Goal: Information Seeking & Learning: Learn about a topic

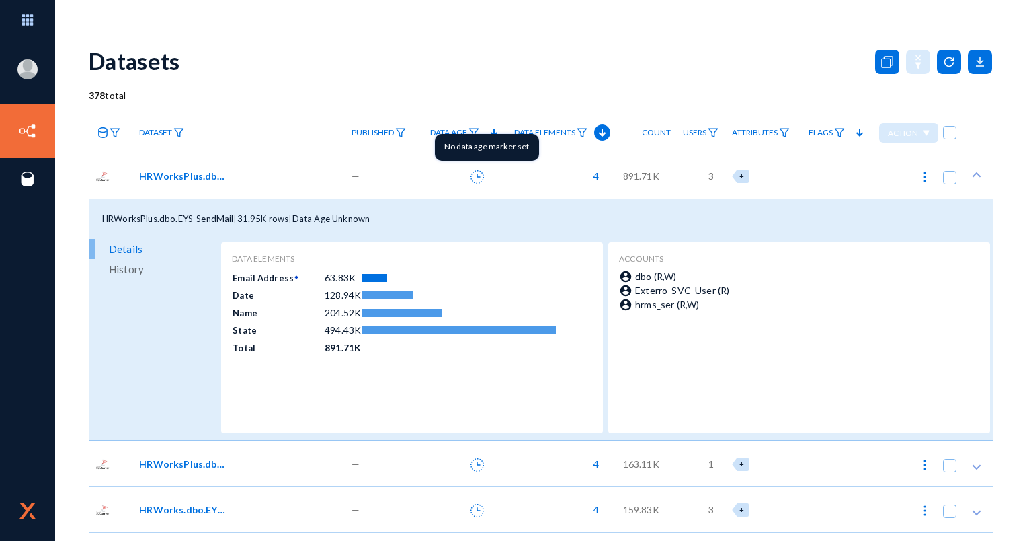
click at [473, 175] on icon at bounding box center [477, 176] width 13 height 13
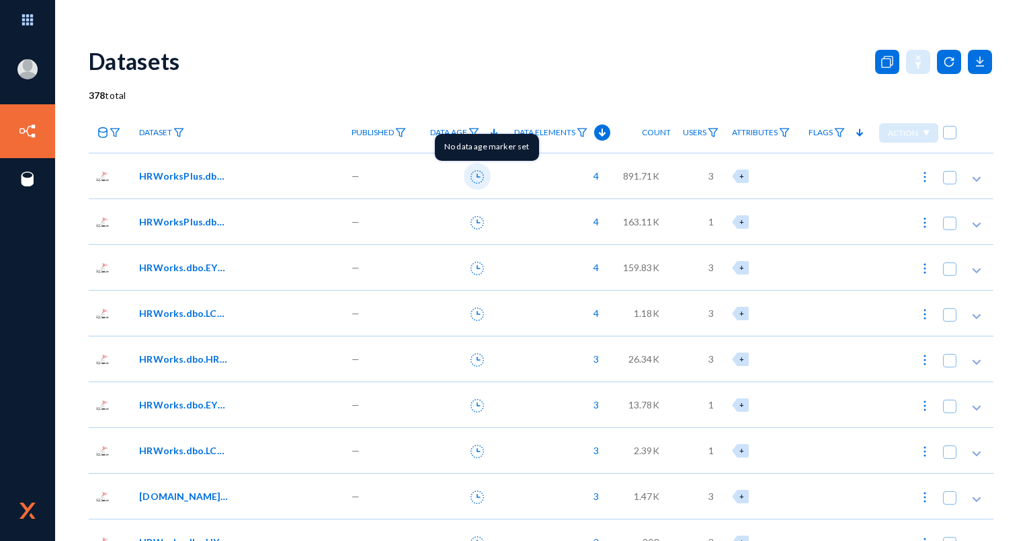
click at [471, 173] on icon at bounding box center [477, 176] width 13 height 13
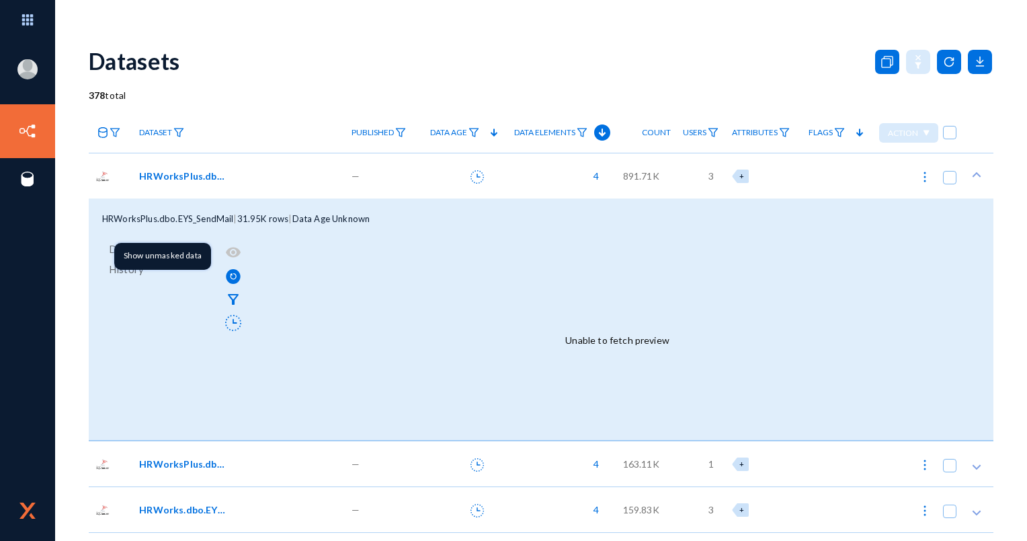
click at [187, 251] on div "Show unmasked data" at bounding box center [162, 256] width 97 height 27
click at [188, 250] on div "Show unmasked data" at bounding box center [162, 256] width 97 height 27
click at [189, 249] on div "Show unmasked data" at bounding box center [162, 256] width 97 height 27
click at [185, 255] on div "Show unmasked data" at bounding box center [162, 256] width 97 height 27
click at [184, 255] on div "Show unmasked data" at bounding box center [162, 256] width 97 height 27
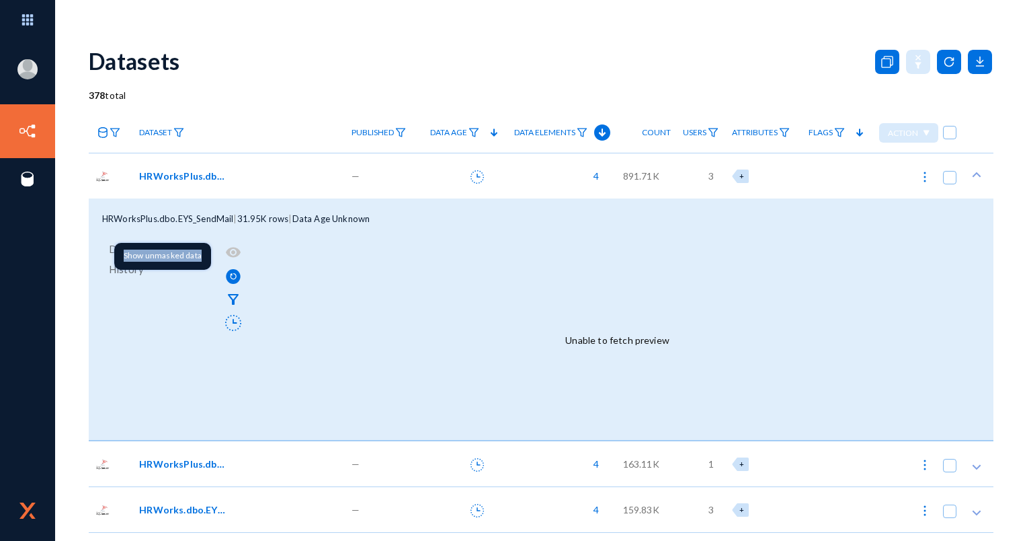
click at [185, 253] on div "Show unmasked data" at bounding box center [162, 256] width 97 height 27
drag, startPoint x: 185, startPoint y: 253, endPoint x: 245, endPoint y: 253, distance: 59.8
click at [245, 253] on div "Unable to fetch preview" at bounding box center [618, 339] width 746 height 199
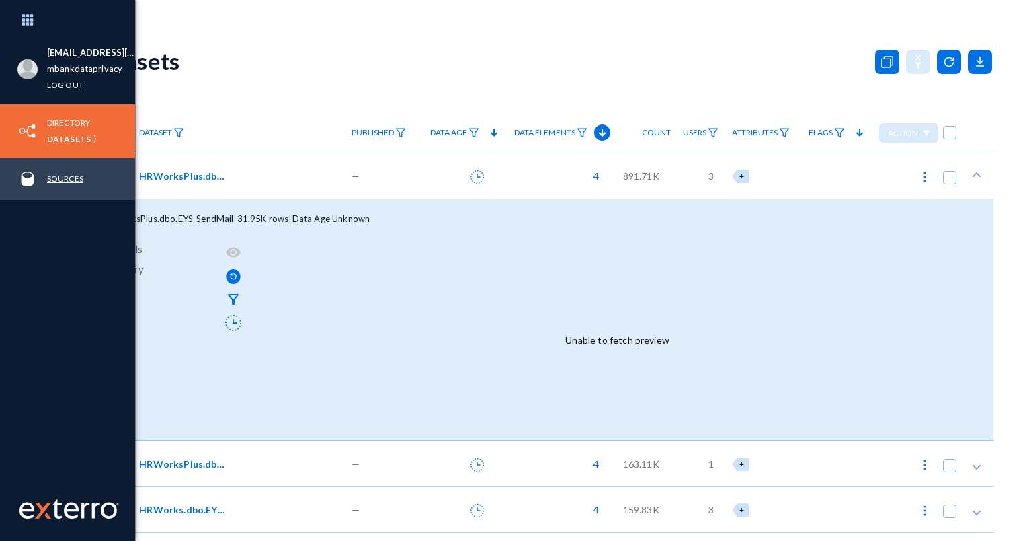
click at [79, 177] on link "Sources" at bounding box center [65, 178] width 36 height 15
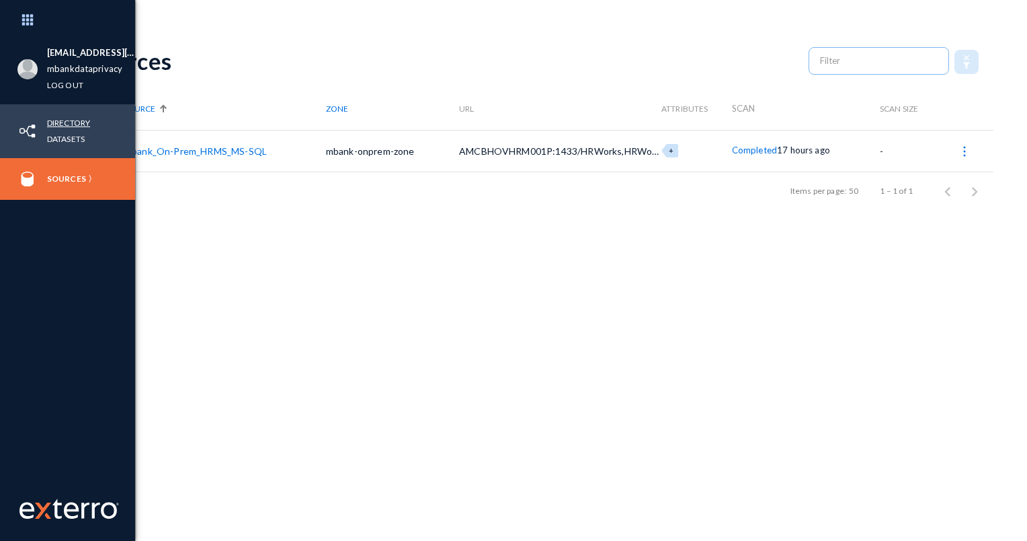
click at [69, 120] on link "Directory" at bounding box center [68, 122] width 43 height 15
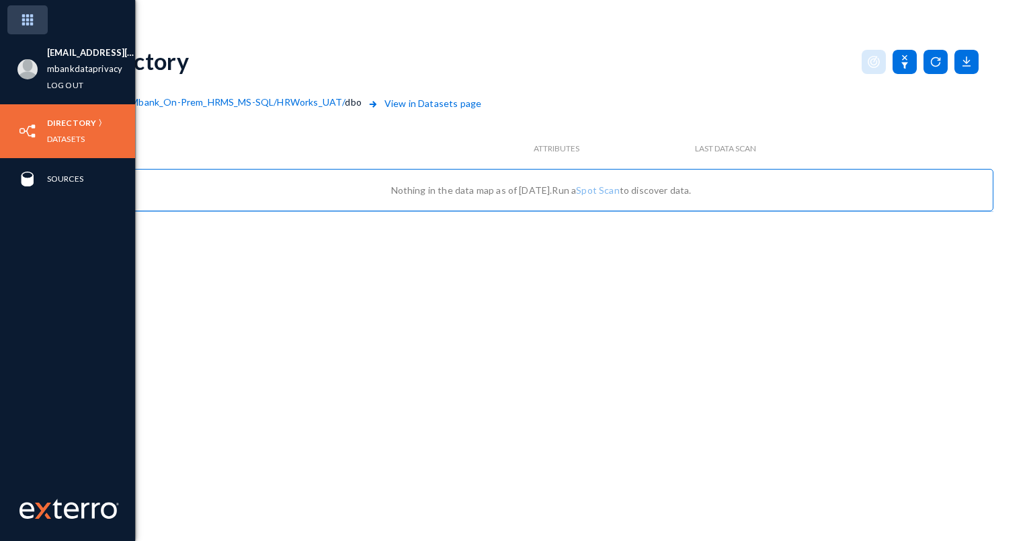
click at [30, 22] on img at bounding box center [27, 19] width 40 height 29
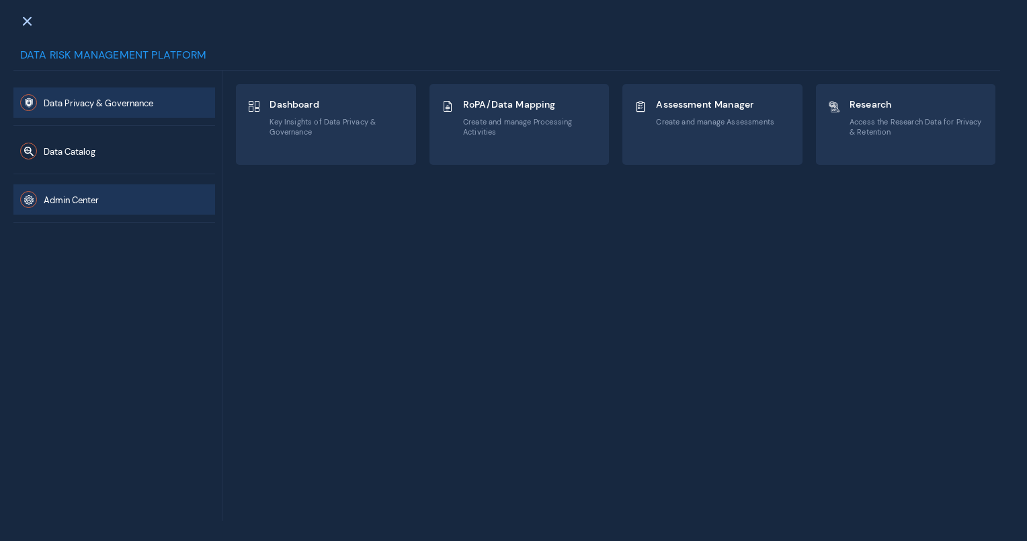
click at [114, 184] on div "Admin Center" at bounding box center [114, 198] width 202 height 48
click at [114, 188] on button "Admin Center" at bounding box center [114, 199] width 202 height 30
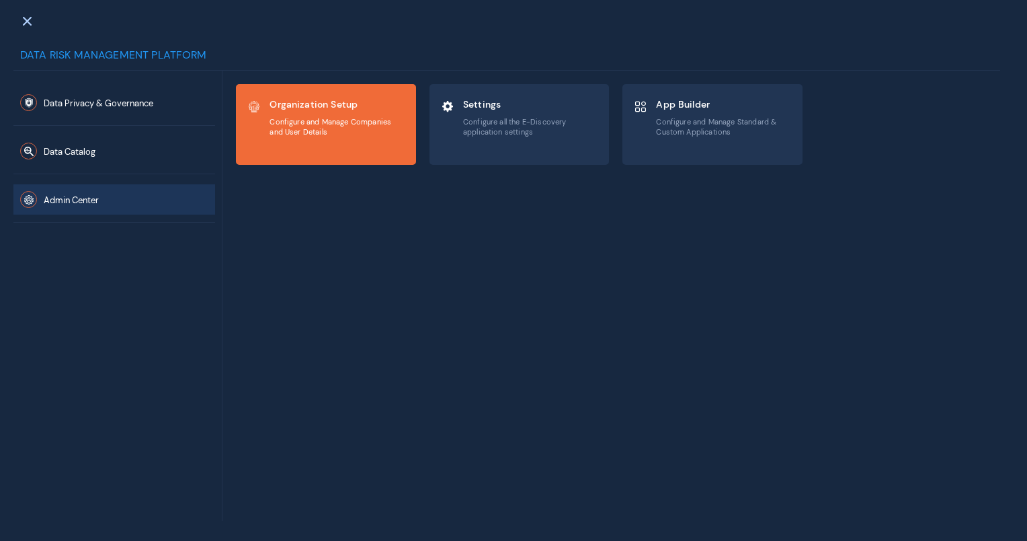
click at [276, 157] on div "Organization Setup Configure and Manage Companies and User Details" at bounding box center [326, 124] width 179 height 79
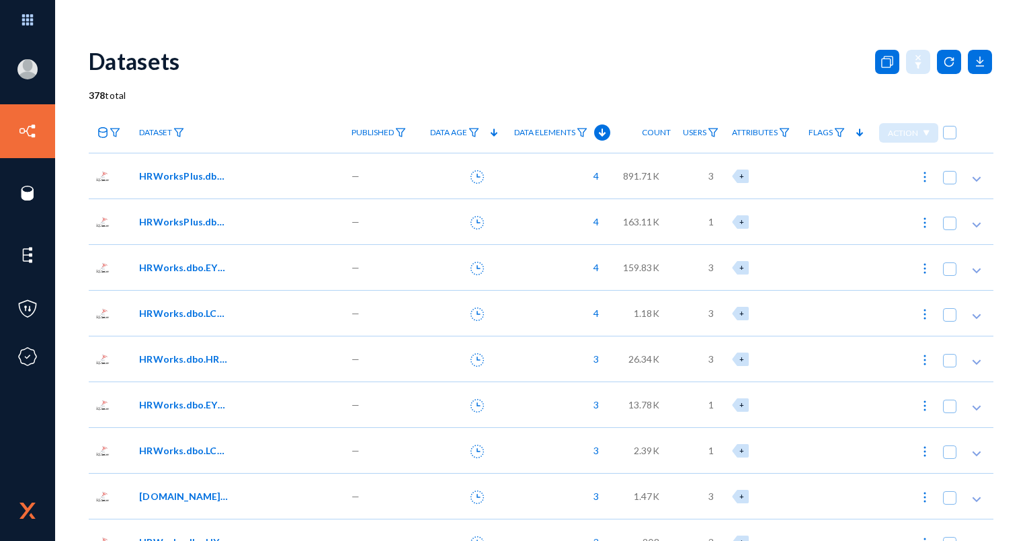
click at [173, 185] on div "HRWorksPlus.dbo.EYS_SendMail" at bounding box center [238, 176] width 212 height 46
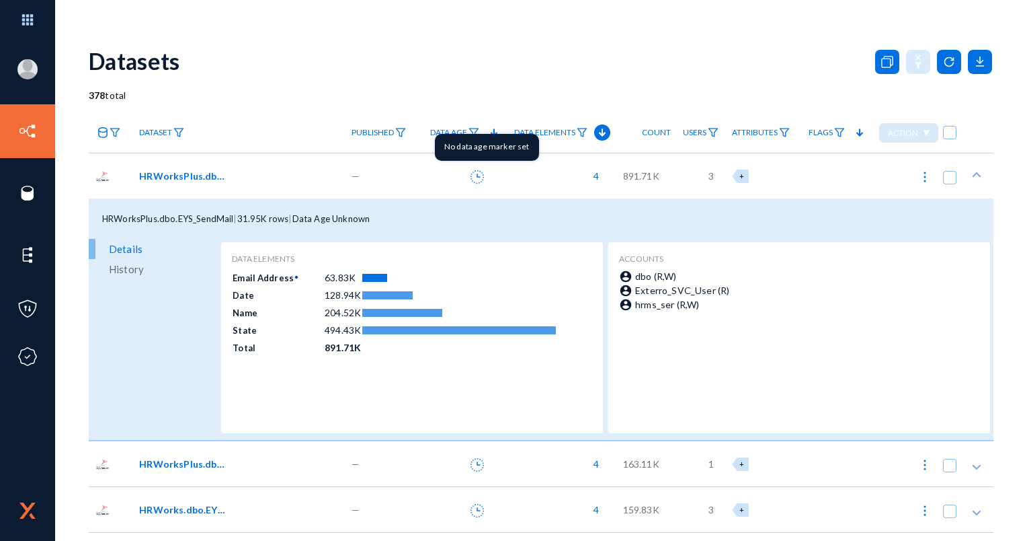
click at [471, 177] on icon at bounding box center [477, 176] width 13 height 13
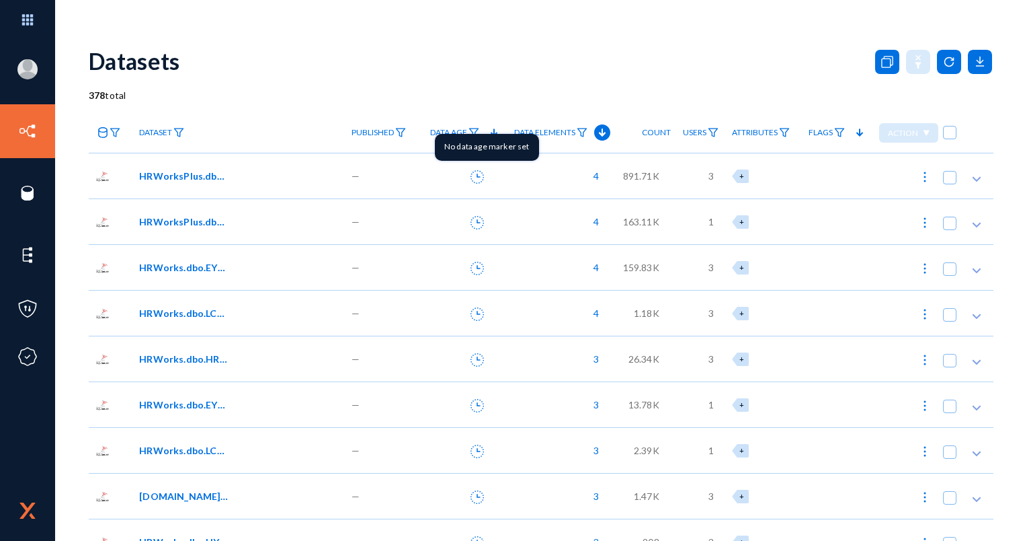
click at [471, 175] on icon at bounding box center [477, 176] width 13 height 13
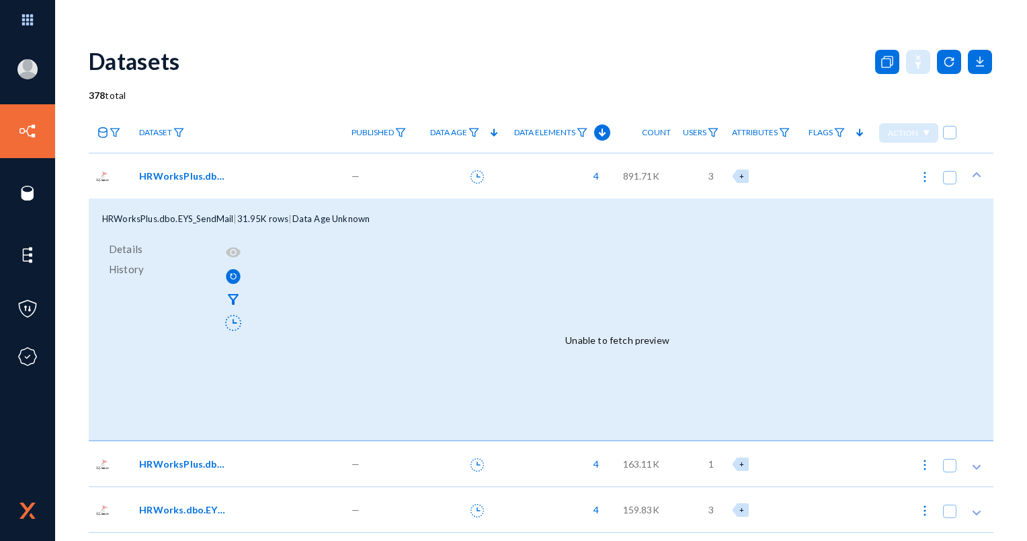
click at [199, 180] on span "HRWorksPlus.dbo.EYS_SendMail" at bounding box center [184, 176] width 91 height 14
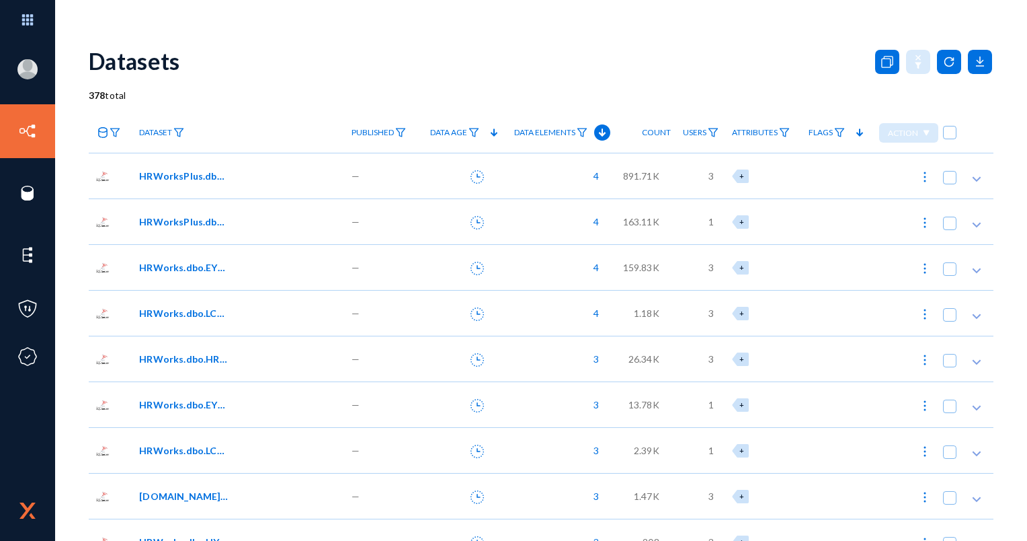
click at [199, 180] on span "HRWorksPlus.dbo.EYS_SendMail" at bounding box center [184, 176] width 91 height 14
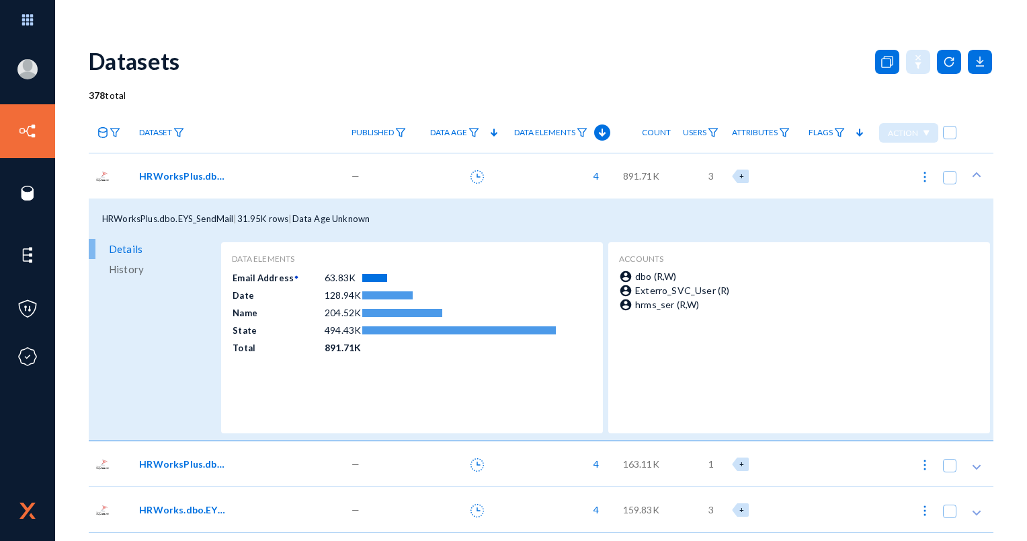
click at [476, 184] on button at bounding box center [477, 176] width 27 height 27
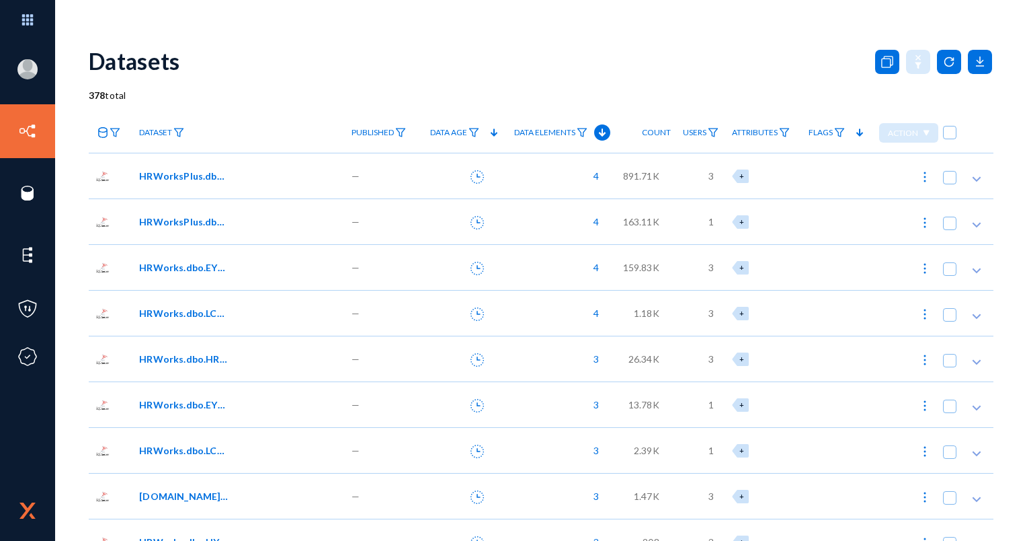
click at [471, 170] on icon at bounding box center [477, 176] width 13 height 13
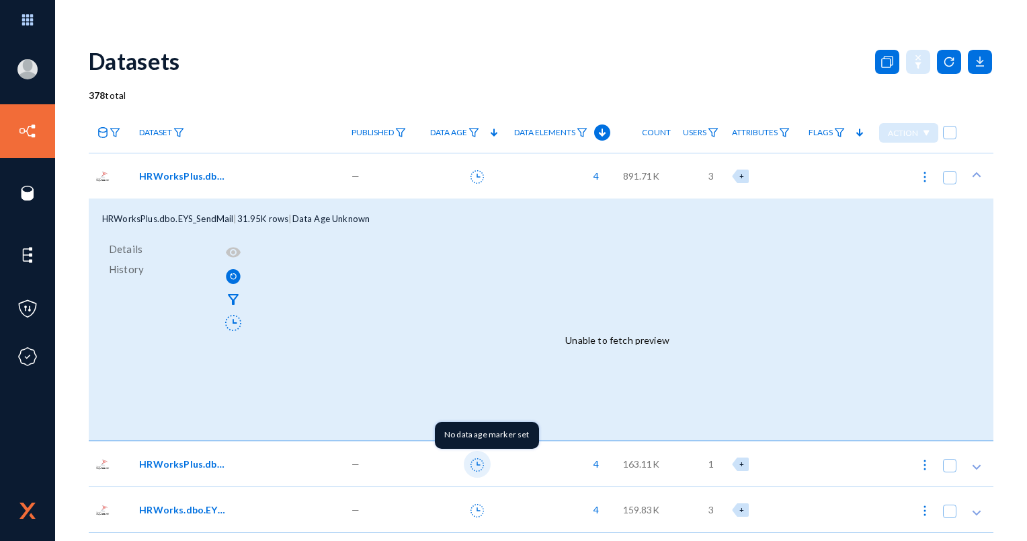
click at [473, 466] on icon at bounding box center [477, 464] width 13 height 13
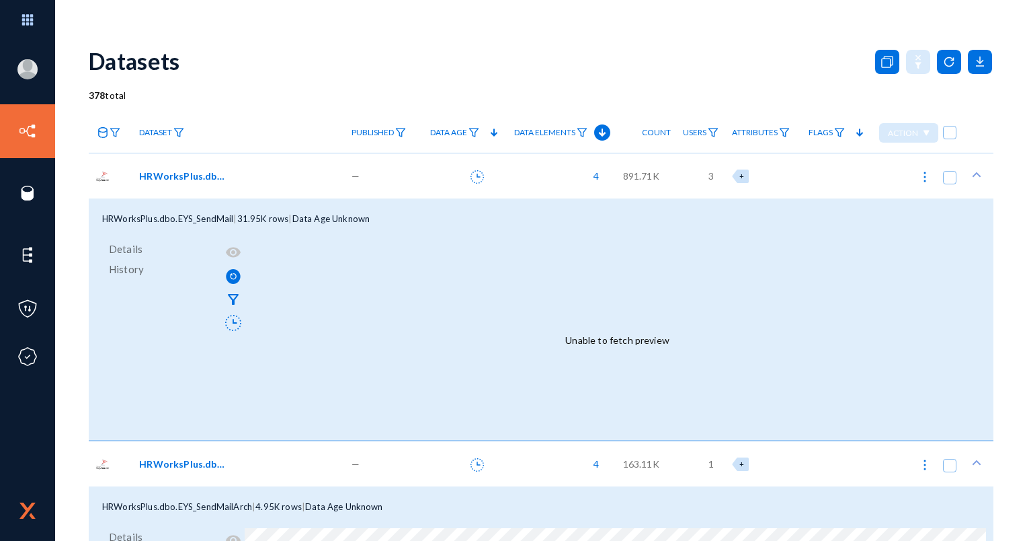
scroll to position [134, 0]
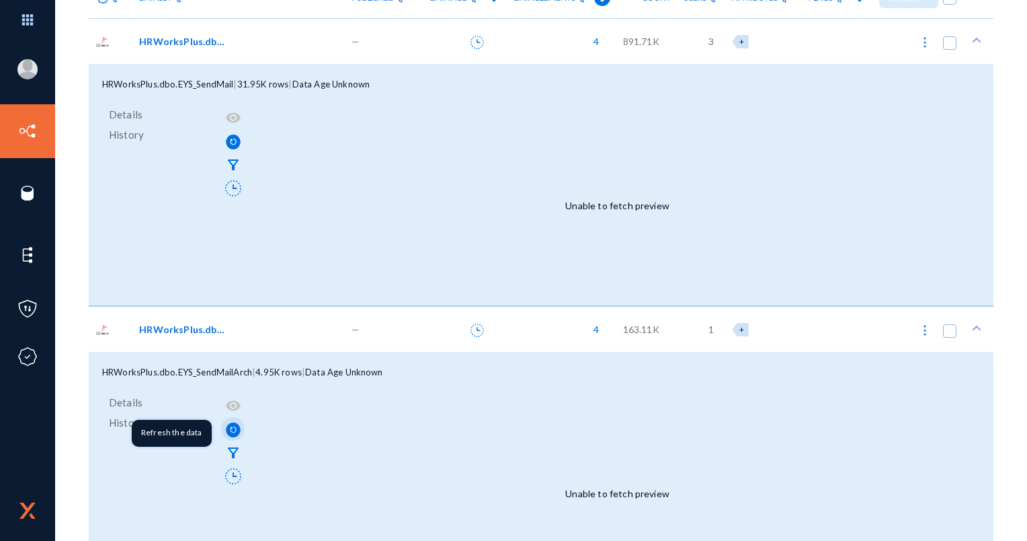
click at [234, 430] on img at bounding box center [233, 429] width 15 height 14
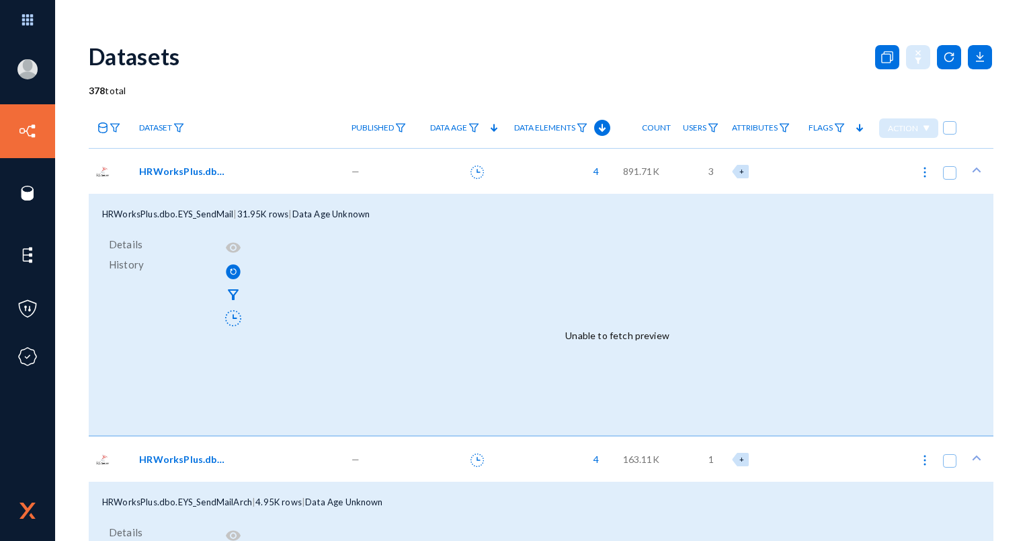
scroll to position [0, 0]
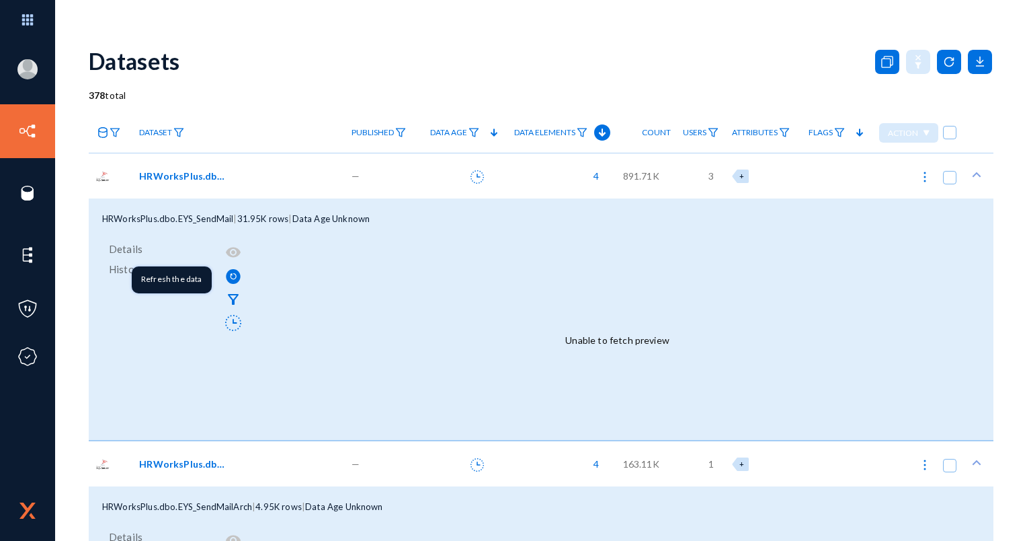
click at [237, 285] on span at bounding box center [233, 275] width 15 height 27
click at [235, 270] on img at bounding box center [233, 276] width 15 height 14
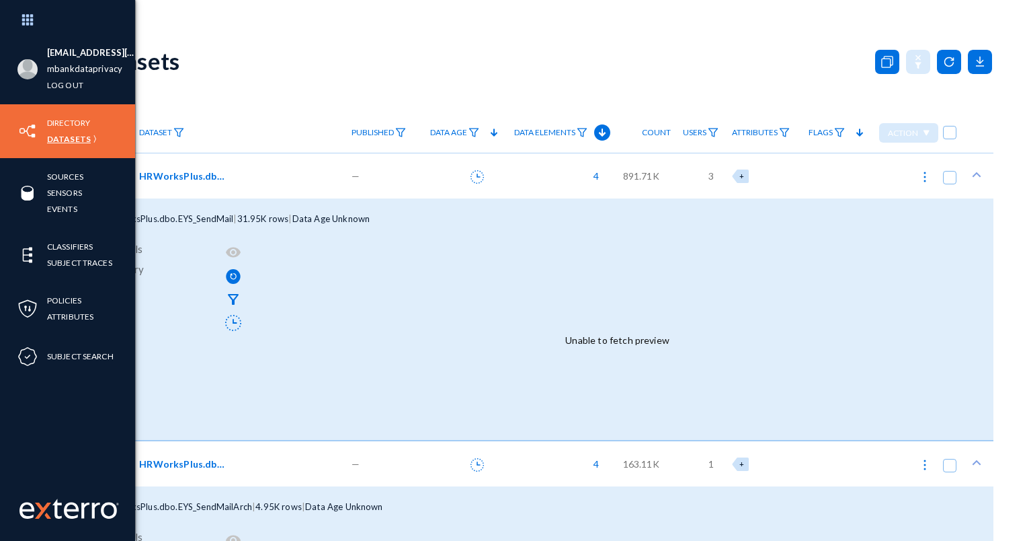
click at [65, 137] on link "Datasets" at bounding box center [69, 138] width 44 height 15
click at [69, 140] on link "Datasets" at bounding box center [69, 138] width 44 height 15
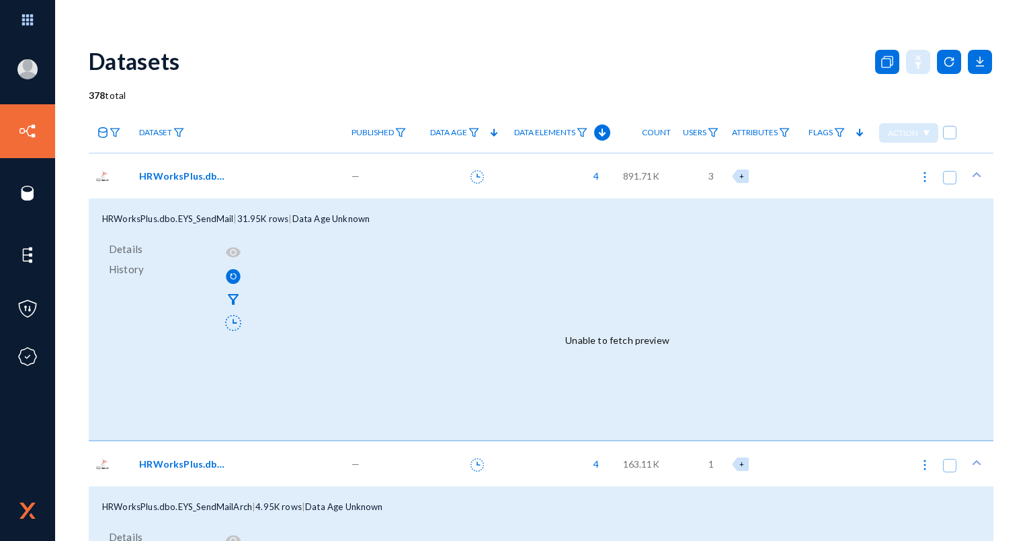
click at [151, 130] on span "Dataset" at bounding box center [155, 132] width 33 height 9
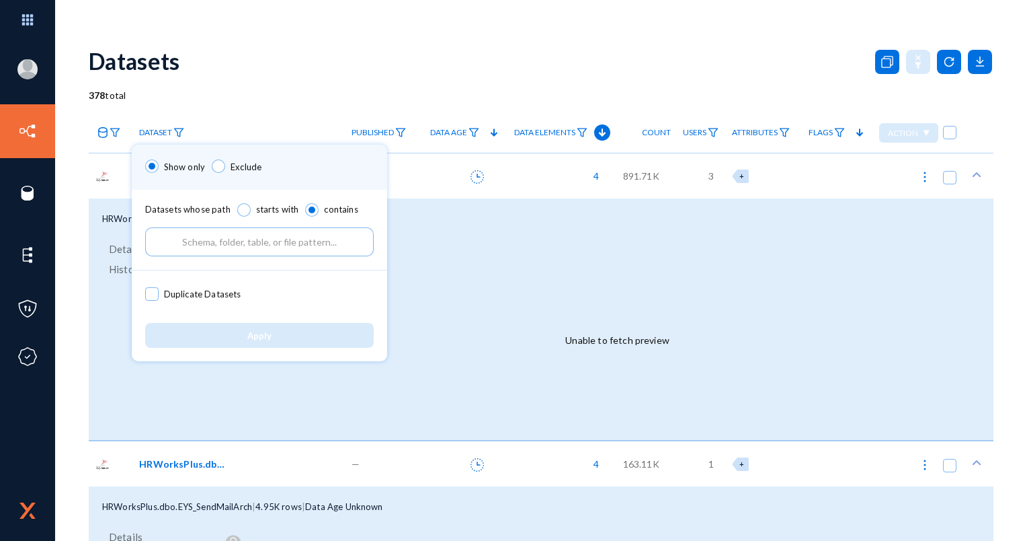
click at [151, 130] on div at bounding box center [513, 270] width 1027 height 541
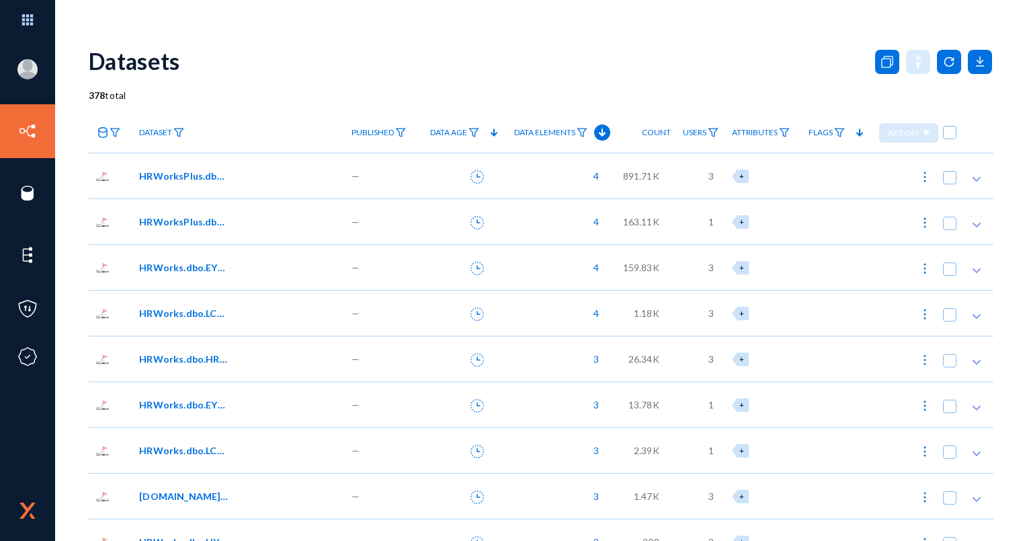
click at [199, 188] on div "HRWorksPlus.dbo.EYS_SendMail" at bounding box center [238, 176] width 212 height 46
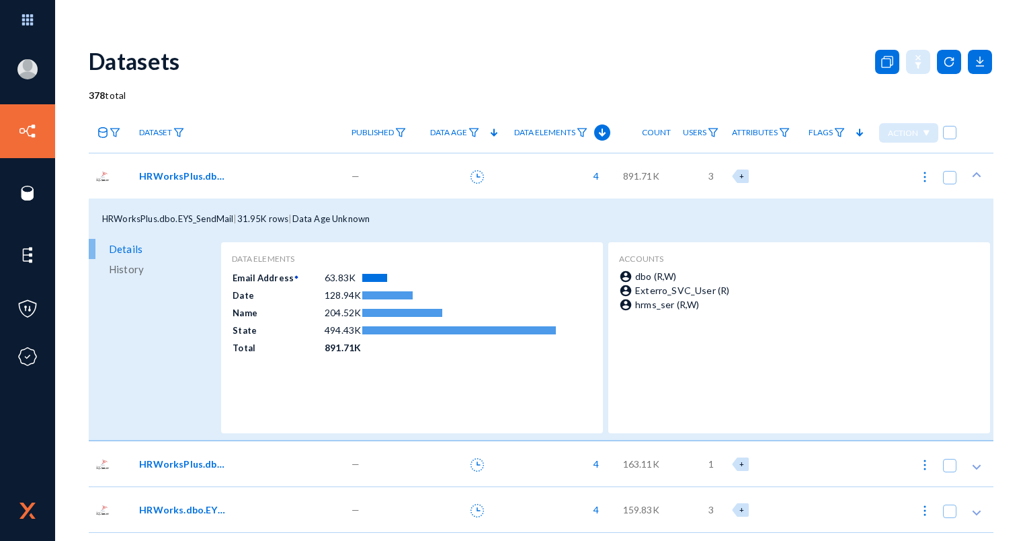
click at [143, 271] on link "History" at bounding box center [153, 269] width 129 height 20
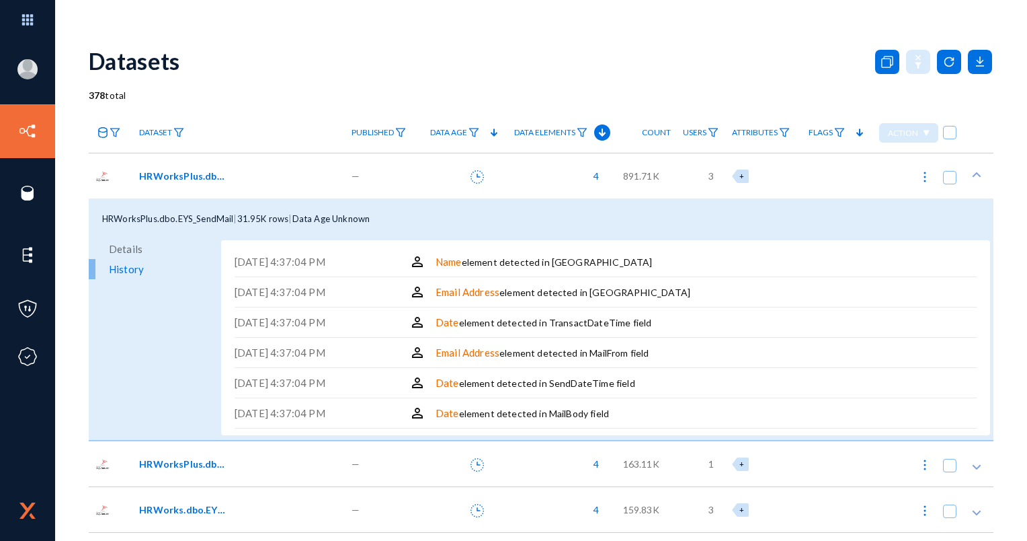
click at [141, 252] on link "Details" at bounding box center [153, 249] width 129 height 20
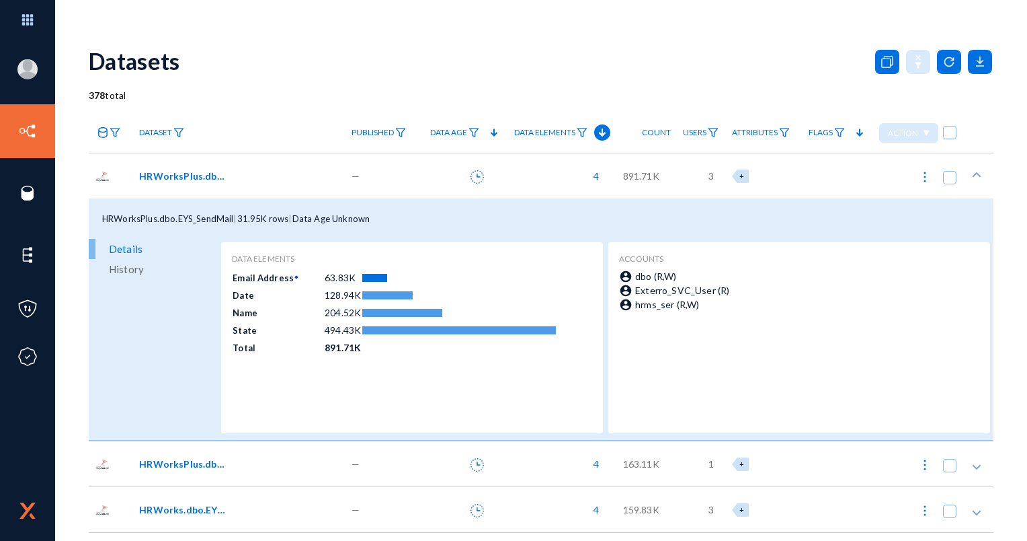
click at [488, 182] on div at bounding box center [460, 176] width 84 height 46
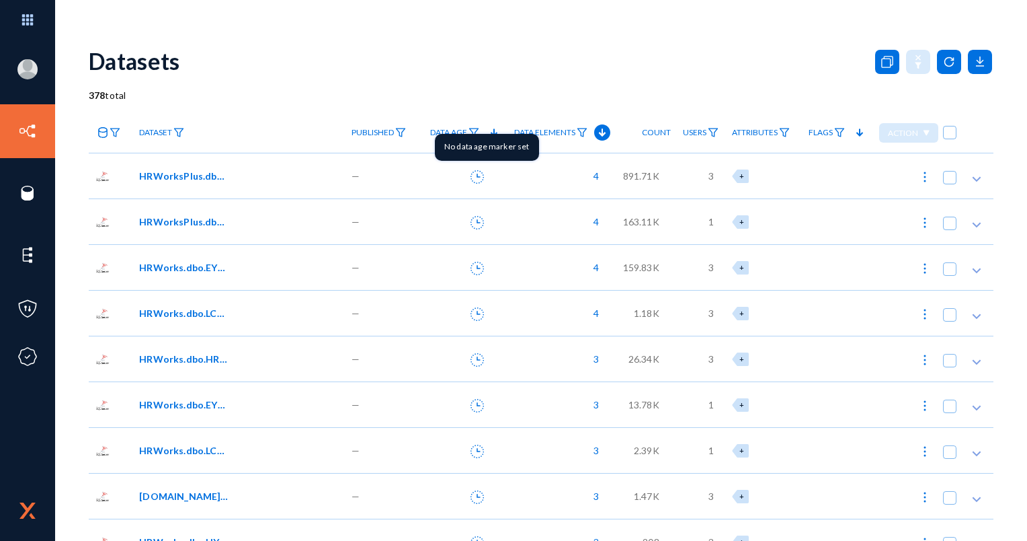
click at [471, 182] on icon at bounding box center [477, 176] width 13 height 13
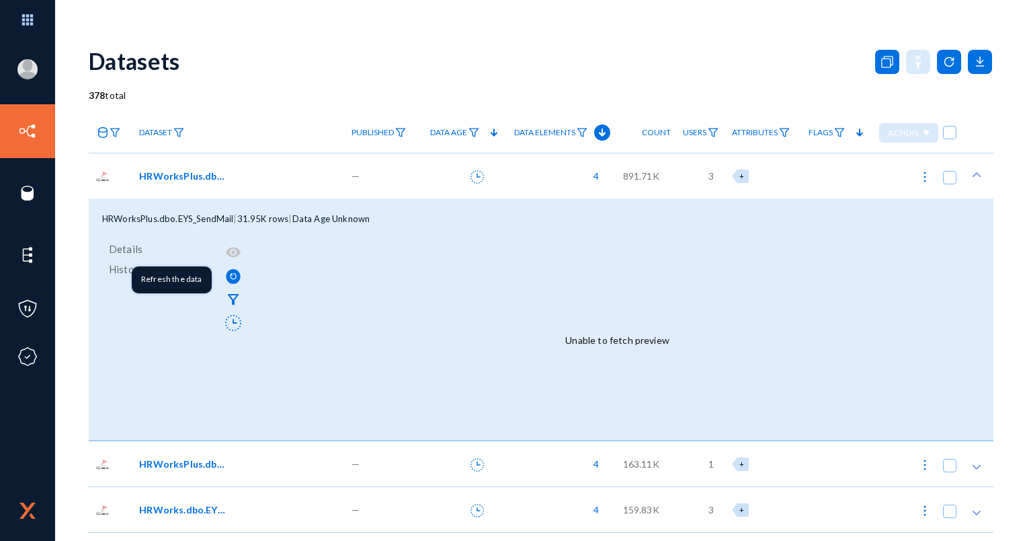
click at [234, 282] on img at bounding box center [233, 276] width 15 height 14
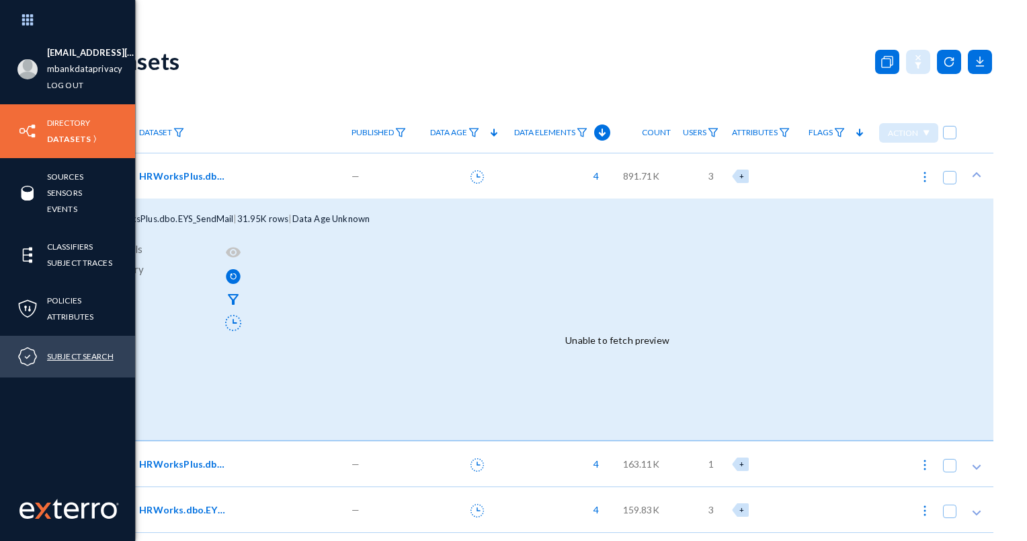
click at [58, 357] on link "Subject Search" at bounding box center [80, 355] width 67 height 15
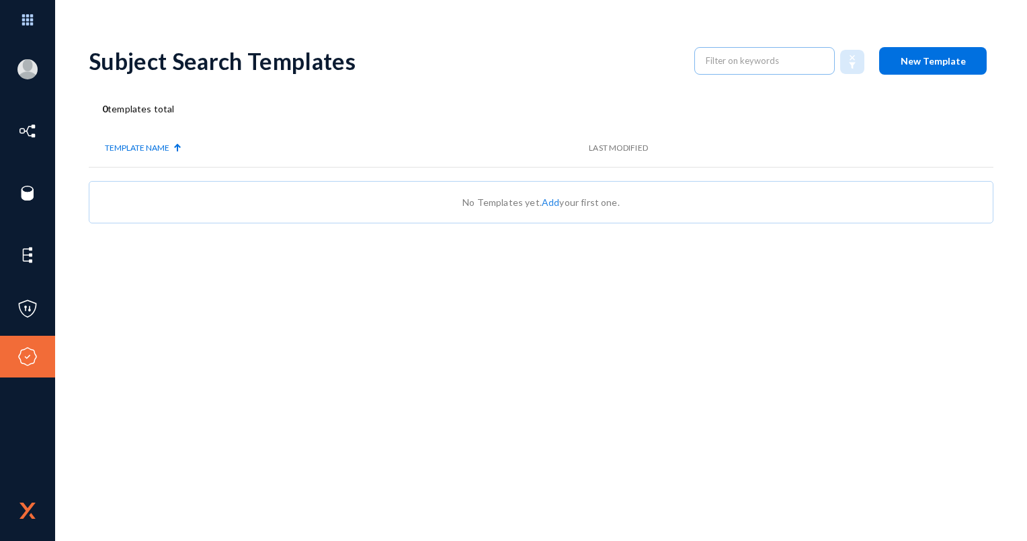
click at [553, 204] on link "Add" at bounding box center [550, 201] width 17 height 11
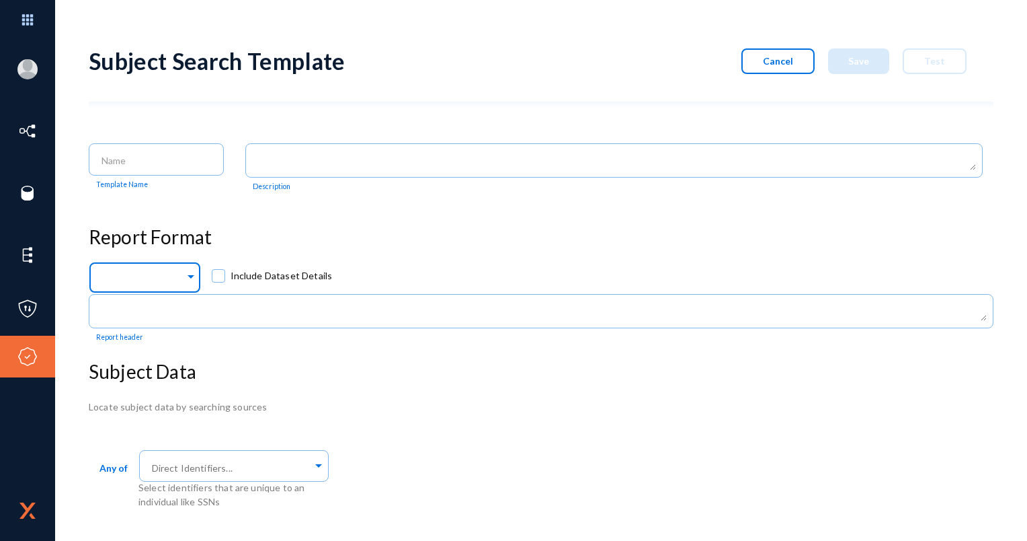
click at [170, 271] on div at bounding box center [141, 278] width 85 height 23
click at [170, 272] on div at bounding box center [141, 278] width 85 height 23
click at [253, 198] on div "Subject Search Template Cancel Save Test Template Name Description Report Forma…" at bounding box center [541, 271] width 905 height 475
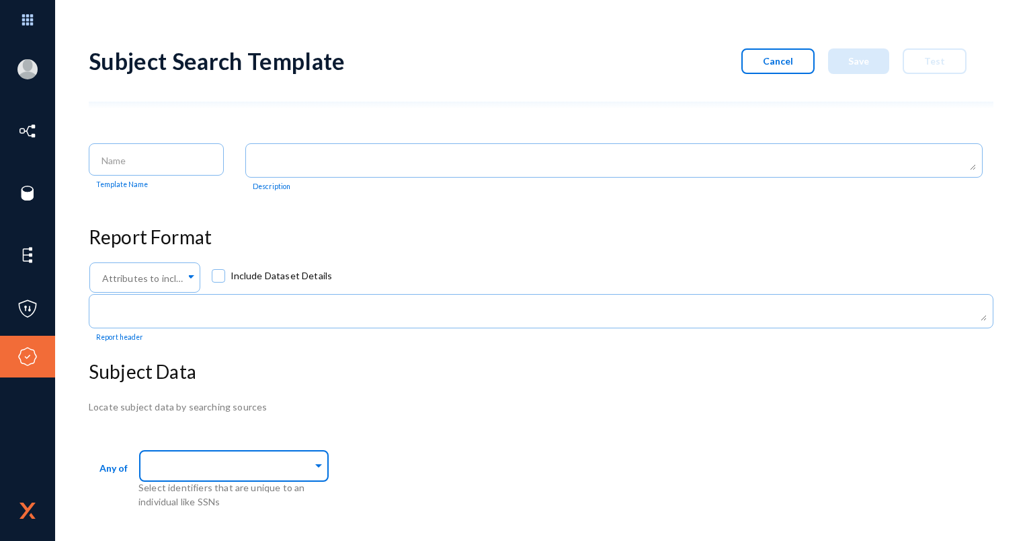
click at [239, 467] on input "text" at bounding box center [230, 467] width 163 height 13
click at [176, 425] on div "Locate subject data by searching sources Any of Direct Identifiers... Select id…" at bounding box center [541, 454] width 905 height 110
click at [180, 456] on div at bounding box center [230, 466] width 163 height 23
click at [294, 434] on div "Locate subject data by searching sources Any of Direct Identifiers... Select id…" at bounding box center [541, 454] width 905 height 110
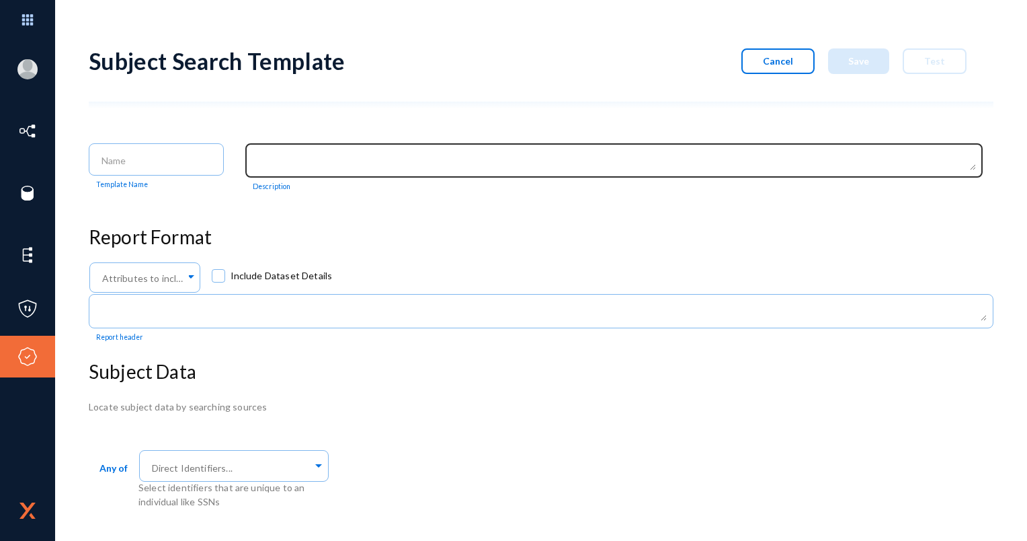
click at [312, 160] on textarea at bounding box center [617, 161] width 718 height 17
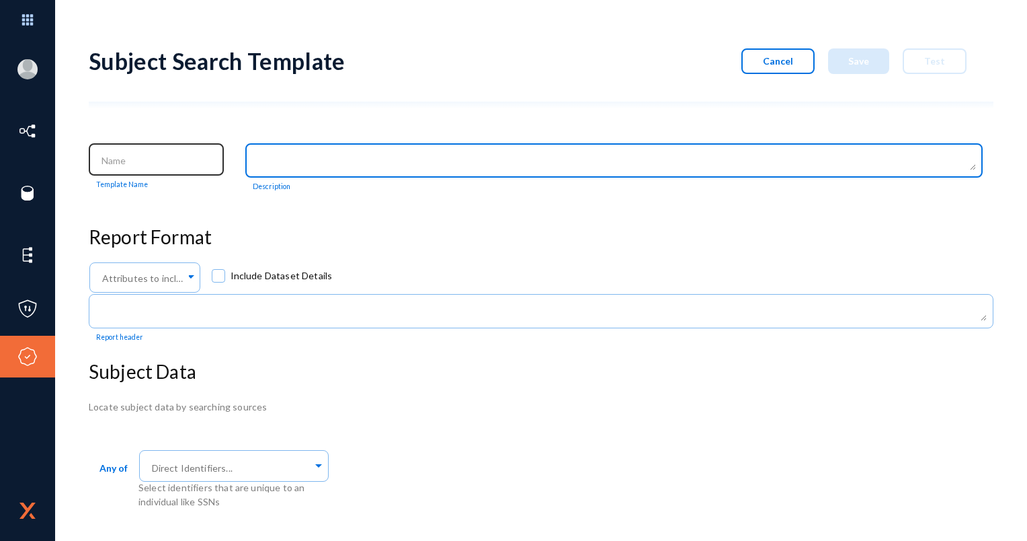
click at [192, 160] on input at bounding box center [160, 161] width 116 height 12
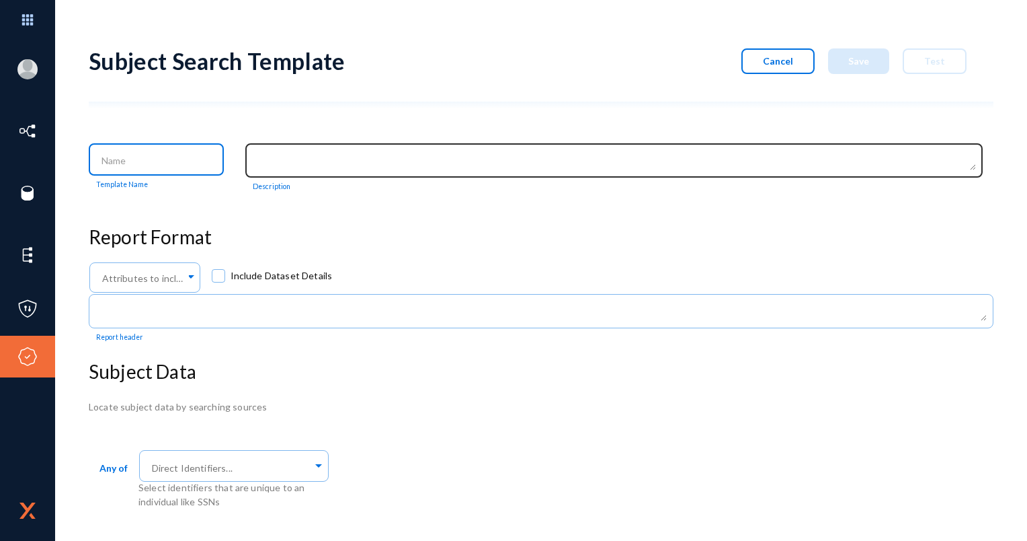
click at [294, 155] on textarea at bounding box center [617, 161] width 718 height 17
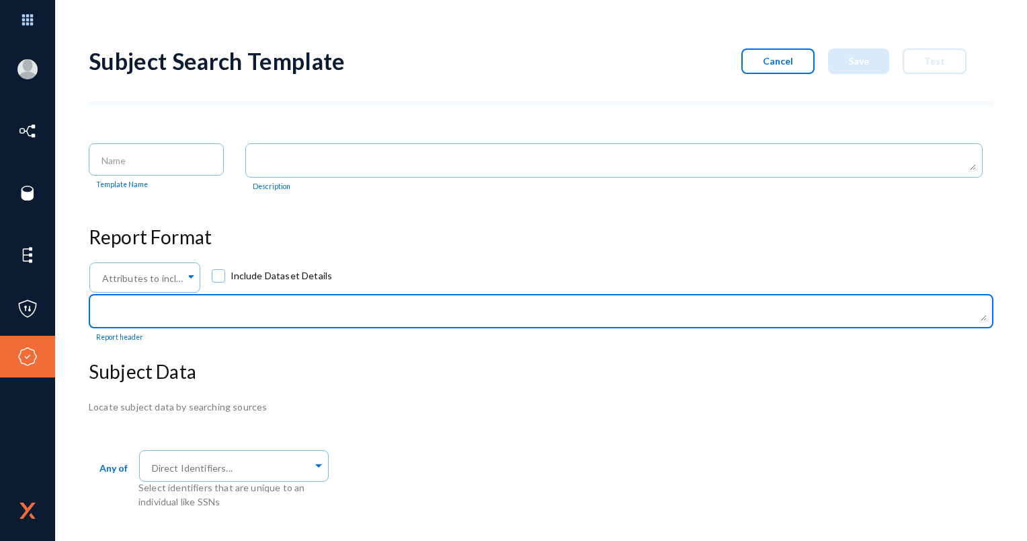
click at [266, 317] on textarea at bounding box center [544, 312] width 885 height 17
click at [180, 273] on input "text" at bounding box center [141, 278] width 85 height 10
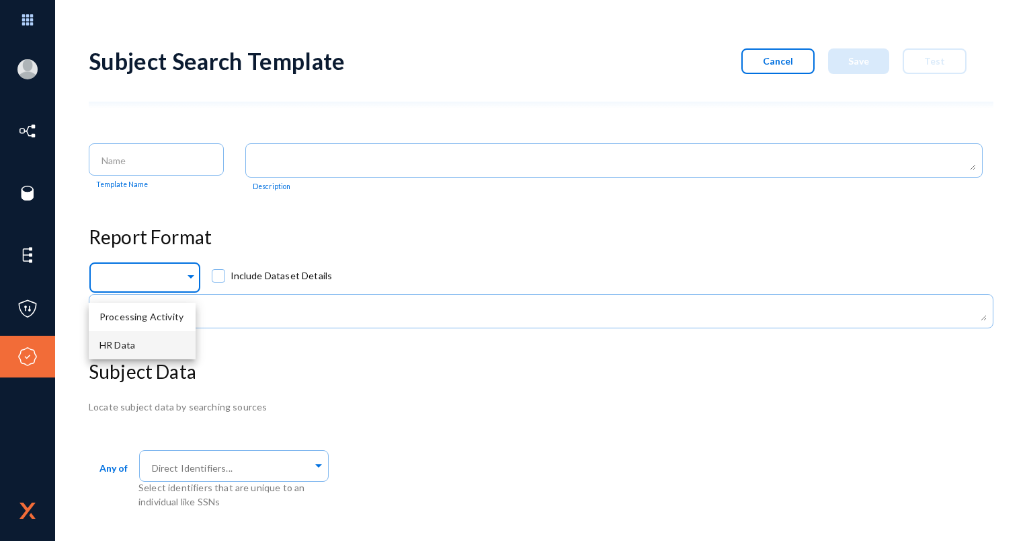
click at [154, 355] on div "HR Data" at bounding box center [142, 345] width 107 height 28
click at [210, 253] on div "Subject Search Template Cancel Save Test Template Name Description Report Forma…" at bounding box center [541, 271] width 905 height 475
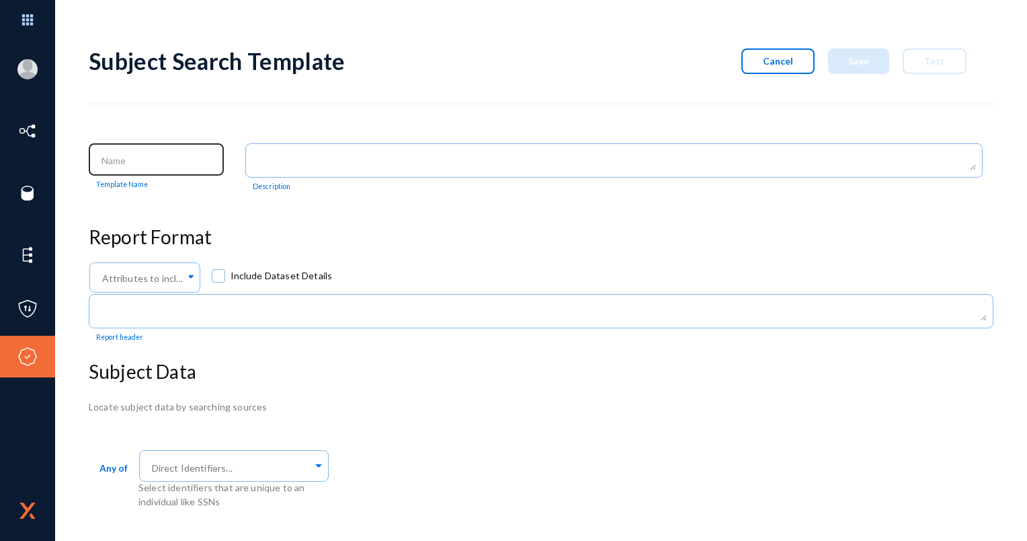
click at [156, 167] on div at bounding box center [156, 158] width 121 height 35
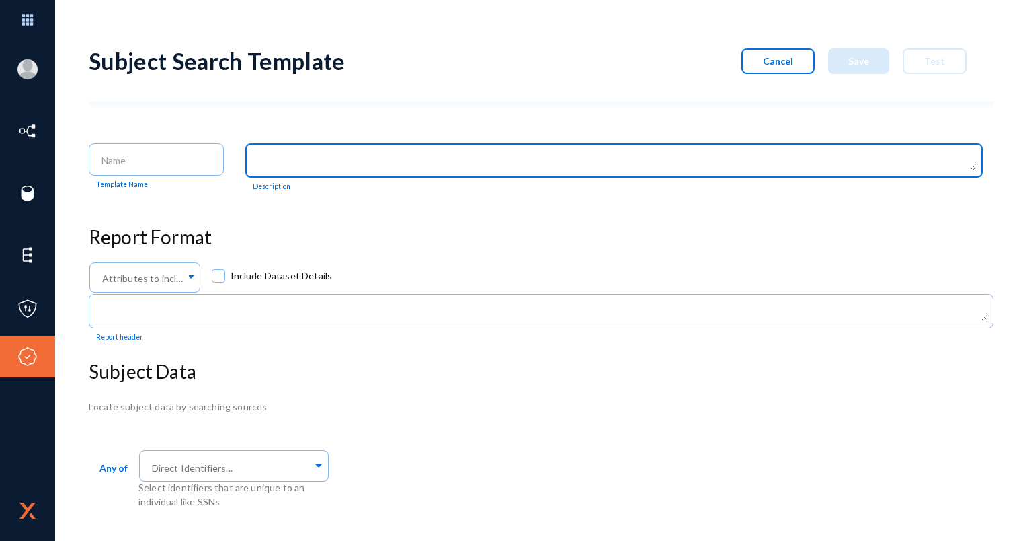
click at [294, 167] on textarea at bounding box center [617, 161] width 718 height 17
click at [288, 159] on textarea at bounding box center [617, 161] width 718 height 17
click at [287, 159] on textarea at bounding box center [617, 161] width 718 height 17
click at [203, 167] on div at bounding box center [156, 158] width 121 height 35
click at [278, 156] on textarea at bounding box center [617, 161] width 718 height 17
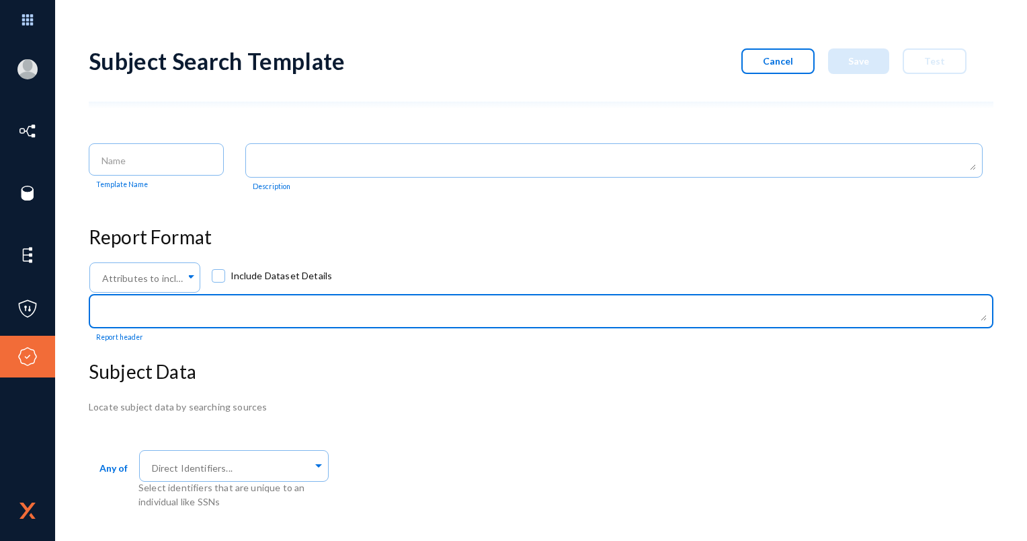
click at [223, 315] on textarea at bounding box center [544, 312] width 885 height 17
click at [216, 279] on span at bounding box center [218, 275] width 13 height 13
click at [218, 282] on input "Include Dataset Details" at bounding box center [218, 282] width 1 height 1
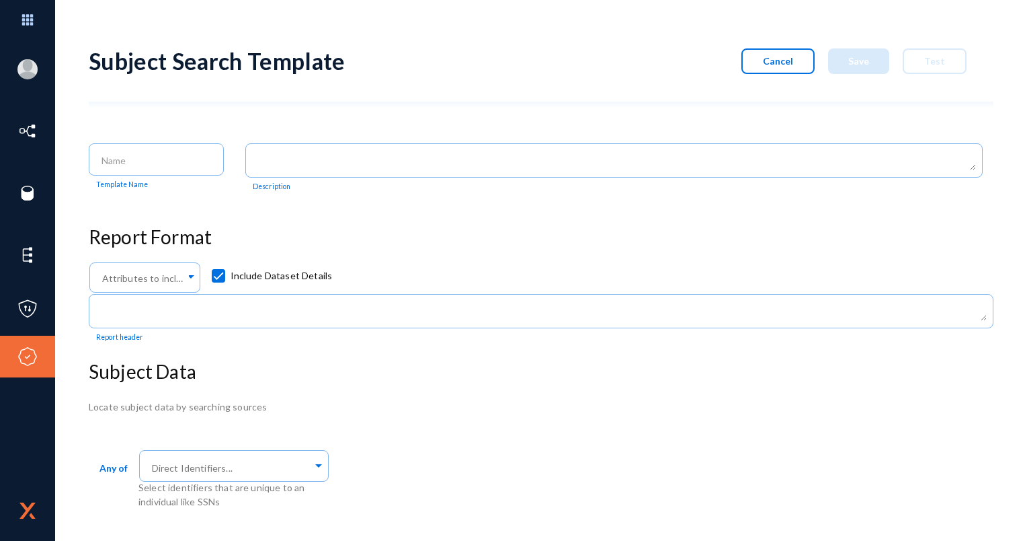
click at [216, 279] on span at bounding box center [218, 275] width 13 height 13
click at [218, 282] on input "Include Dataset Details" at bounding box center [218, 282] width 1 height 1
checkbox input "false"
click at [766, 56] on button "Cancel" at bounding box center [778, 61] width 73 height 26
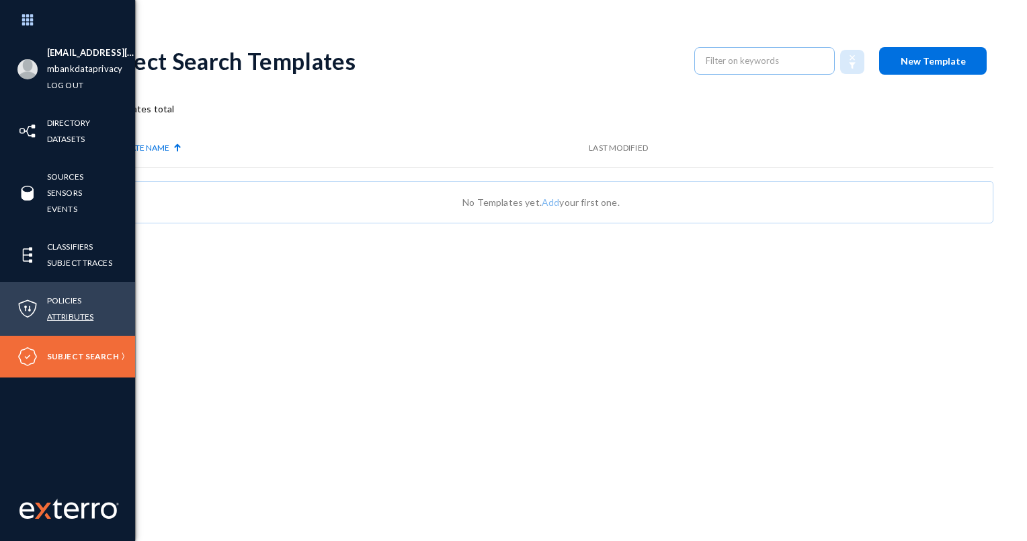
click at [87, 309] on link "Attributes" at bounding box center [70, 316] width 46 height 15
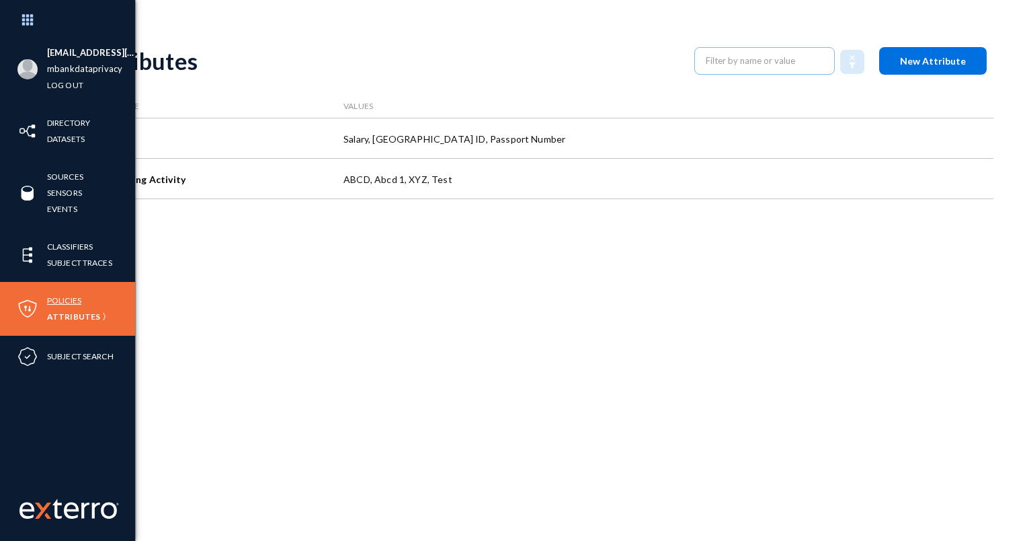
click at [67, 296] on link "Policies" at bounding box center [64, 299] width 34 height 15
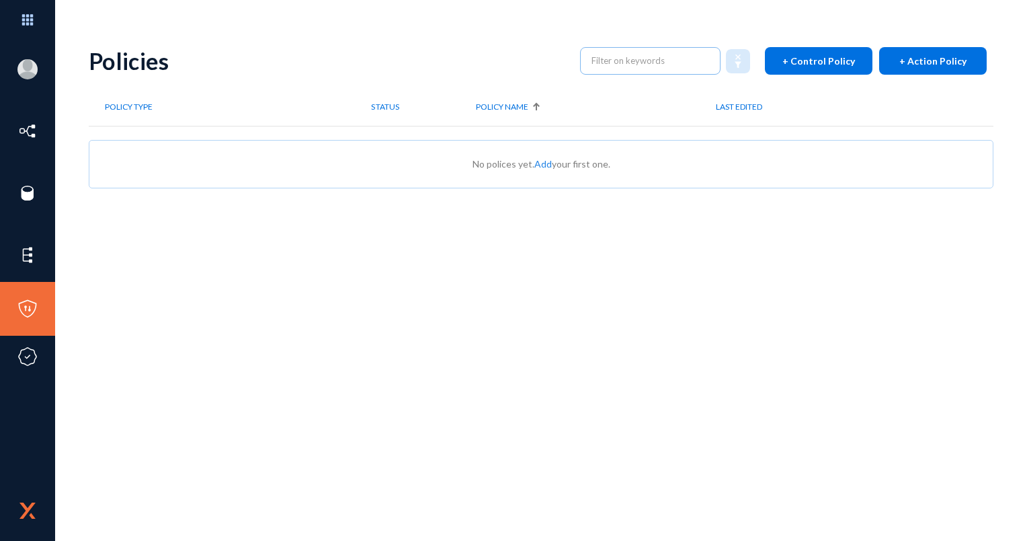
click at [536, 159] on link "Add" at bounding box center [542, 163] width 17 height 11
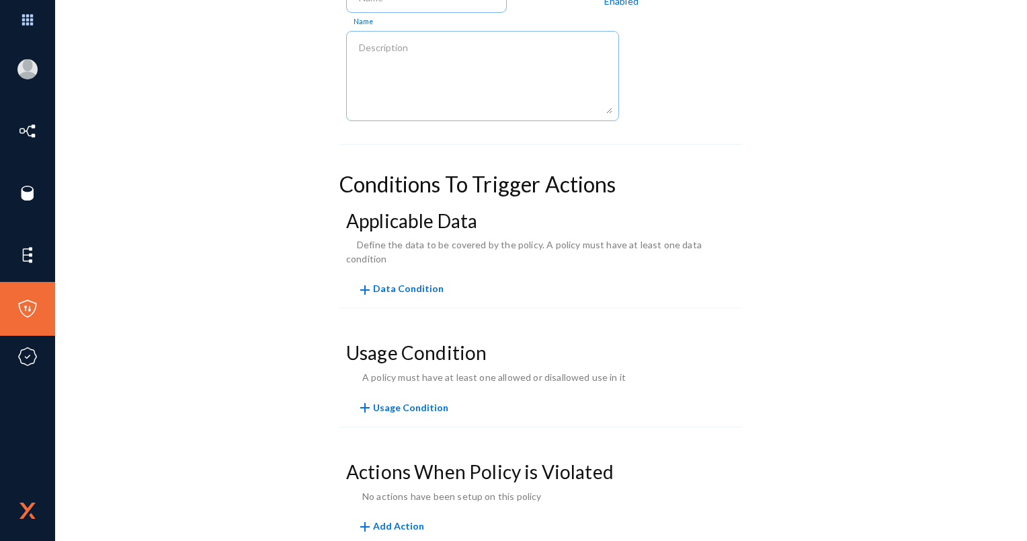
scroll to position [182, 0]
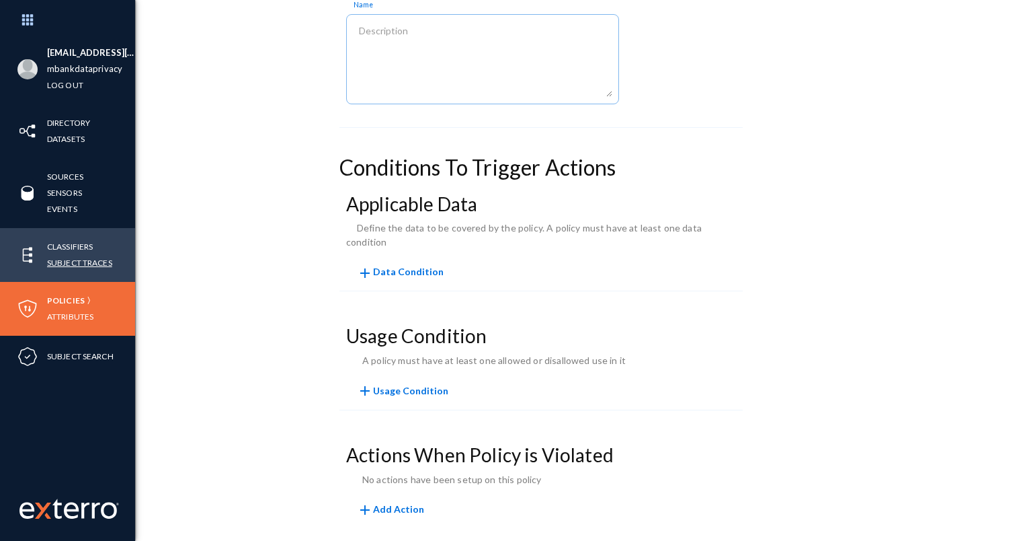
click at [73, 264] on link "Subject Traces" at bounding box center [79, 262] width 65 height 15
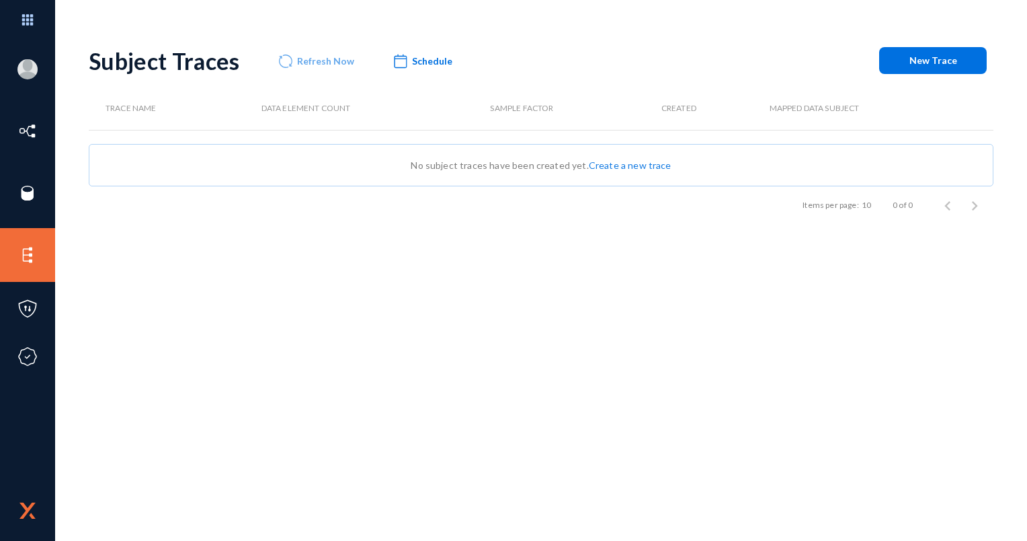
click at [617, 164] on link "Create a new trace" at bounding box center [630, 164] width 83 height 11
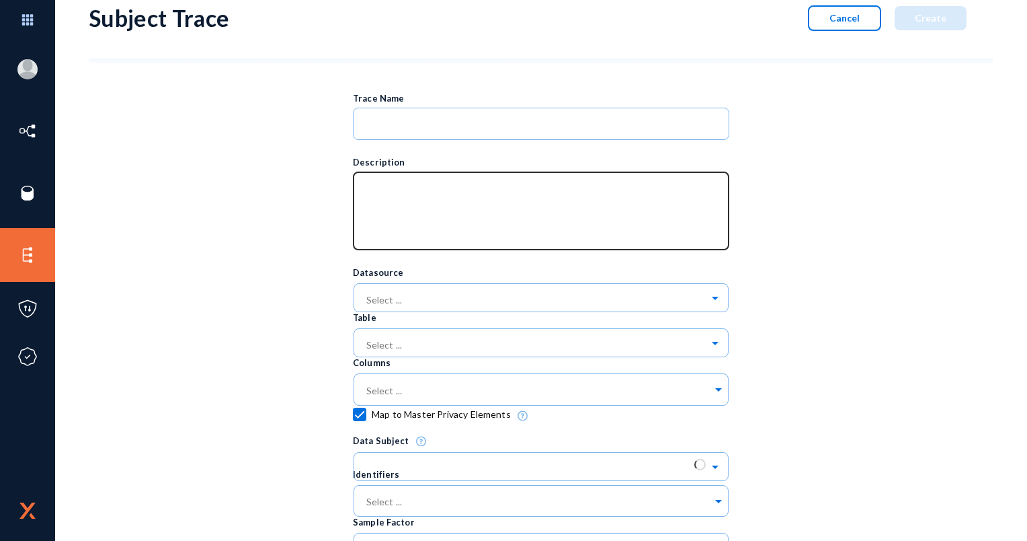
scroll to position [67, 0]
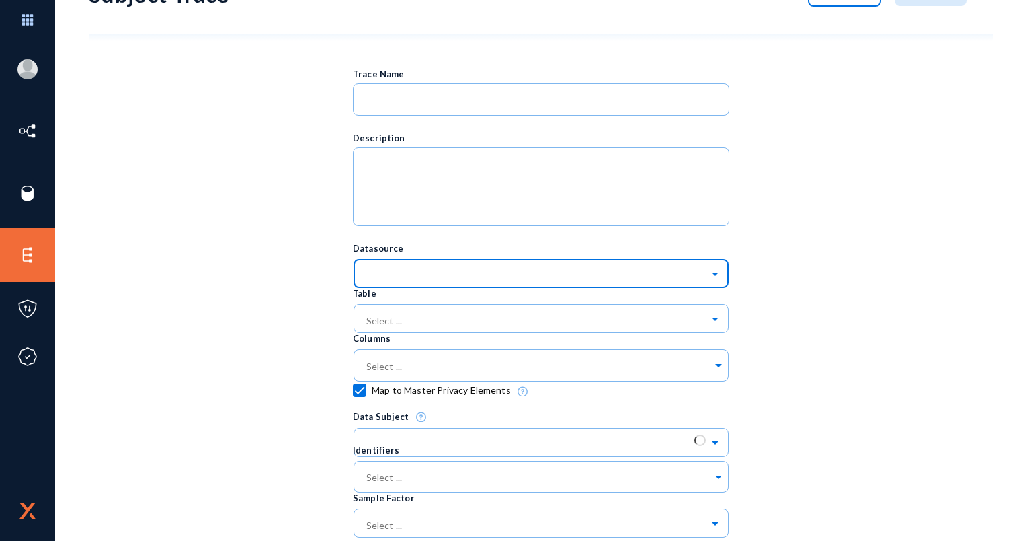
click at [359, 274] on div at bounding box center [541, 273] width 376 height 23
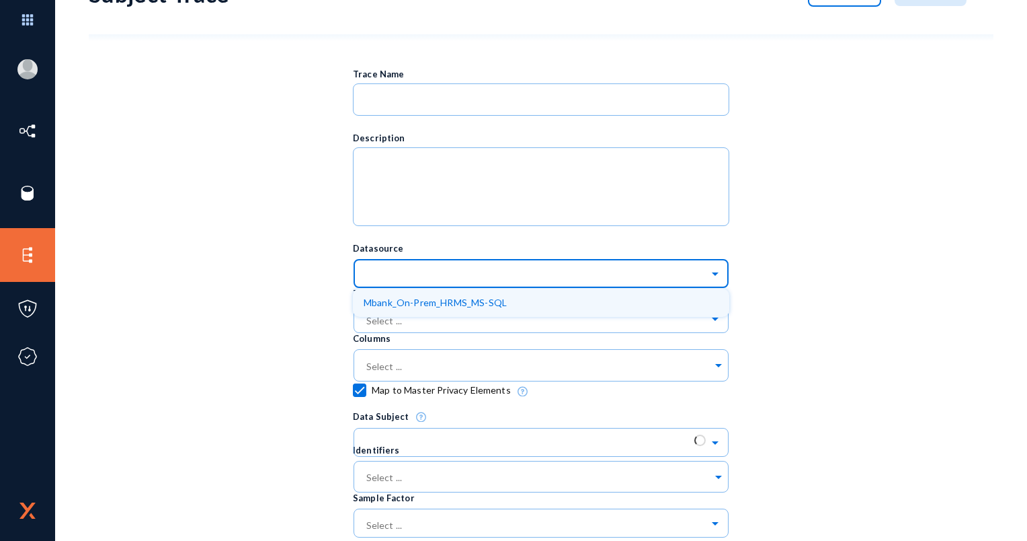
click at [414, 293] on div "Mbank_On-Prem_HRMS_MS-SQL" at bounding box center [541, 302] width 376 height 28
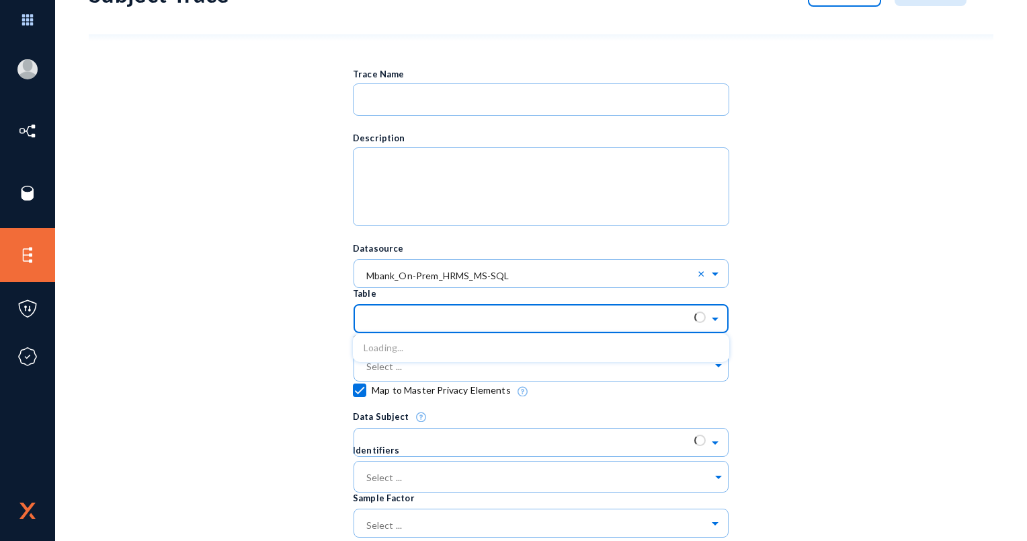
click at [415, 314] on input "text" at bounding box center [547, 318] width 363 height 23
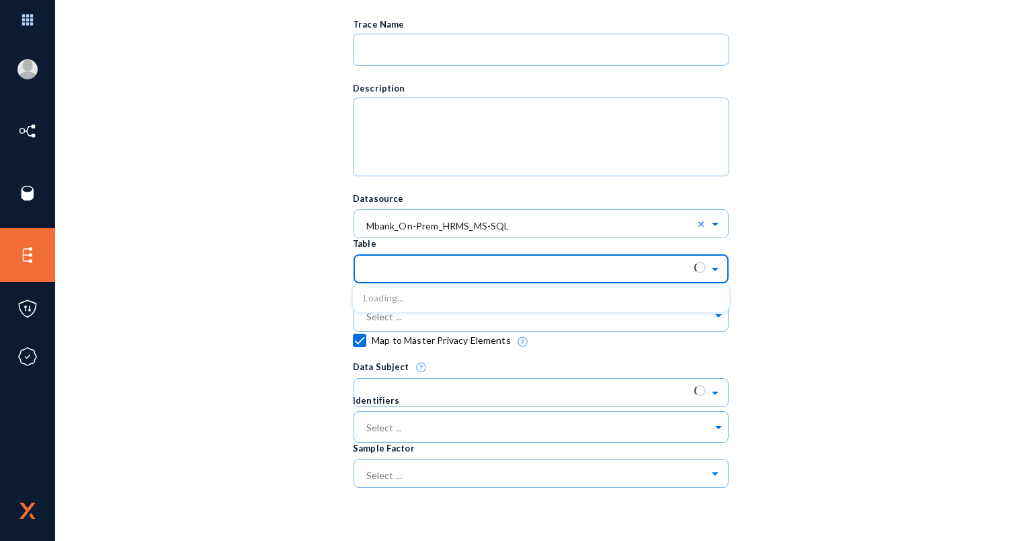
click at [413, 266] on input "text" at bounding box center [547, 268] width 363 height 23
click at [279, 245] on div "Trace Name Description Datasource Select ... × Mbank_On-Prem_HRMS_MS-SQL × Tabl…" at bounding box center [541, 265] width 905 height 549
click at [393, 266] on div "Select ..." at bounding box center [529, 267] width 331 height 15
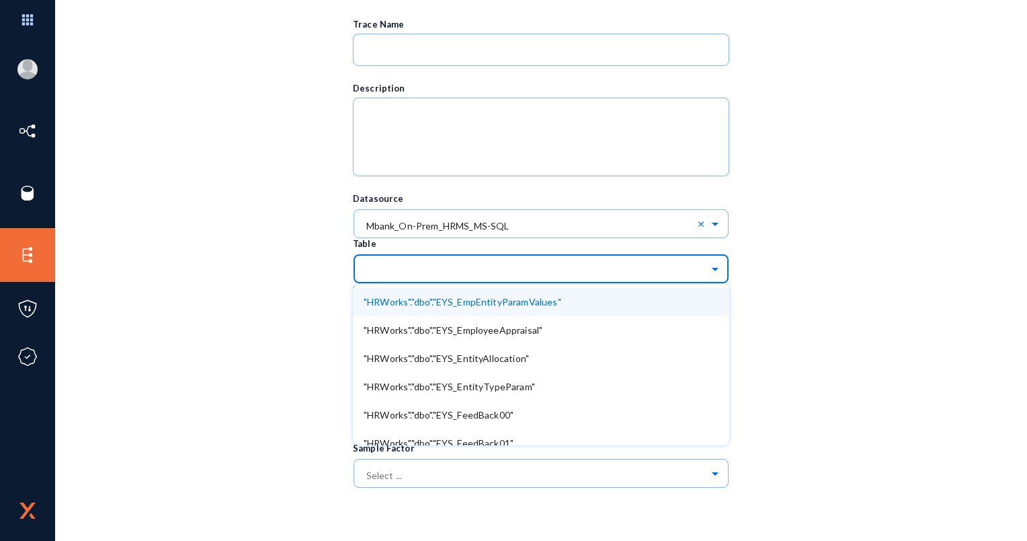
scroll to position [1546, 0]
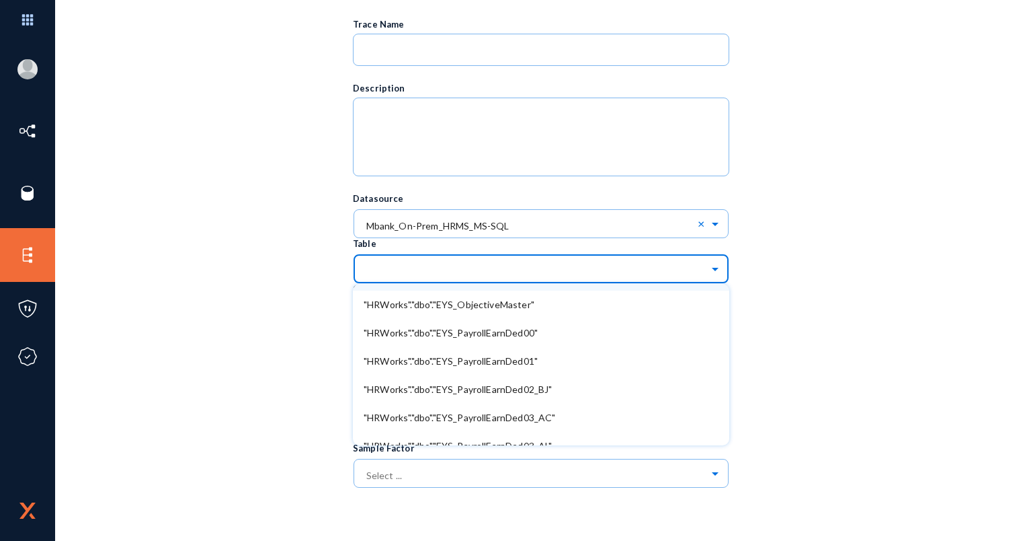
click at [411, 274] on input "text" at bounding box center [547, 268] width 363 height 23
click at [290, 233] on div "Trace Name Description Datasource Select ... × Mbank_On-Prem_HRMS_MS-SQL × Tabl…" at bounding box center [541, 265] width 905 height 549
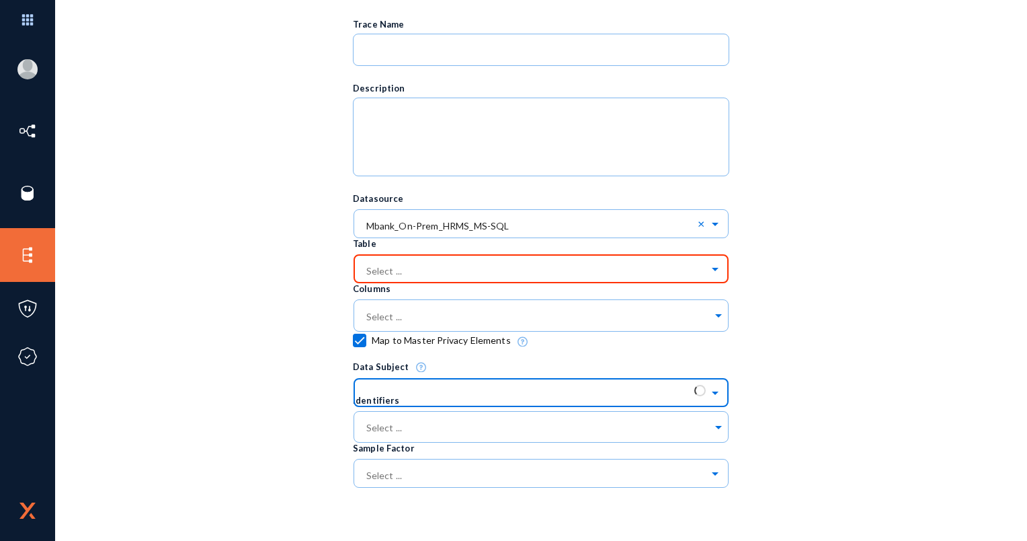
click at [449, 391] on input "text" at bounding box center [547, 392] width 363 height 23
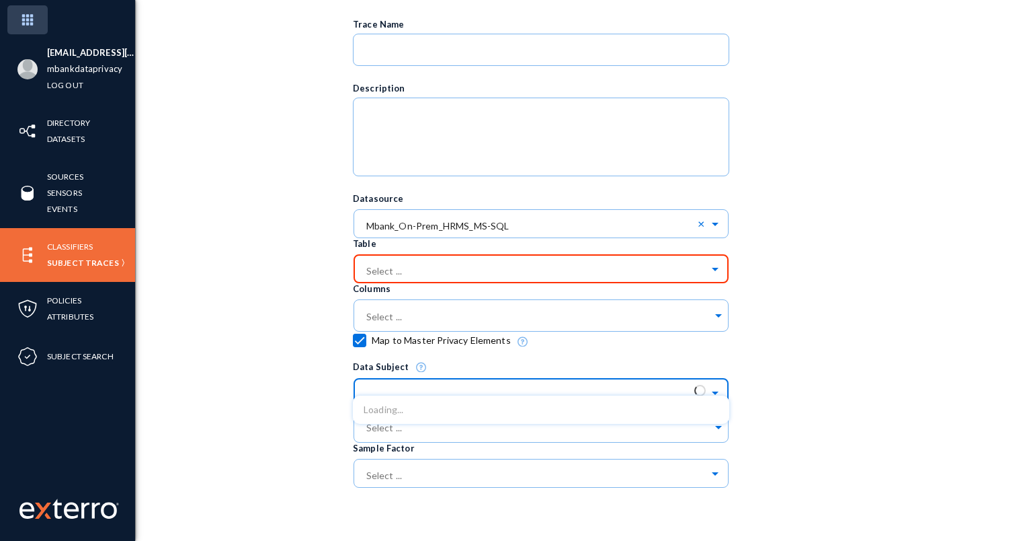
click at [34, 23] on img at bounding box center [27, 19] width 40 height 29
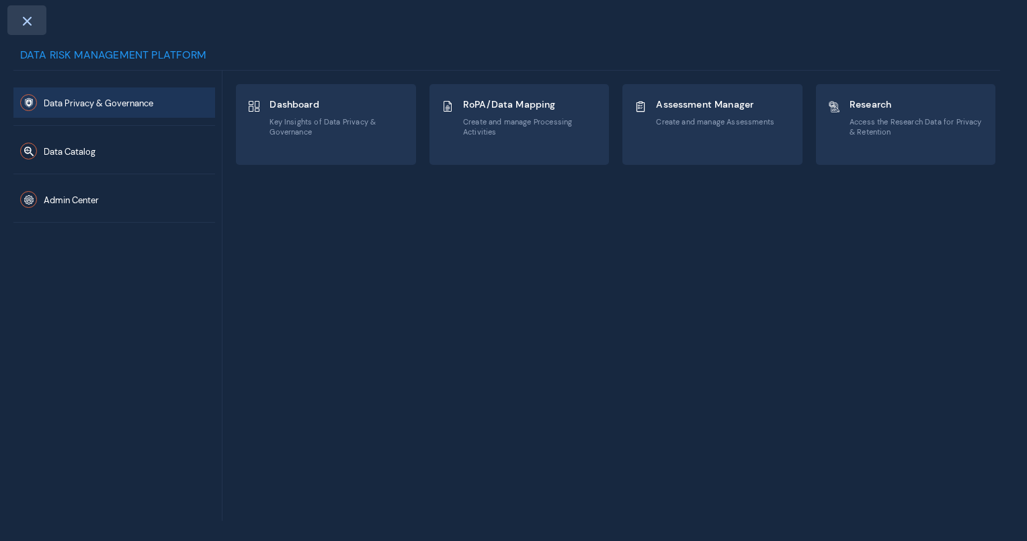
click at [24, 24] on span at bounding box center [27, 20] width 12 height 11
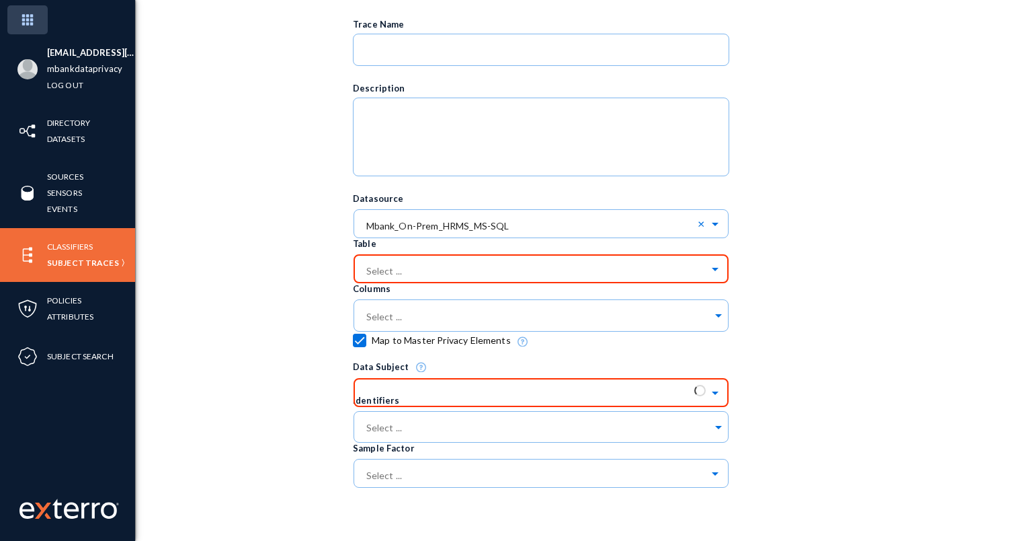
click at [22, 13] on img at bounding box center [27, 19] width 40 height 29
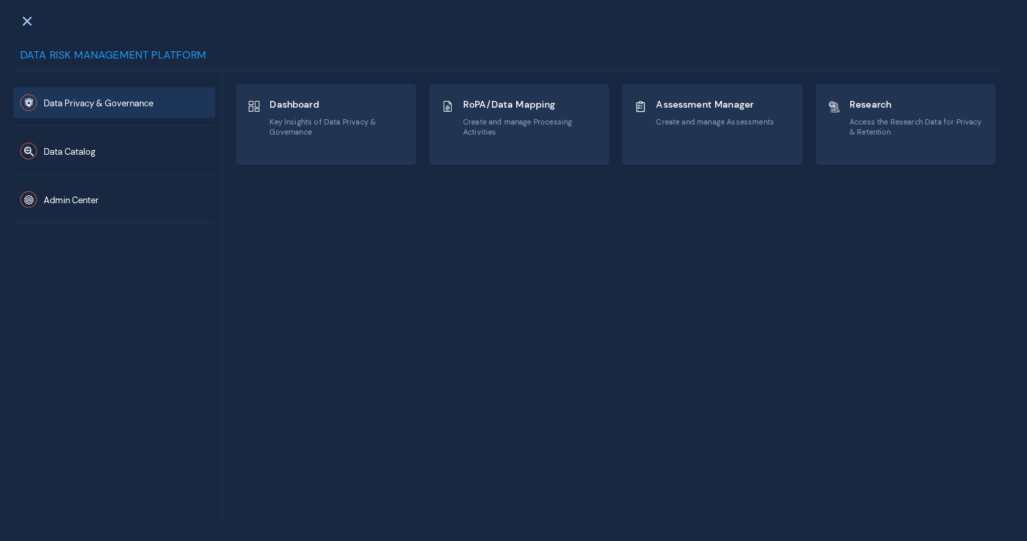
click at [100, 99] on span "Data Privacy & Governance" at bounding box center [99, 102] width 110 height 11
click at [35, 24] on div at bounding box center [26, 20] width 39 height 30
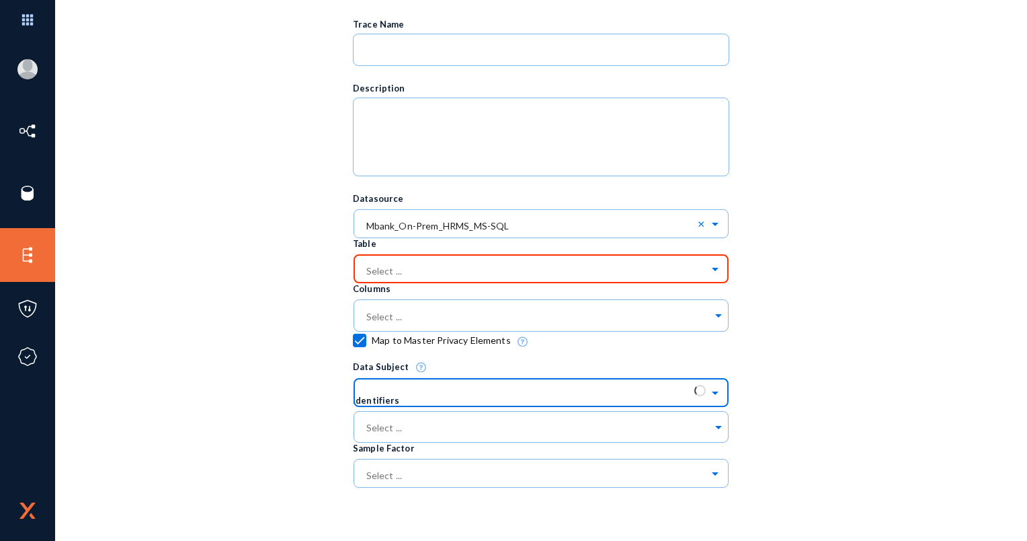
click at [408, 382] on input "text" at bounding box center [547, 392] width 363 height 23
click at [398, 383] on input "text" at bounding box center [547, 392] width 363 height 23
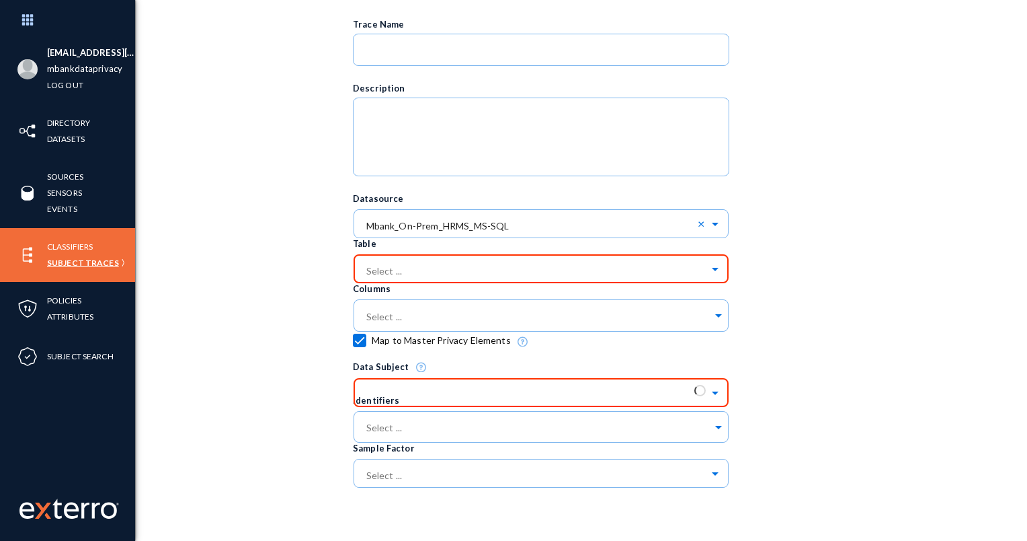
click at [71, 265] on link "Subject Traces" at bounding box center [83, 262] width 72 height 15
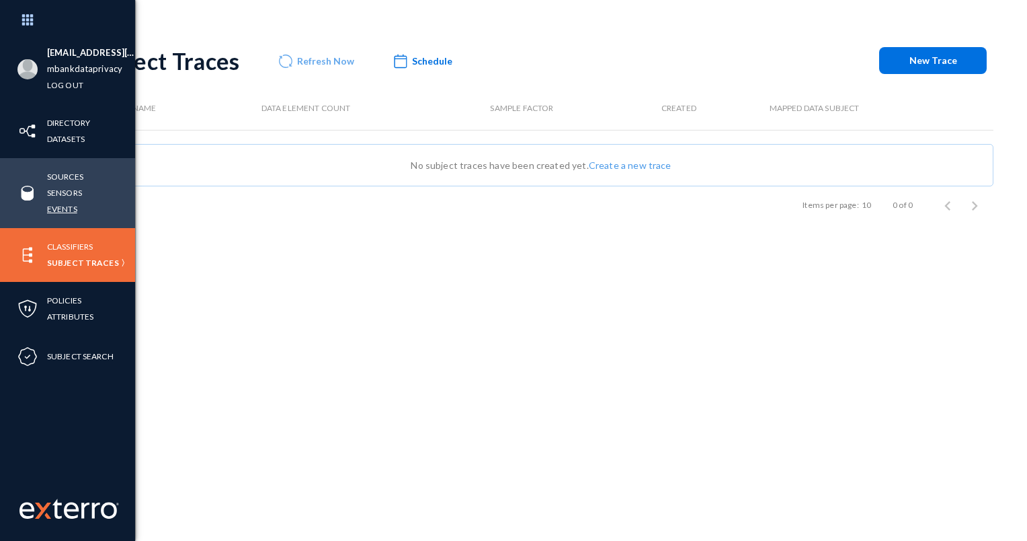
click at [62, 211] on link "Events" at bounding box center [62, 208] width 30 height 15
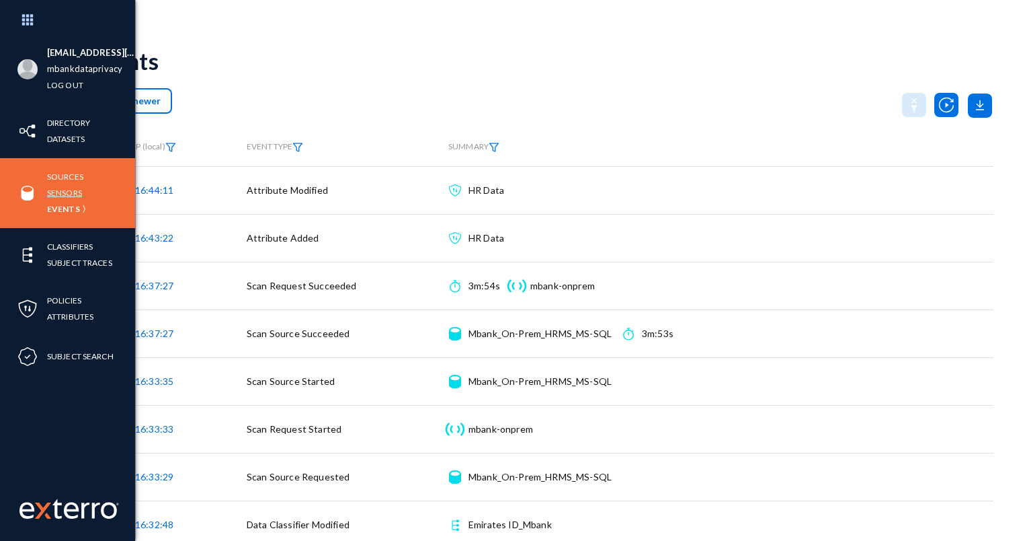
click at [65, 196] on link "Sensors" at bounding box center [64, 192] width 35 height 15
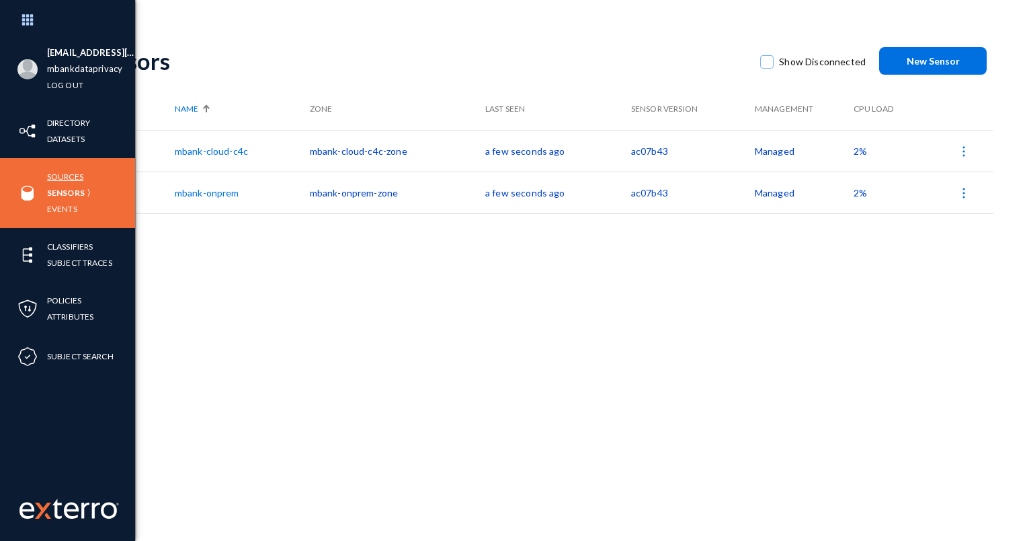
click at [55, 176] on link "Sources" at bounding box center [65, 176] width 36 height 15
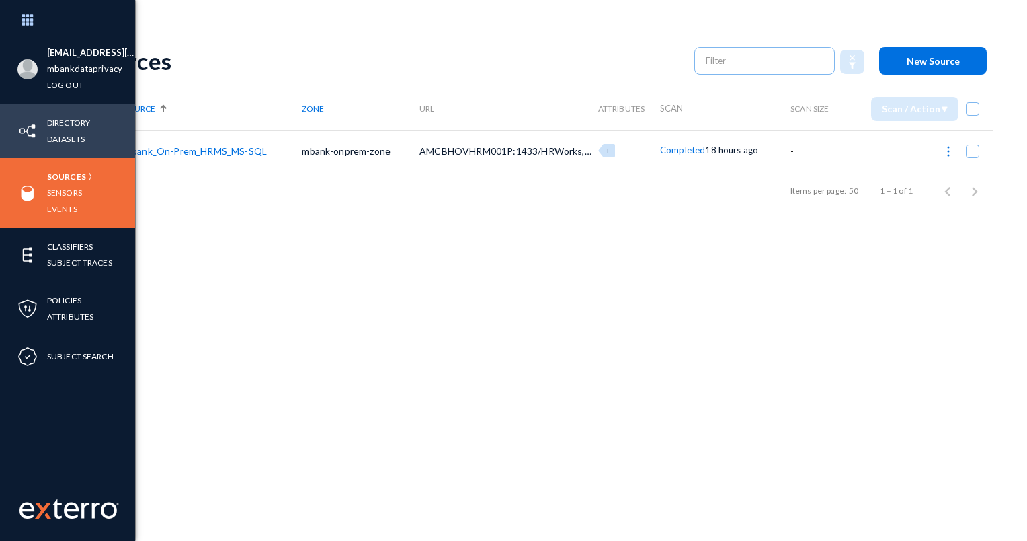
click at [65, 143] on link "Datasets" at bounding box center [66, 138] width 38 height 15
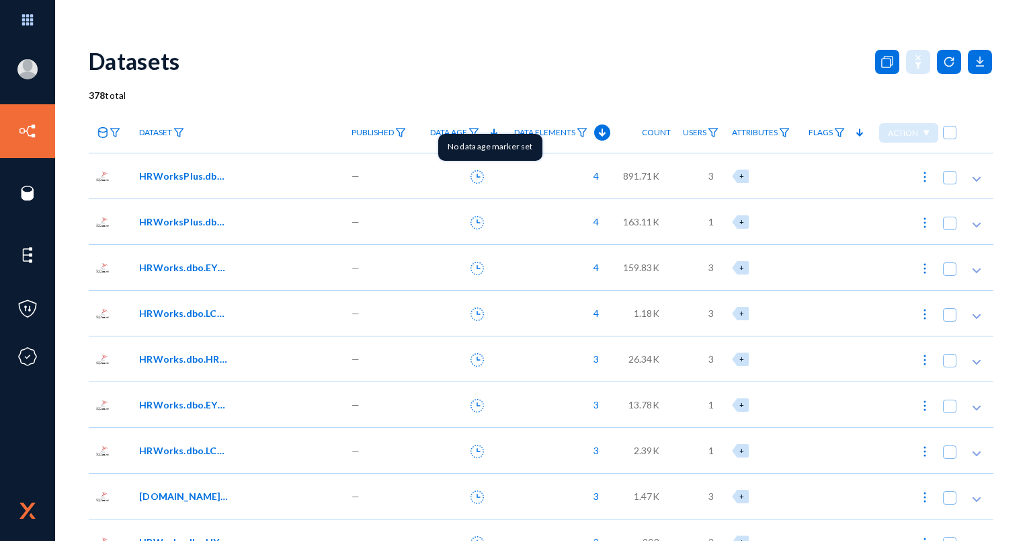
click at [477, 181] on icon at bounding box center [477, 176] width 13 height 13
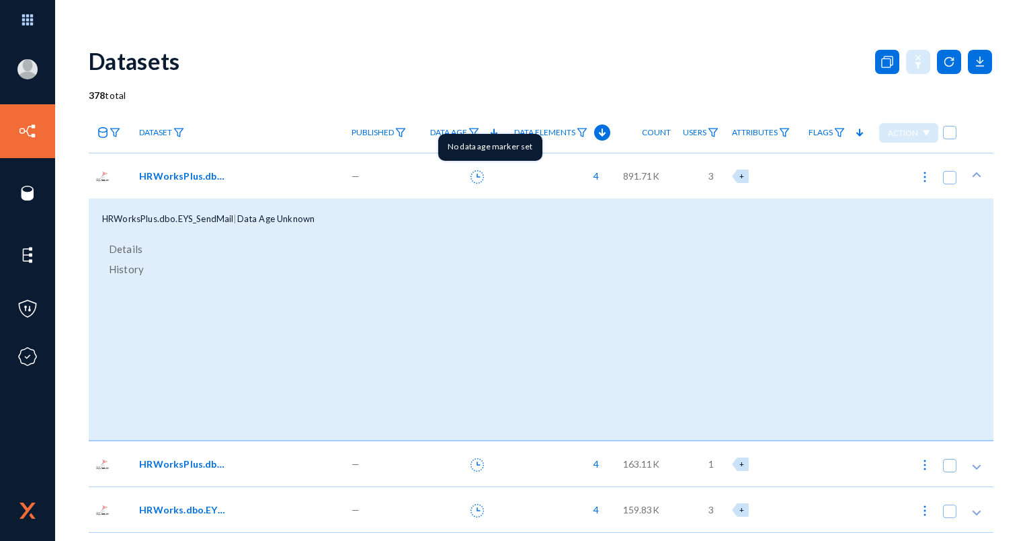
click at [479, 179] on icon at bounding box center [477, 176] width 13 height 13
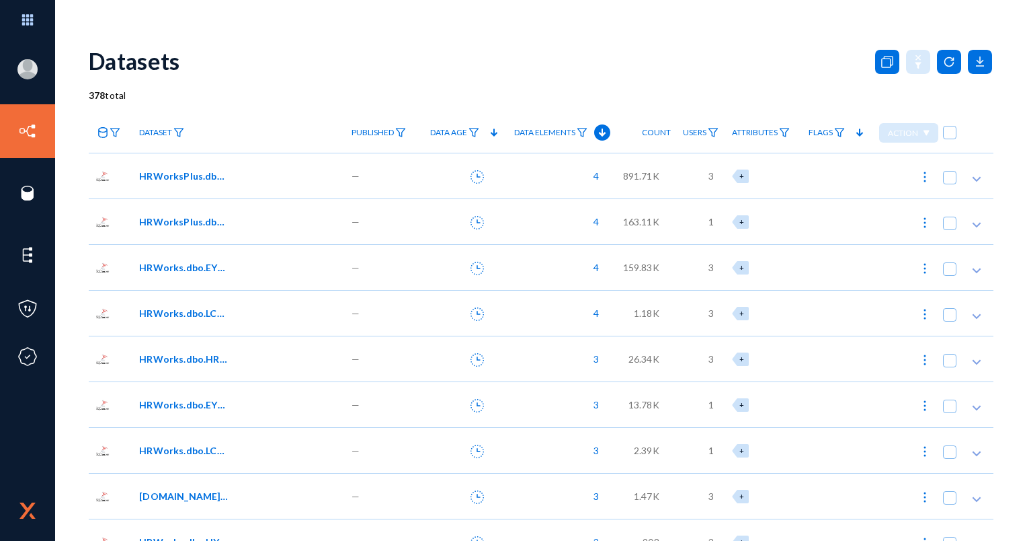
click at [478, 175] on icon at bounding box center [477, 176] width 13 height 13
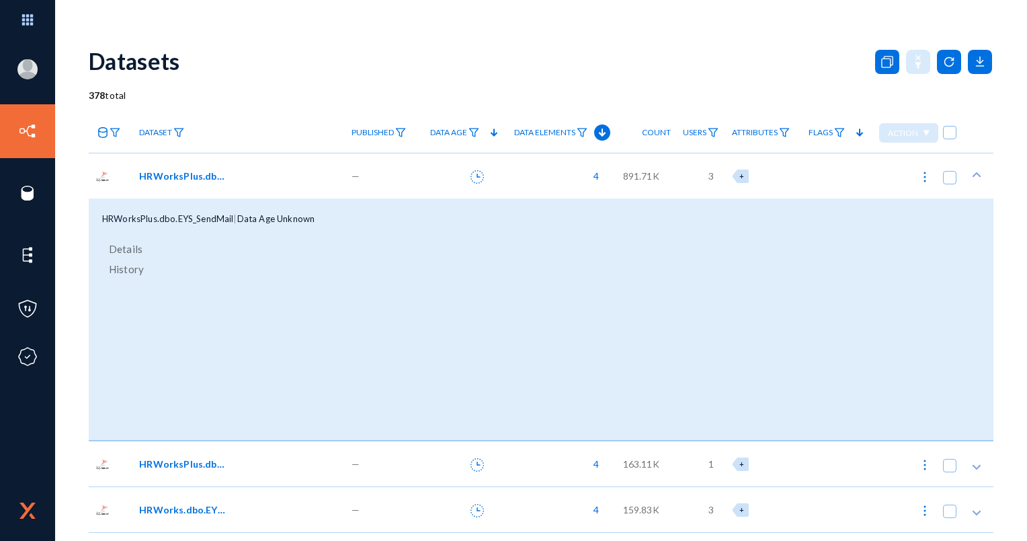
click at [140, 242] on span "Details" at bounding box center [126, 249] width 34 height 20
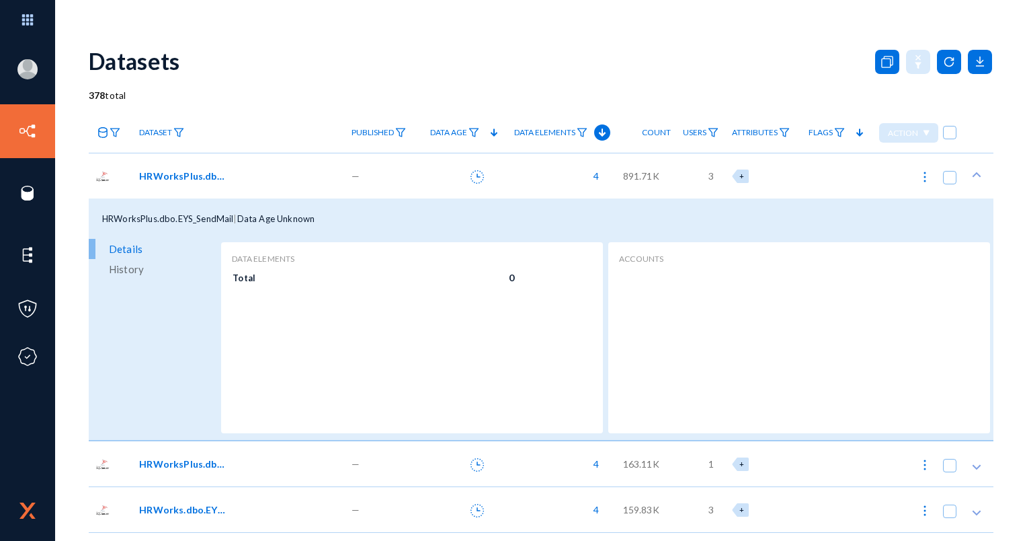
click at [159, 274] on link "History" at bounding box center [153, 269] width 129 height 20
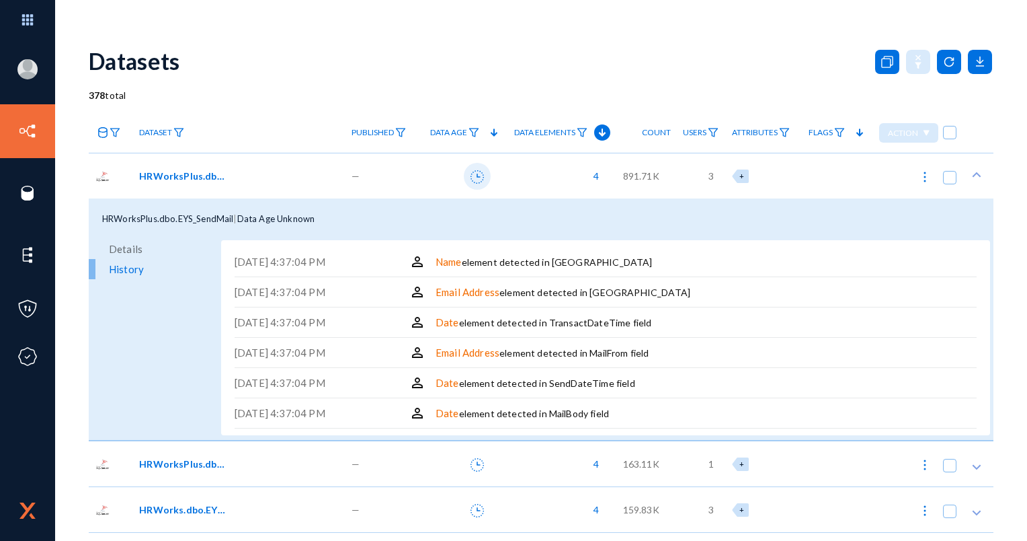
click at [487, 174] on button at bounding box center [477, 176] width 27 height 27
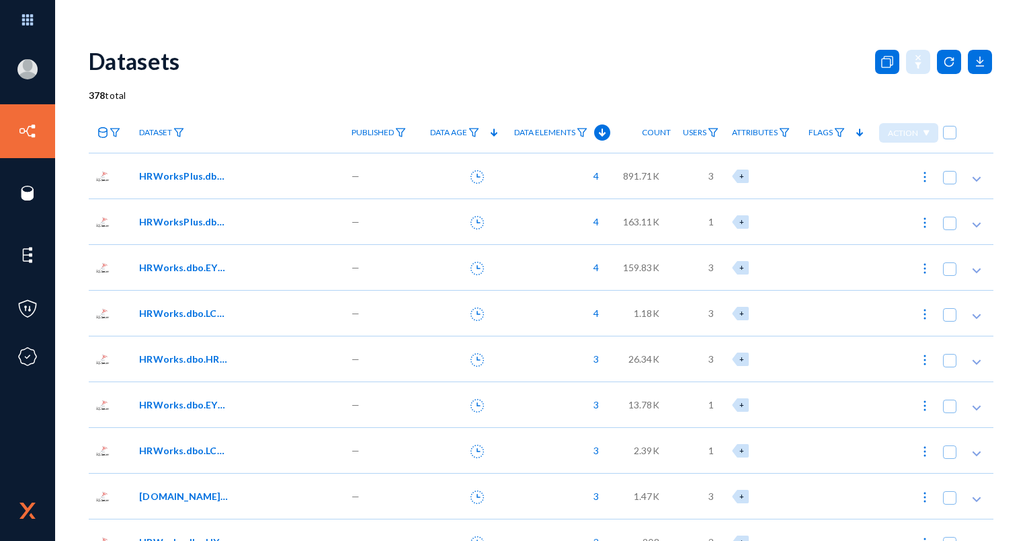
click at [472, 223] on icon at bounding box center [477, 222] width 13 height 13
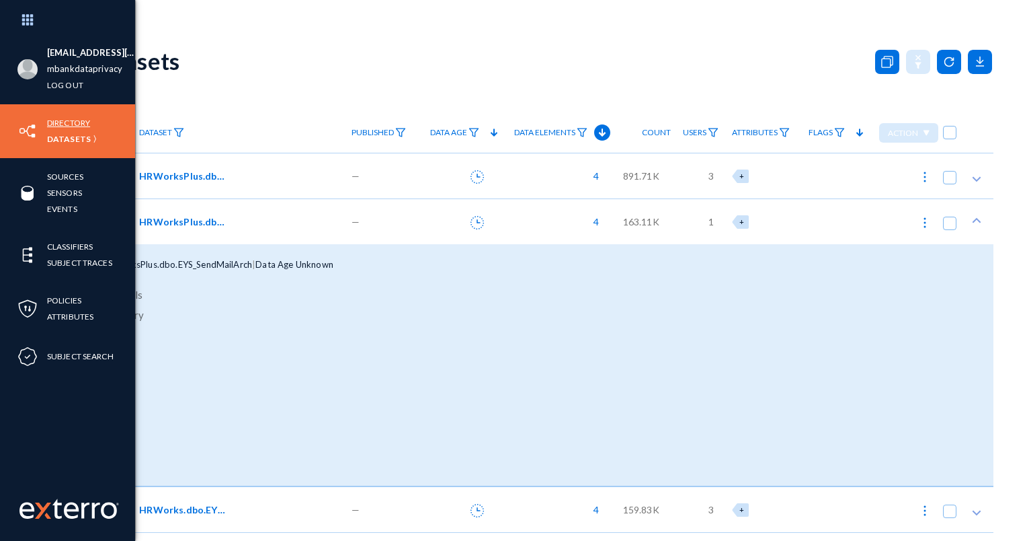
click at [52, 130] on link "Directory" at bounding box center [68, 122] width 43 height 15
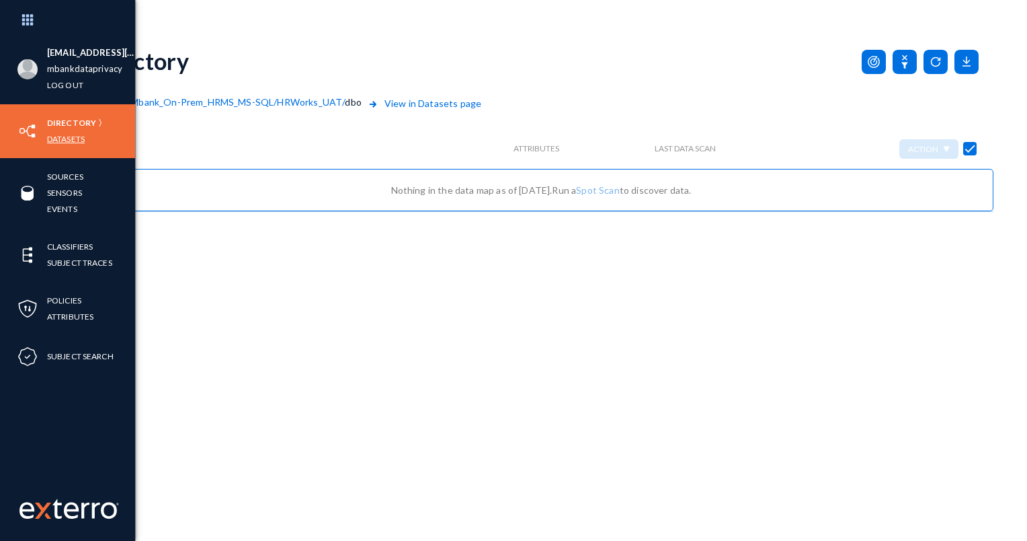
click at [71, 143] on link "Datasets" at bounding box center [66, 138] width 38 height 15
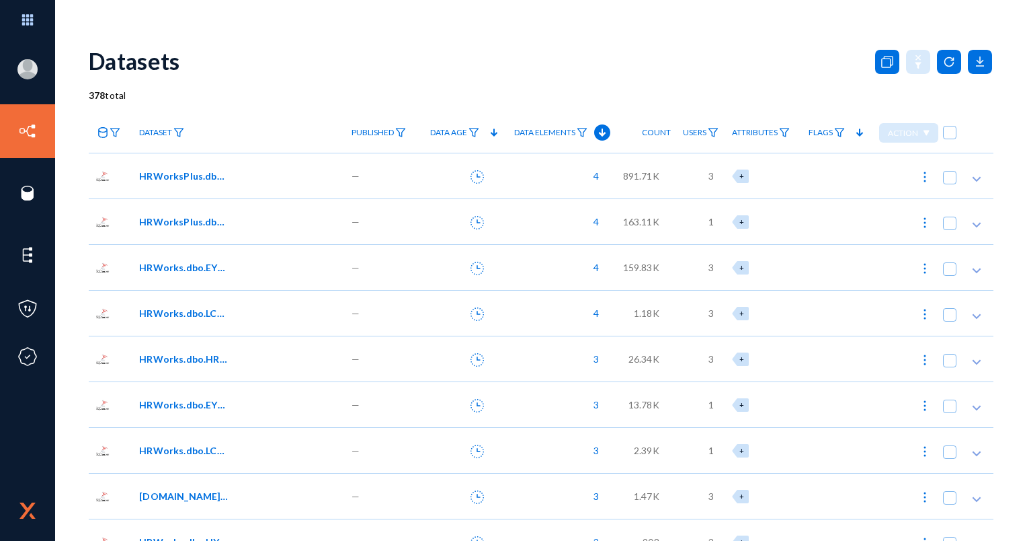
click at [167, 229] on div "HRWorksPlus.dbo.EYS_SendMailArch" at bounding box center [238, 221] width 212 height 46
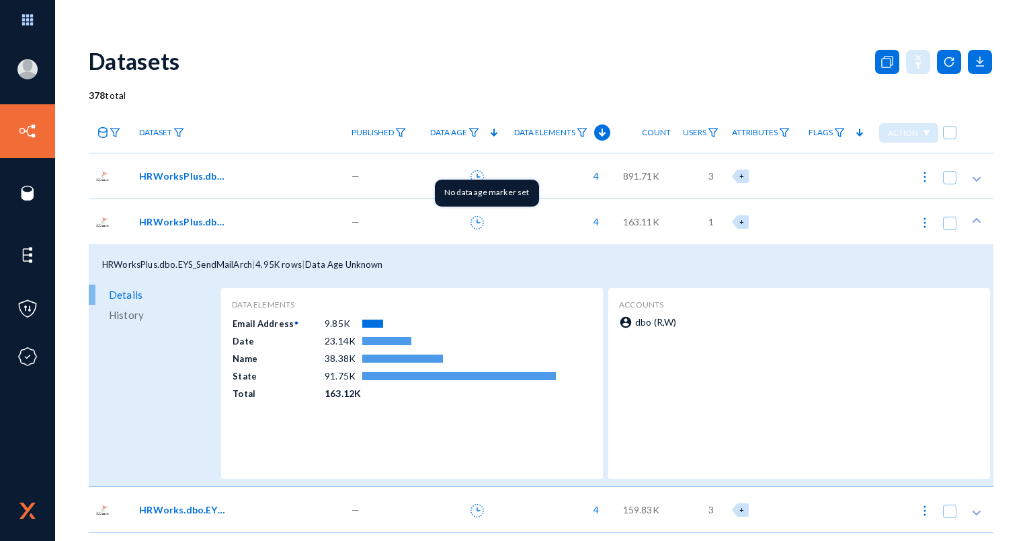
click at [474, 223] on icon at bounding box center [477, 222] width 13 height 13
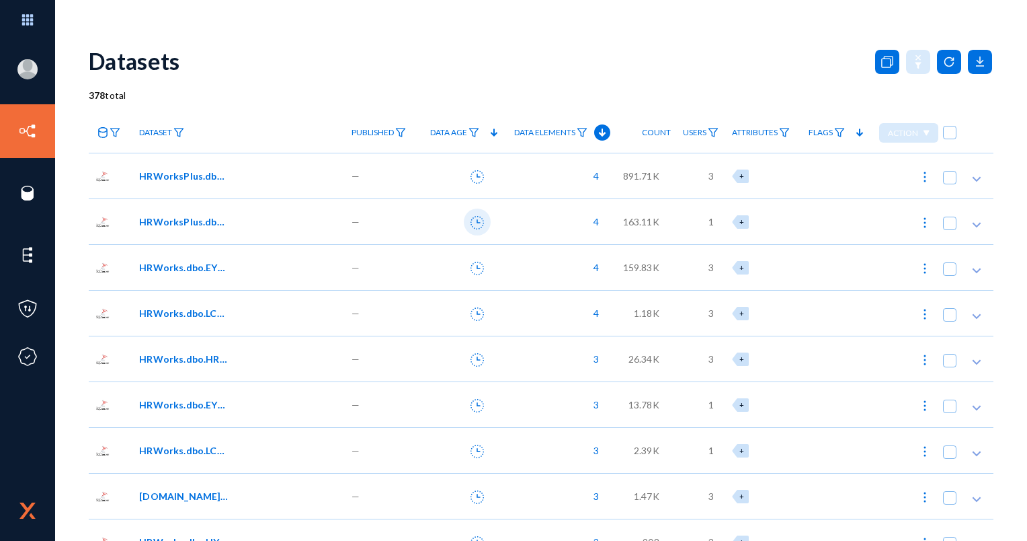
click at [483, 228] on button at bounding box center [477, 221] width 27 height 27
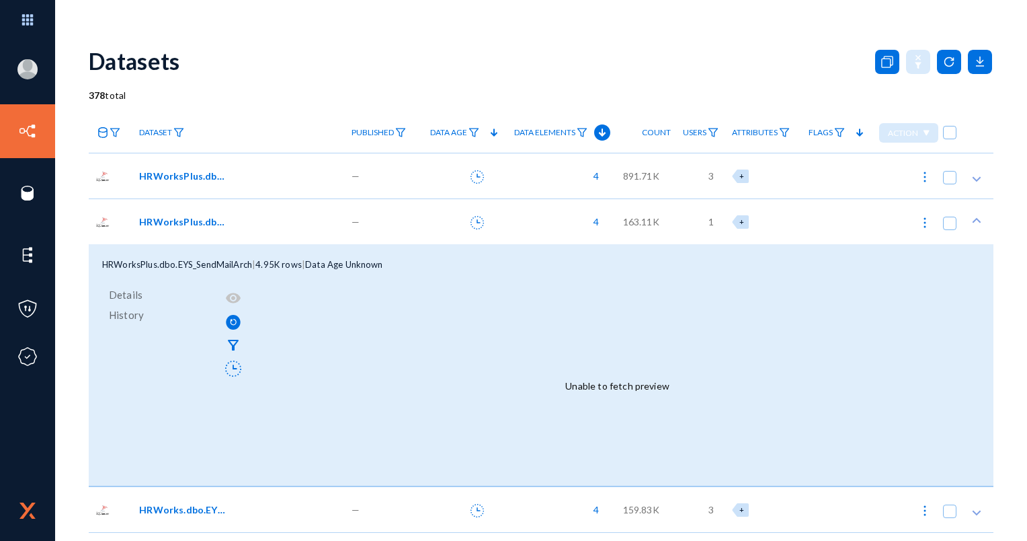
click at [272, 237] on div "HRWorksPlus.dbo.EYS_SendMailArch" at bounding box center [238, 221] width 212 height 46
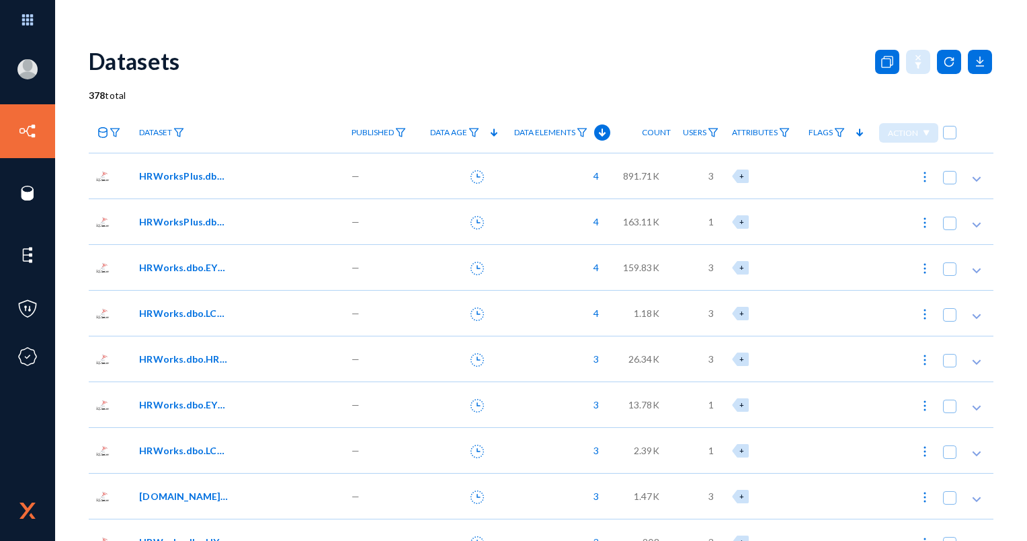
click at [219, 229] on div "HRWorksPlus.dbo.EYS_SendMailArch" at bounding box center [238, 221] width 212 height 46
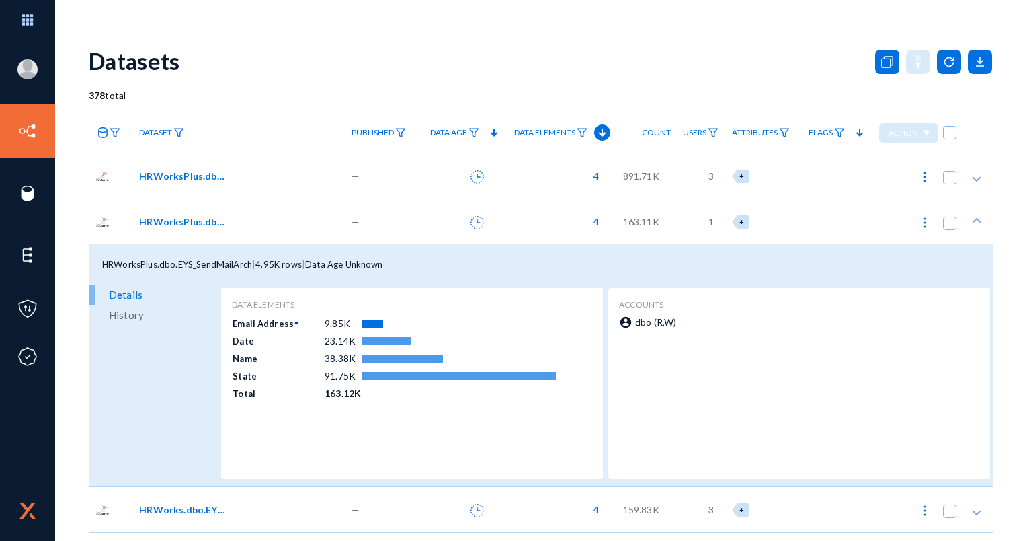
click at [283, 245] on div "HRWorksPlus.dbo.EYS_SendMailArch | 4.95K rows | Data Age Unknown" at bounding box center [541, 264] width 905 height 40
click at [297, 236] on div "HRWorksPlus.dbo.EYS_SendMailArch" at bounding box center [238, 221] width 212 height 46
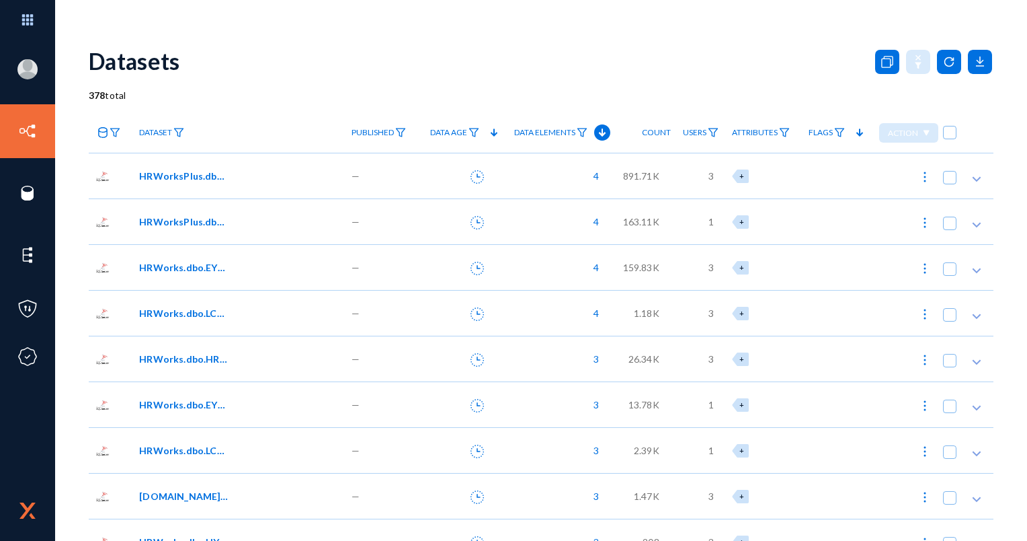
click at [266, 172] on div "HRWorksPlus.dbo.EYS_SendMail" at bounding box center [236, 176] width 194 height 14
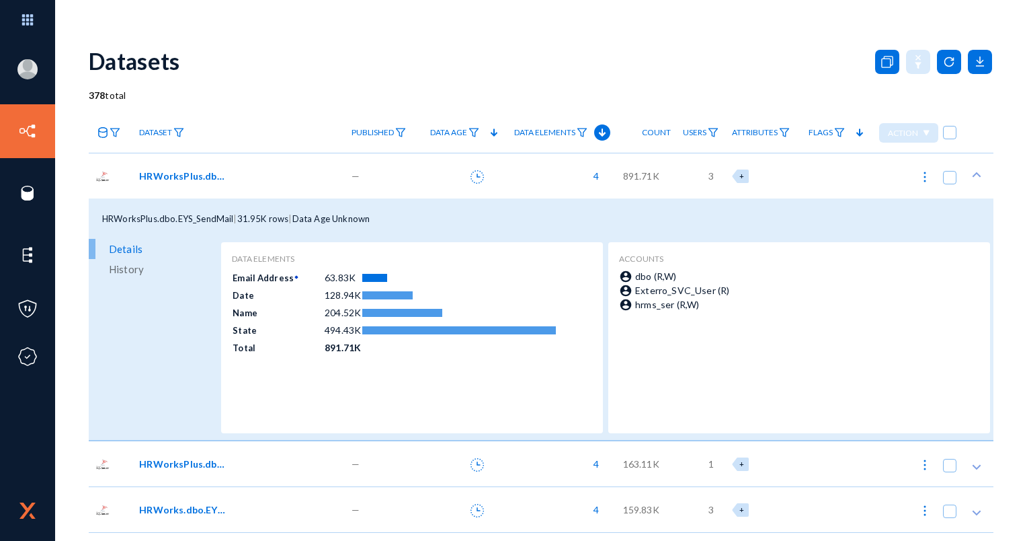
click at [272, 176] on div "HRWorksPlus.dbo.EYS_SendMail" at bounding box center [236, 176] width 194 height 14
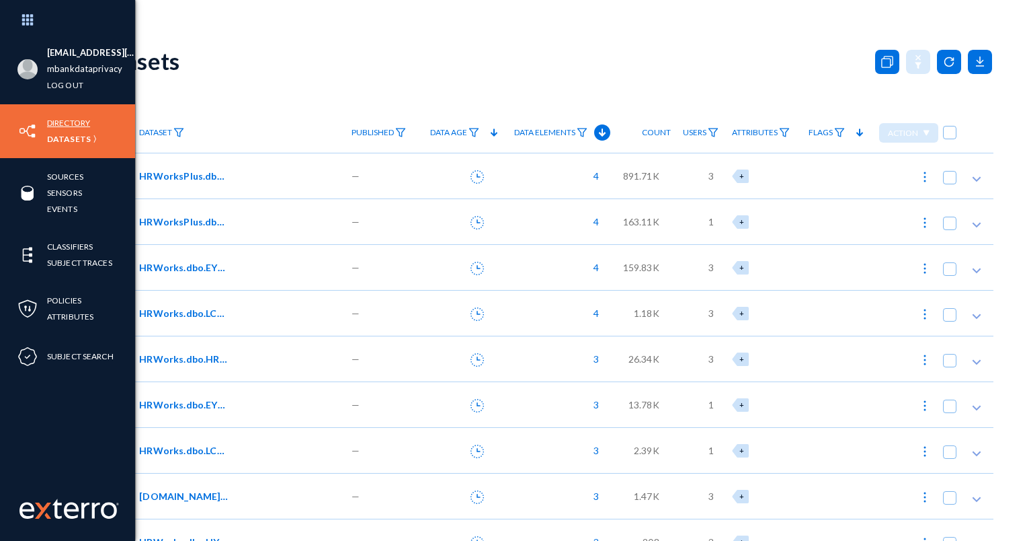
click at [79, 124] on link "Directory" at bounding box center [68, 122] width 43 height 15
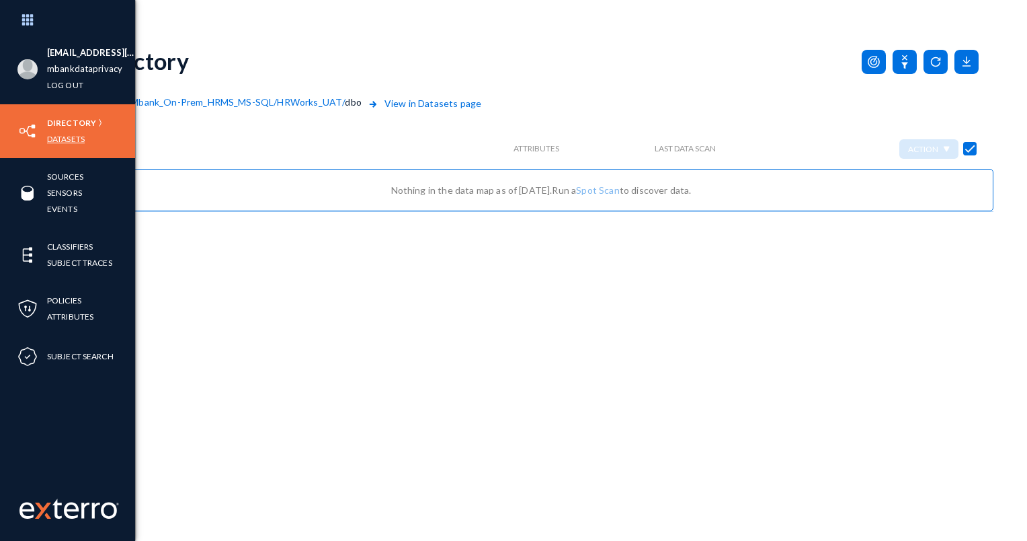
click at [74, 138] on link "Datasets" at bounding box center [66, 138] width 38 height 15
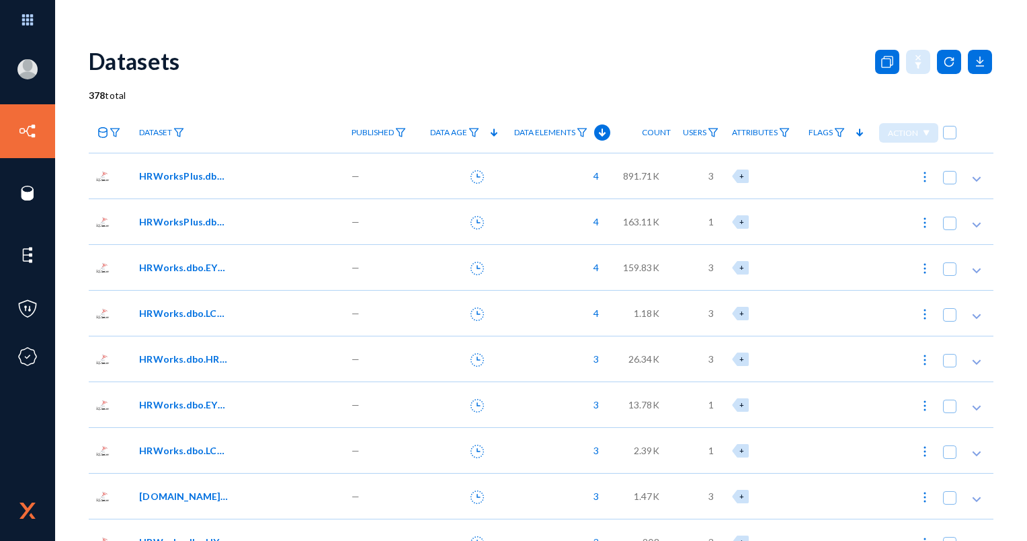
click at [201, 174] on span "HRWorksPlus.dbo.EYS_SendMail" at bounding box center [184, 176] width 91 height 14
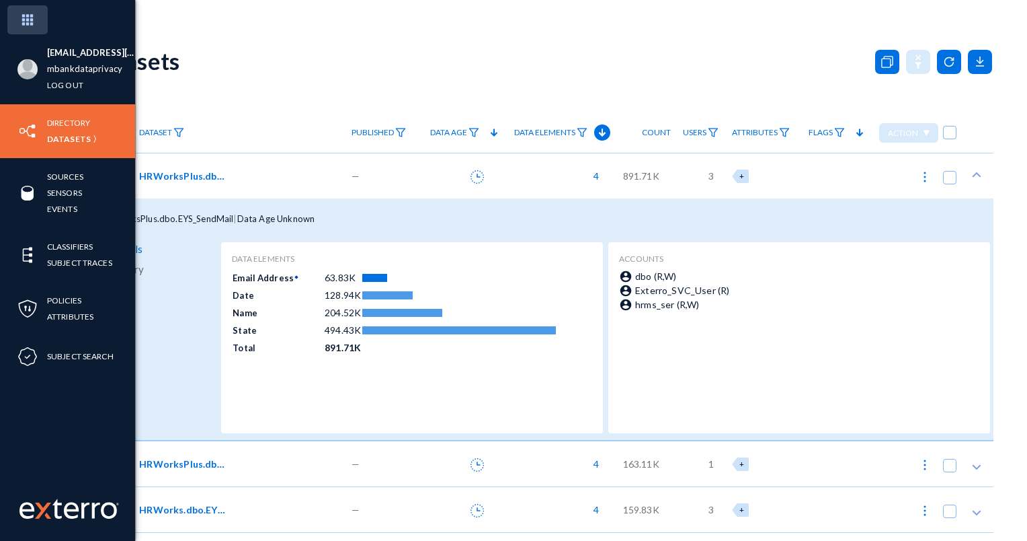
click at [26, 8] on img at bounding box center [27, 19] width 40 height 29
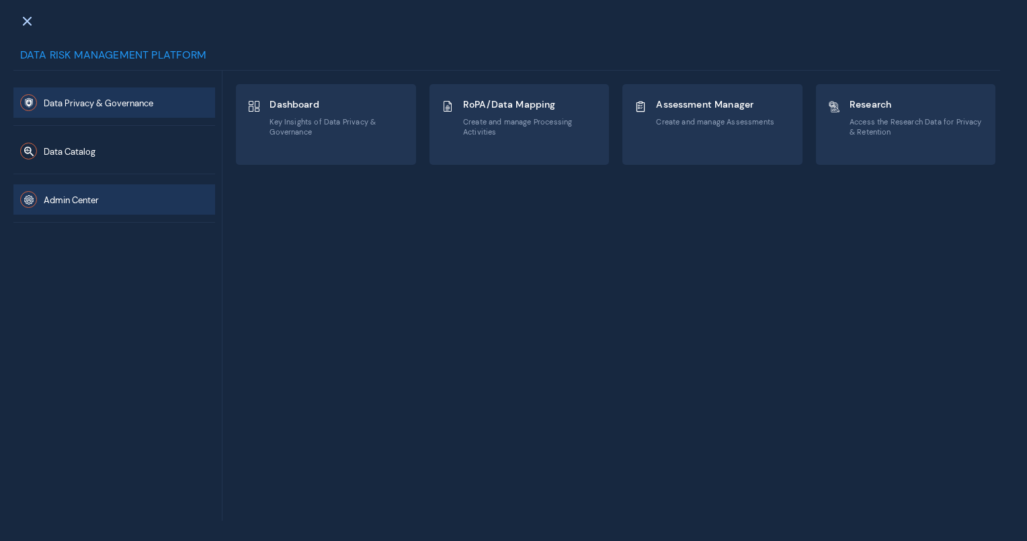
click at [138, 194] on button "Admin Center" at bounding box center [114, 199] width 202 height 30
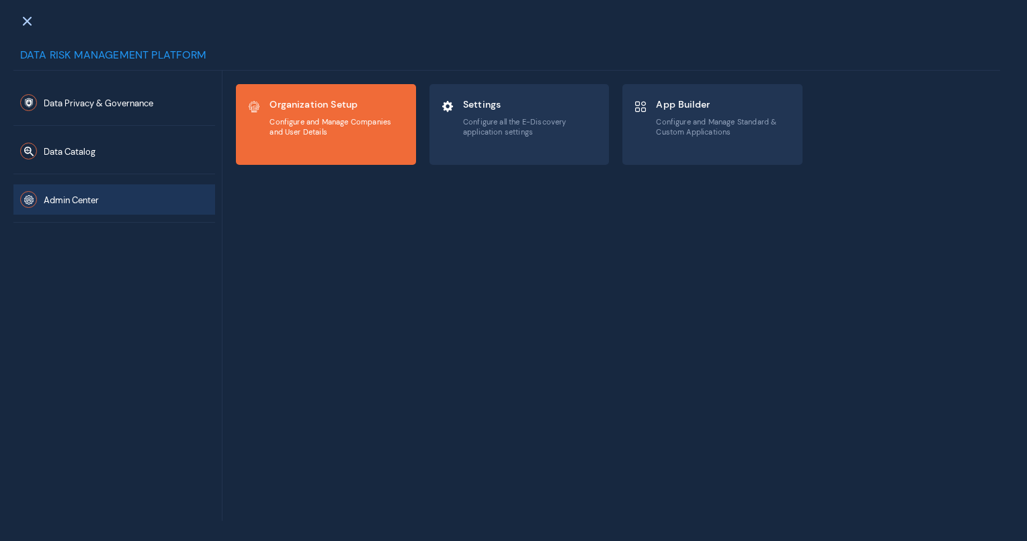
click at [376, 136] on div "Organization Setup Configure and Manage Companies and User Details" at bounding box center [337, 117] width 135 height 45
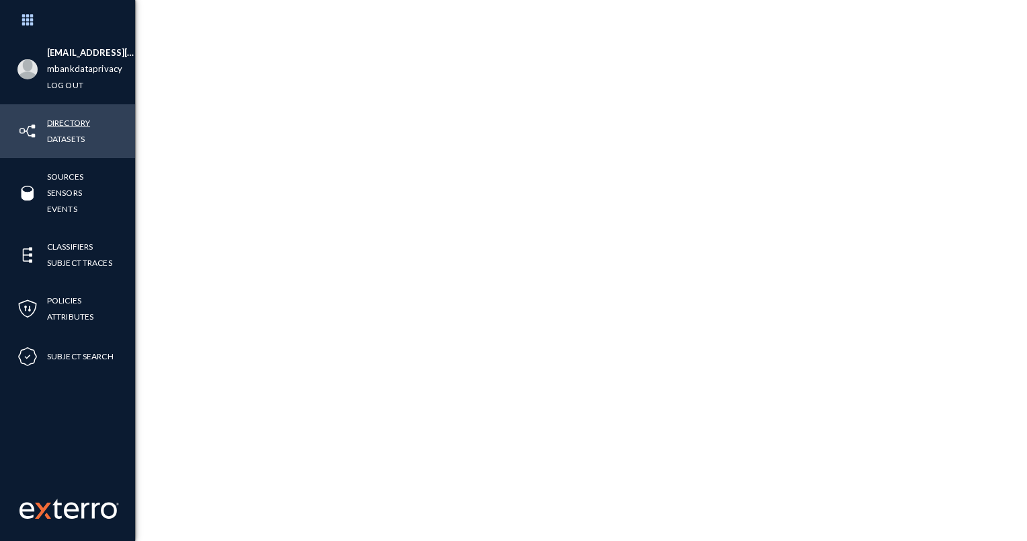
click at [69, 124] on link "Directory" at bounding box center [68, 122] width 43 height 15
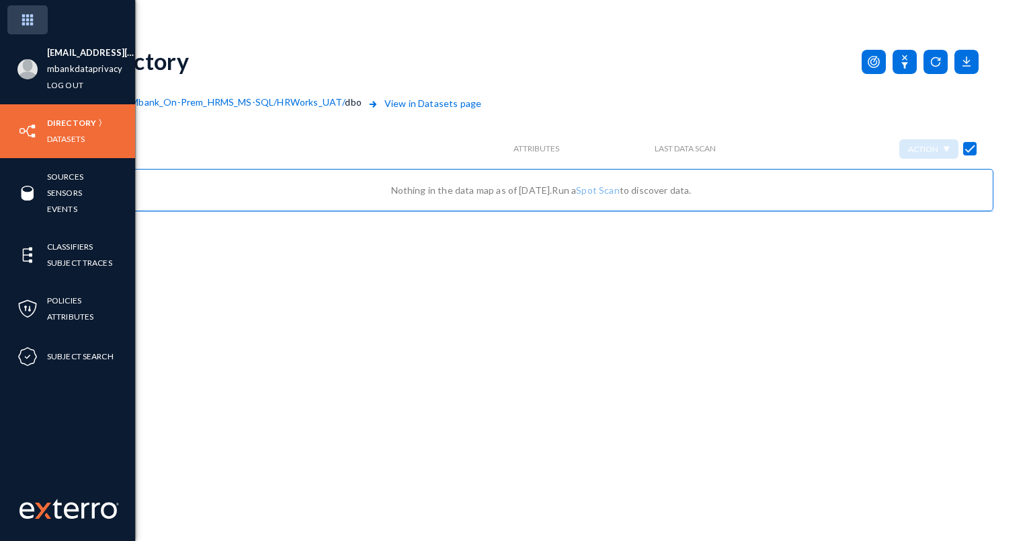
click at [28, 28] on img at bounding box center [27, 19] width 40 height 29
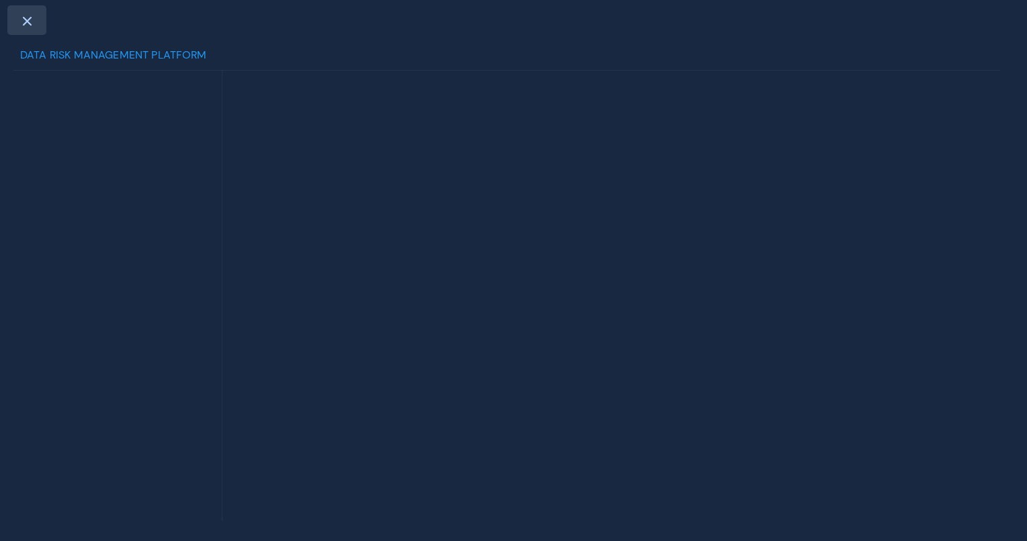
click at [24, 9] on div at bounding box center [26, 20] width 39 height 30
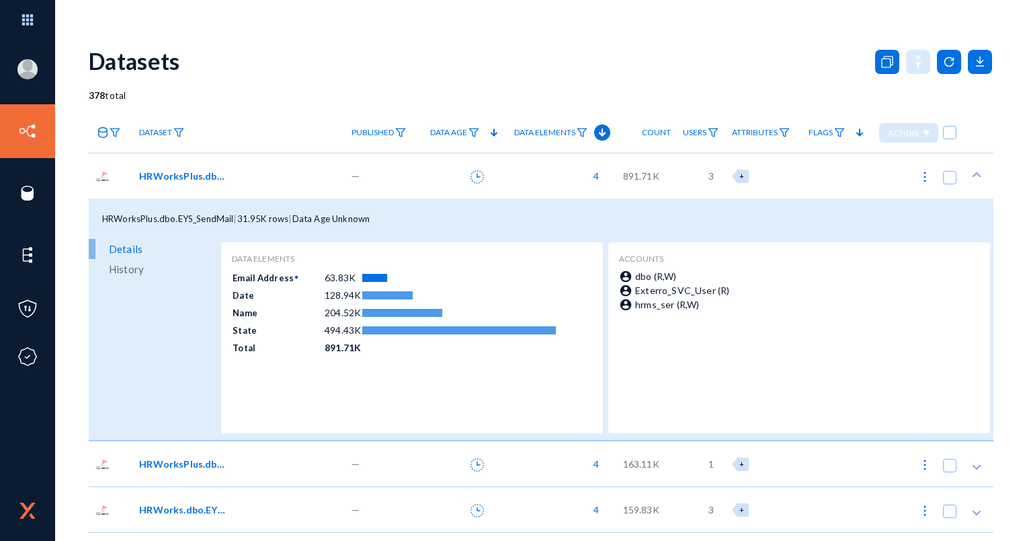
click at [432, 179] on div at bounding box center [460, 176] width 84 height 46
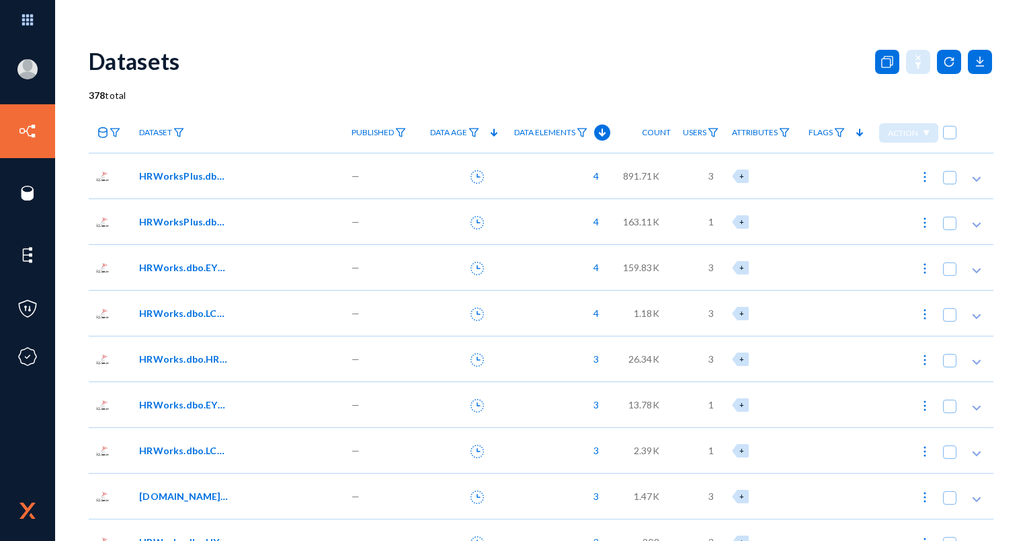
click at [467, 177] on button at bounding box center [477, 176] width 27 height 27
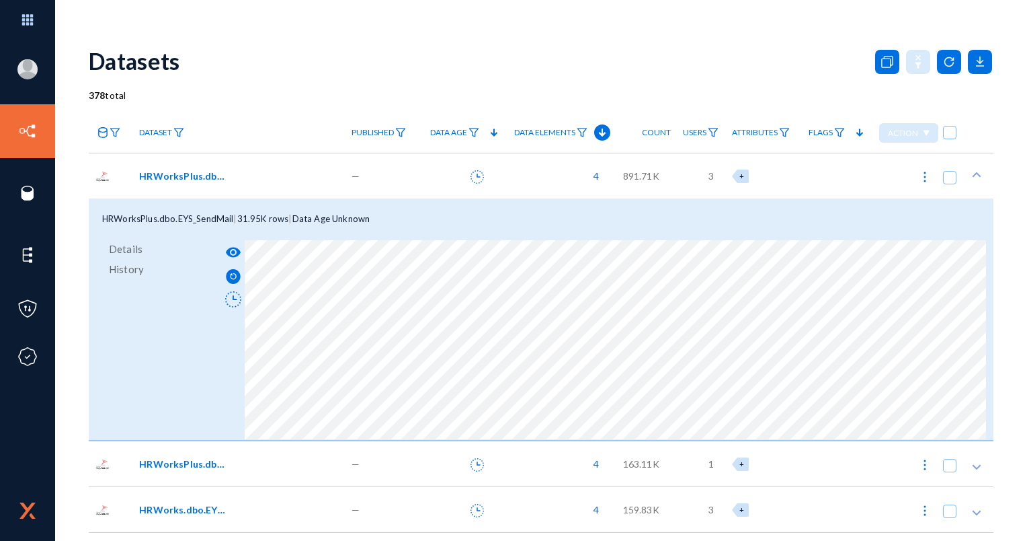
drag, startPoint x: 237, startPoint y: 251, endPoint x: 181, endPoint y: 317, distance: 86.9
click at [180, 324] on div "Details History" at bounding box center [153, 340] width 129 height 202
click at [237, 255] on mat-icon "visibility" at bounding box center [233, 252] width 16 height 16
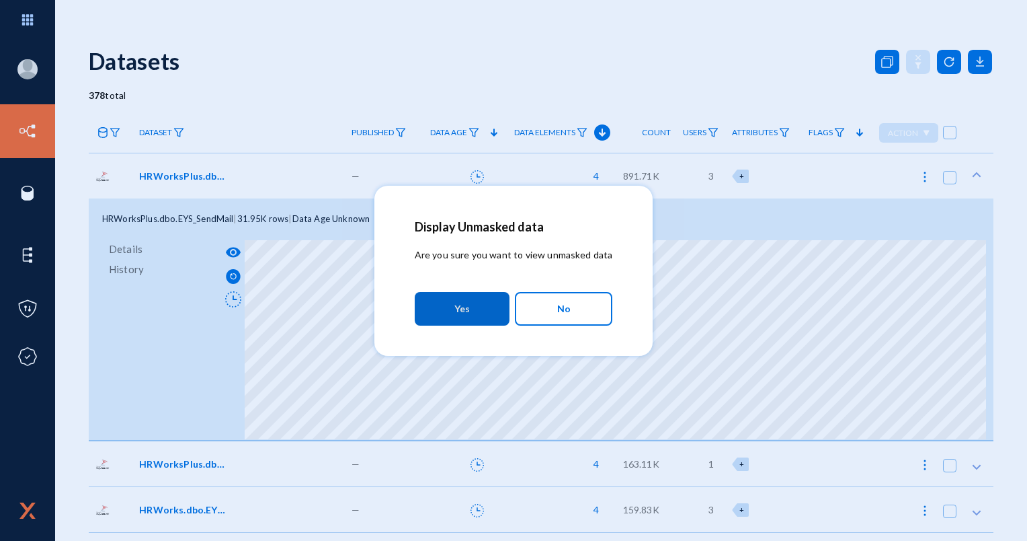
click at [489, 305] on button "Yes" at bounding box center [462, 309] width 95 height 34
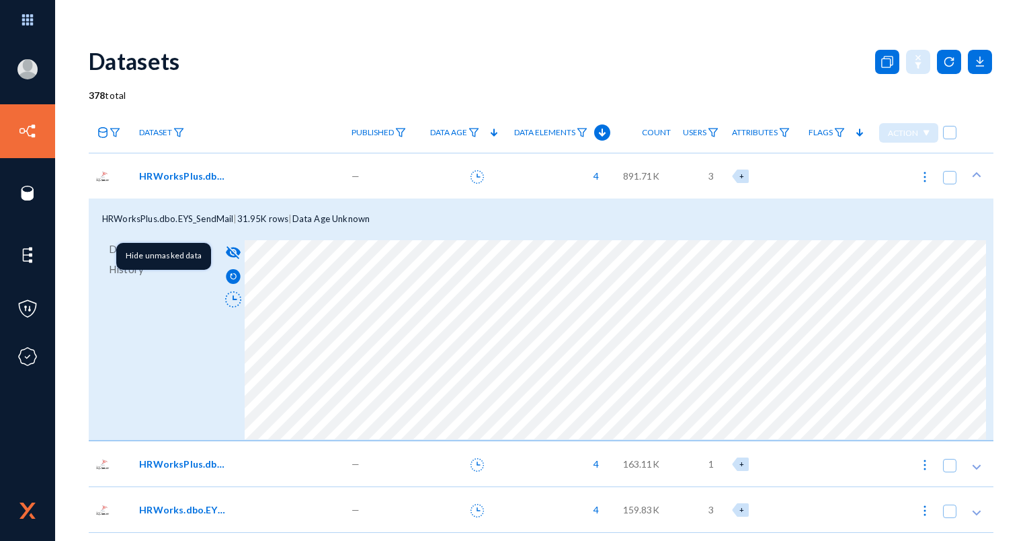
click at [237, 255] on mat-icon "visibility_off" at bounding box center [233, 252] width 16 height 16
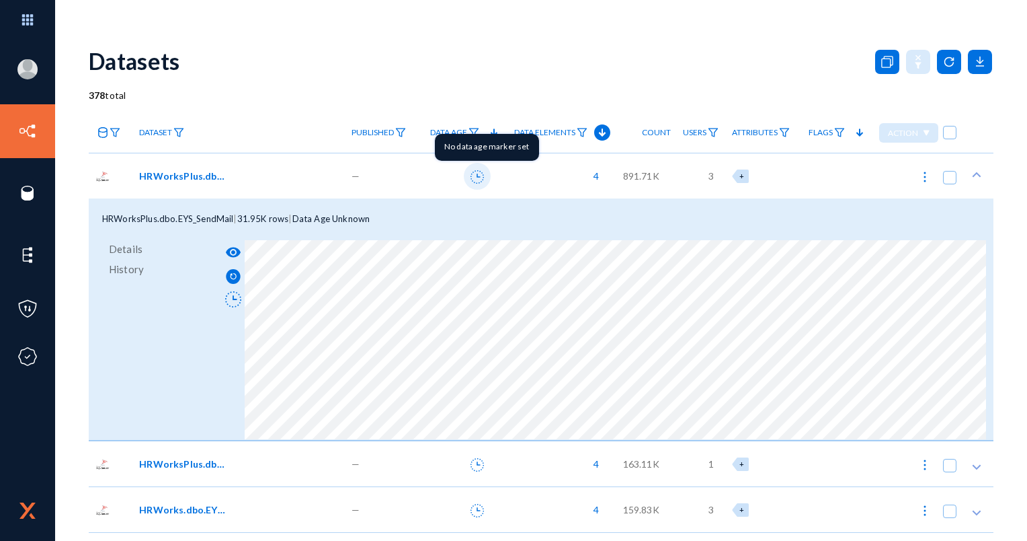
click at [476, 182] on icon at bounding box center [477, 176] width 13 height 13
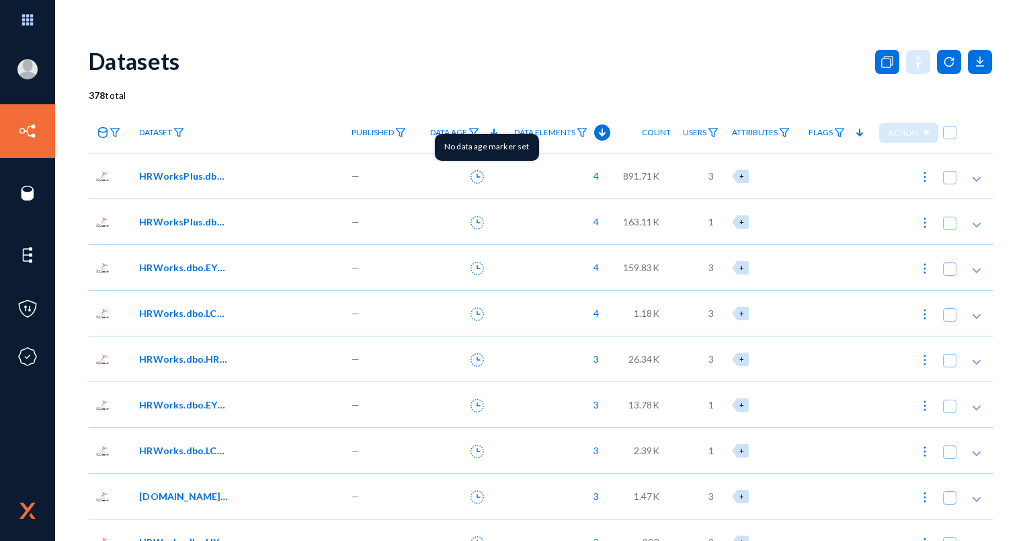
click at [475, 182] on icon at bounding box center [477, 176] width 13 height 13
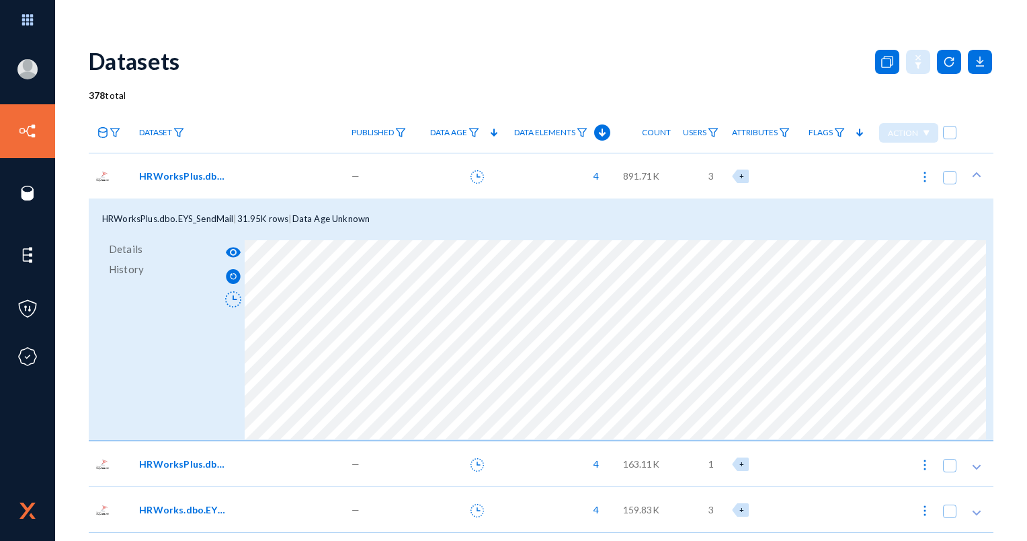
click at [475, 182] on icon at bounding box center [477, 176] width 13 height 13
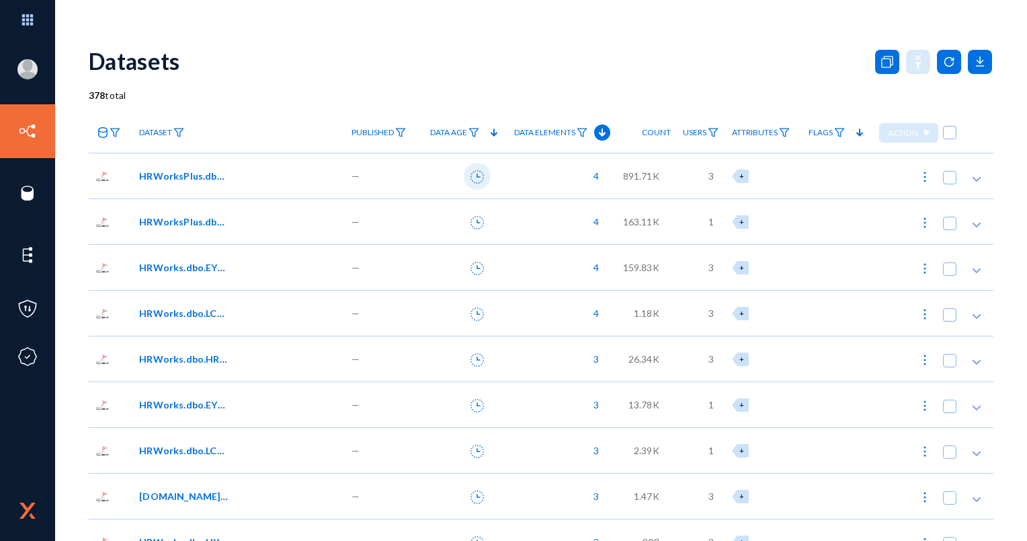
click at [475, 182] on icon at bounding box center [477, 176] width 13 height 13
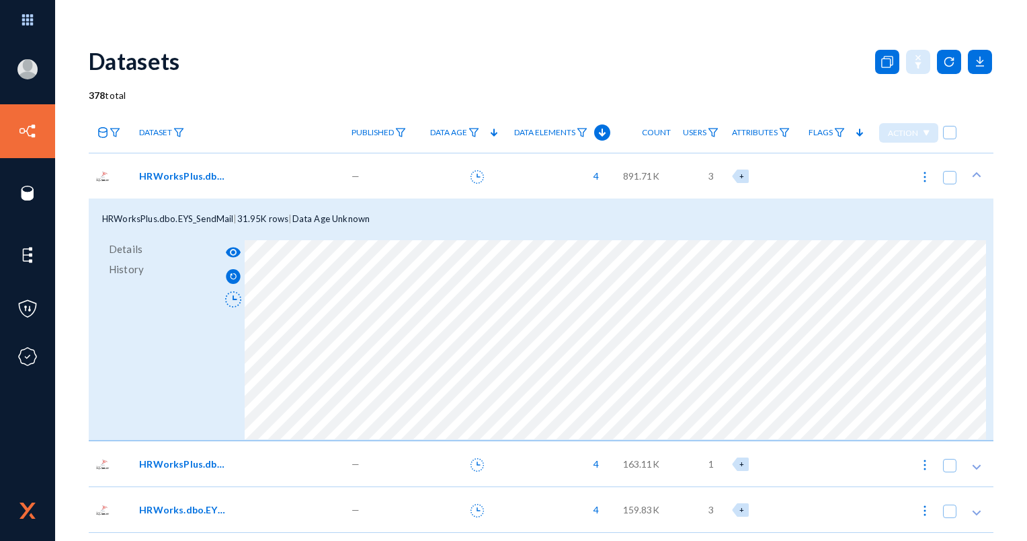
click at [212, 161] on div "HRWorksPlus.dbo.EYS_SendMail" at bounding box center [238, 176] width 212 height 46
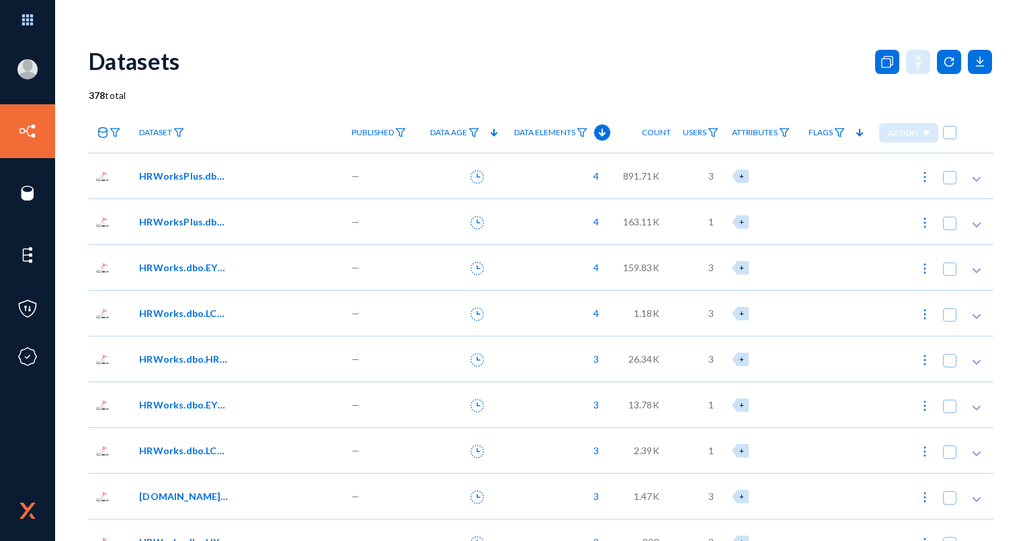
click at [208, 171] on span "HRWorksPlus.dbo.EYS_SendMail" at bounding box center [184, 176] width 91 height 14
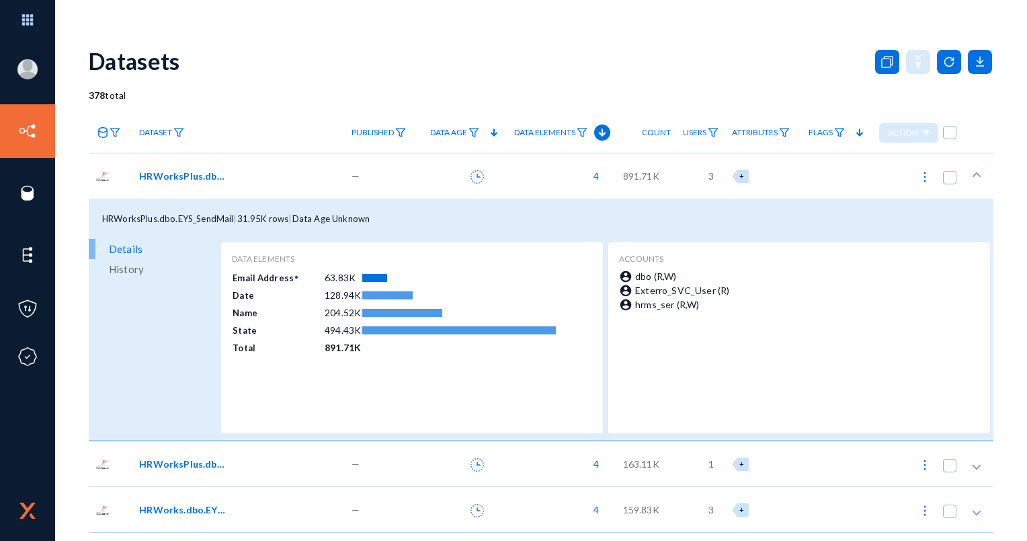
click at [474, 184] on button at bounding box center [477, 176] width 27 height 27
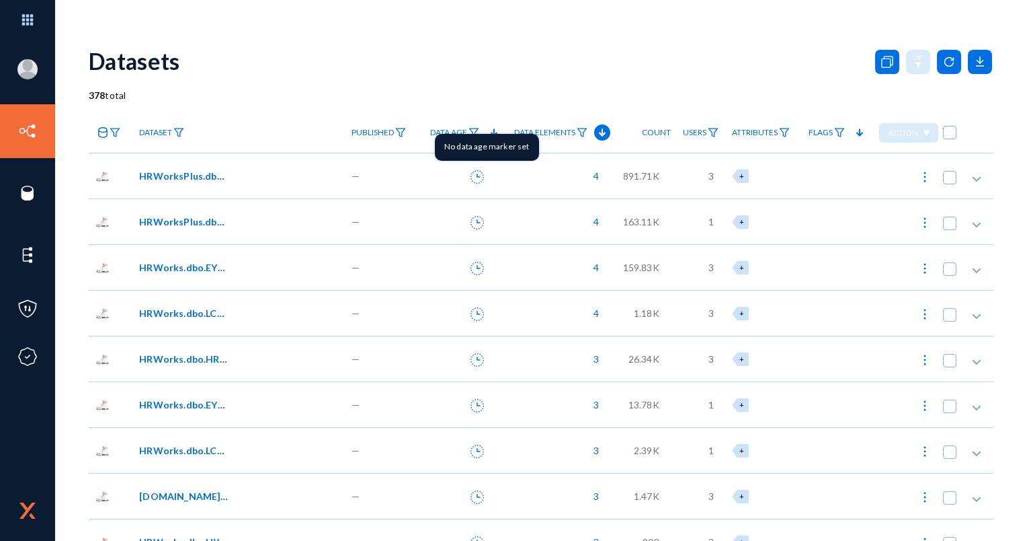
click at [467, 174] on button at bounding box center [477, 176] width 27 height 27
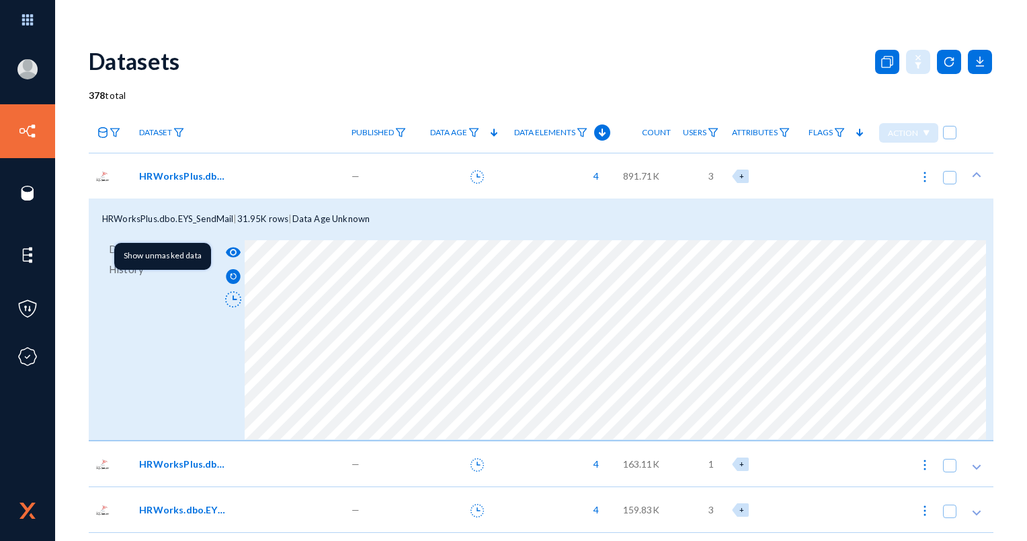
click at [233, 253] on mat-icon "visibility" at bounding box center [233, 252] width 16 height 16
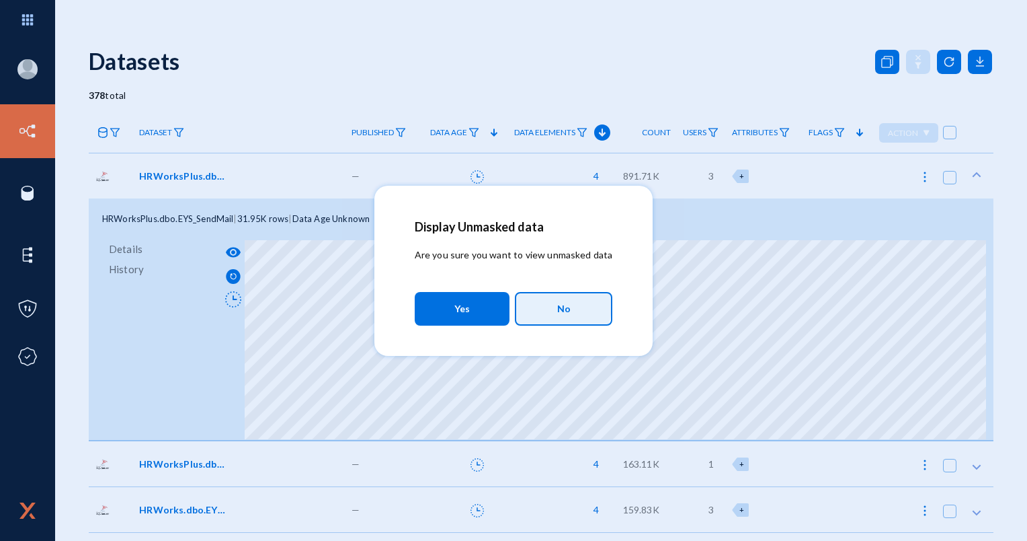
click at [542, 305] on button "No" at bounding box center [563, 309] width 97 height 34
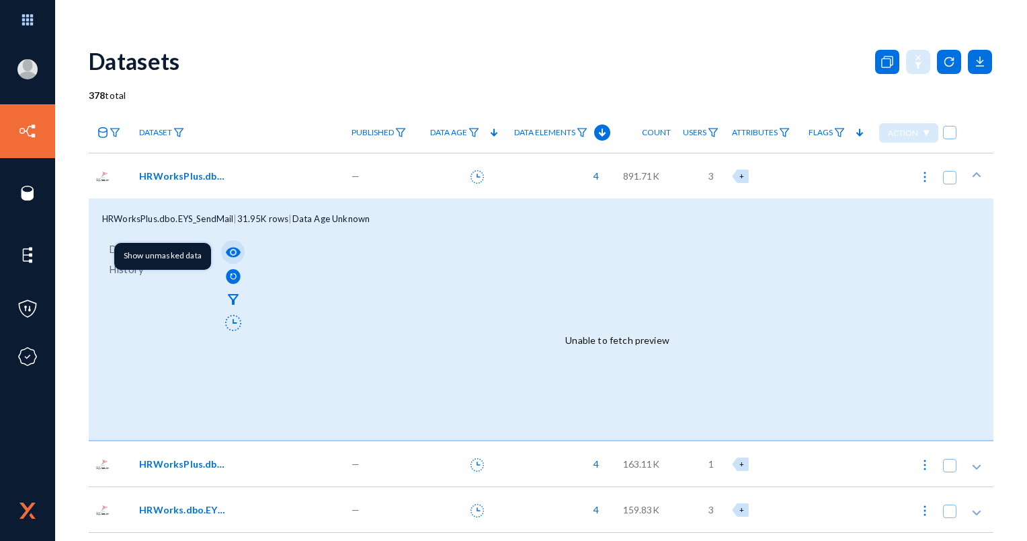
click at [226, 254] on mat-icon "visibility" at bounding box center [233, 252] width 16 height 16
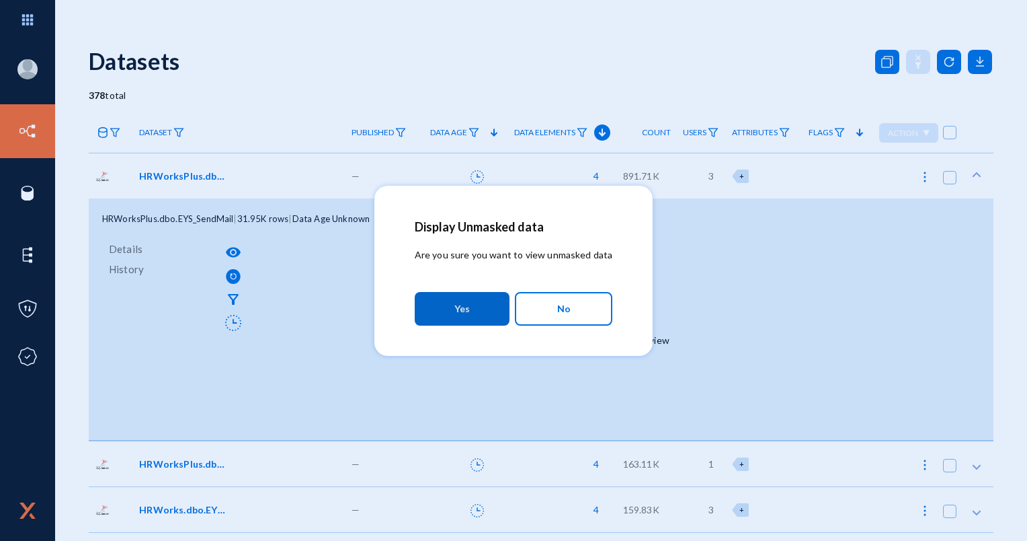
click at [446, 304] on button "Yes" at bounding box center [462, 309] width 95 height 34
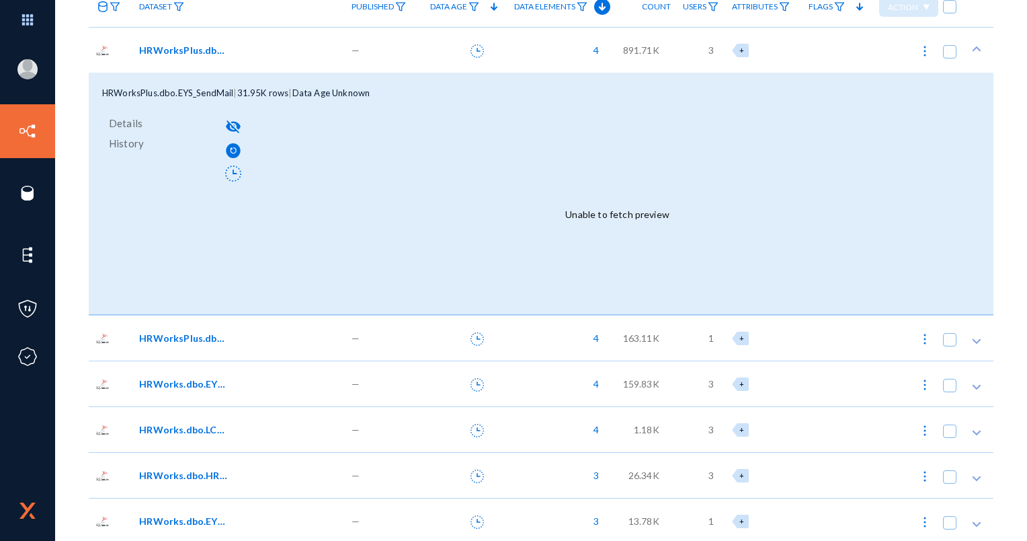
scroll to position [134, 0]
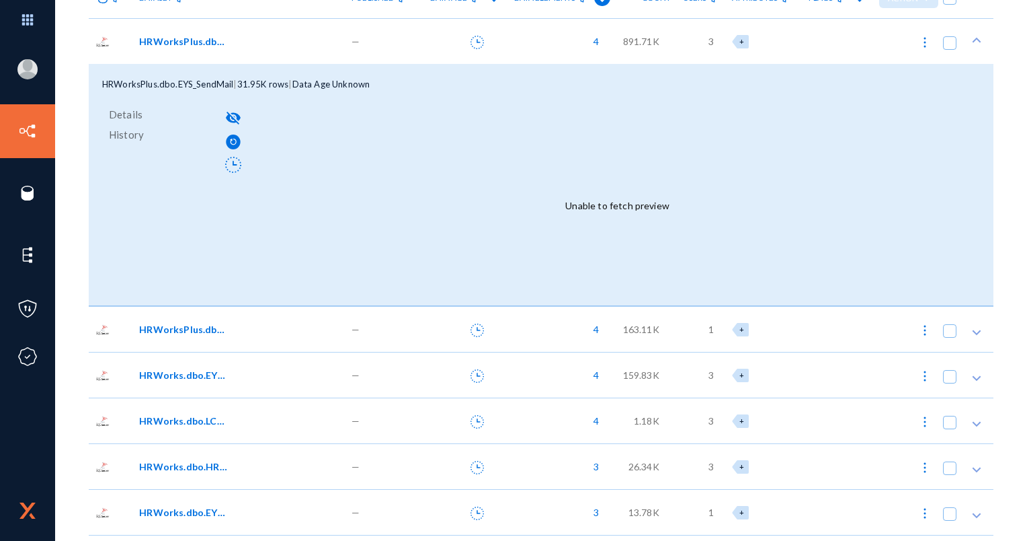
click at [213, 337] on div "HRWorksPlus.dbo.EYS_SendMailArch" at bounding box center [238, 329] width 212 height 46
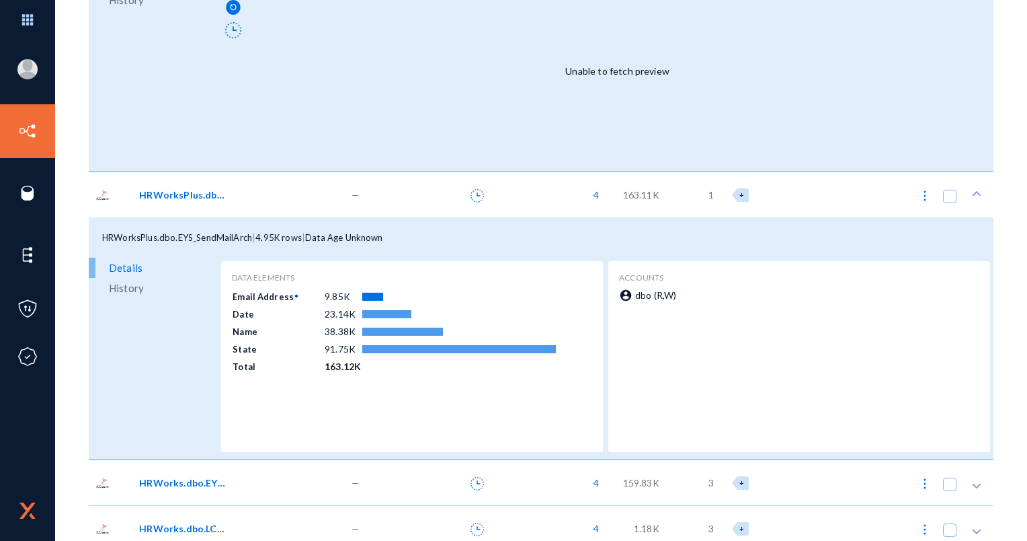
scroll to position [202, 0]
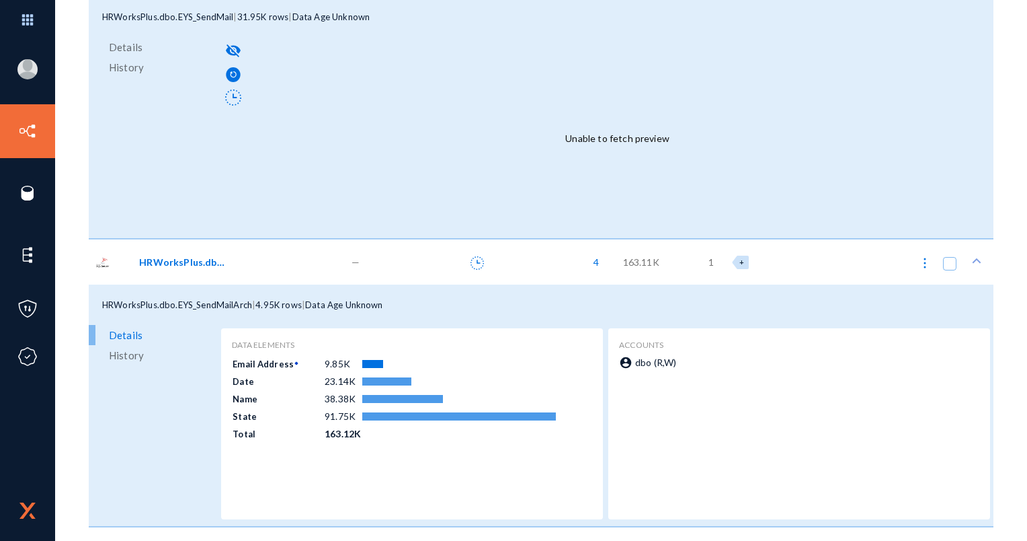
click at [475, 264] on icon at bounding box center [477, 262] width 13 height 13
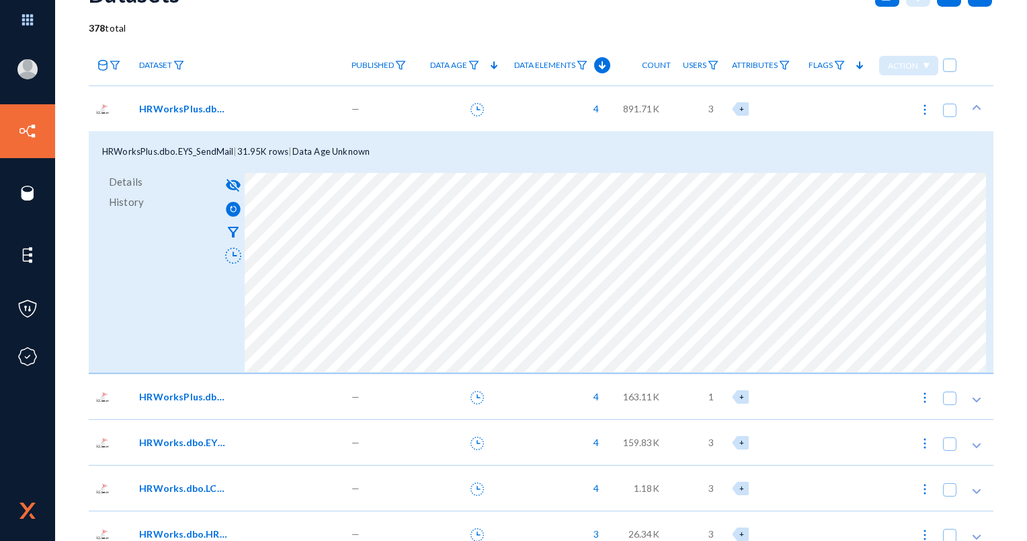
scroll to position [0, 0]
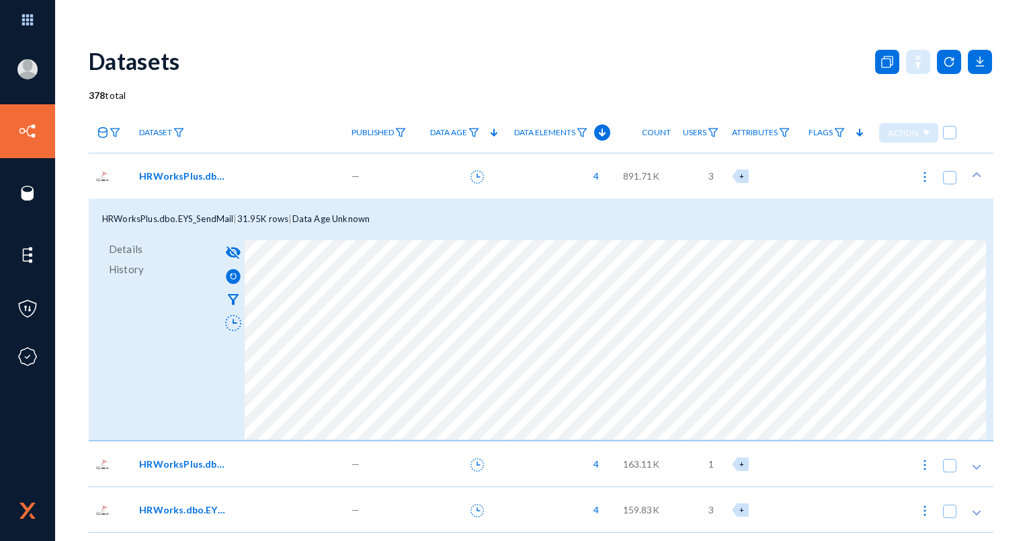
click at [218, 213] on span "HRWorksPlus.dbo.EYS_SendMail" at bounding box center [167, 218] width 131 height 11
click at [204, 182] on span "HRWorksPlus.dbo.EYS_SendMail" at bounding box center [184, 176] width 91 height 14
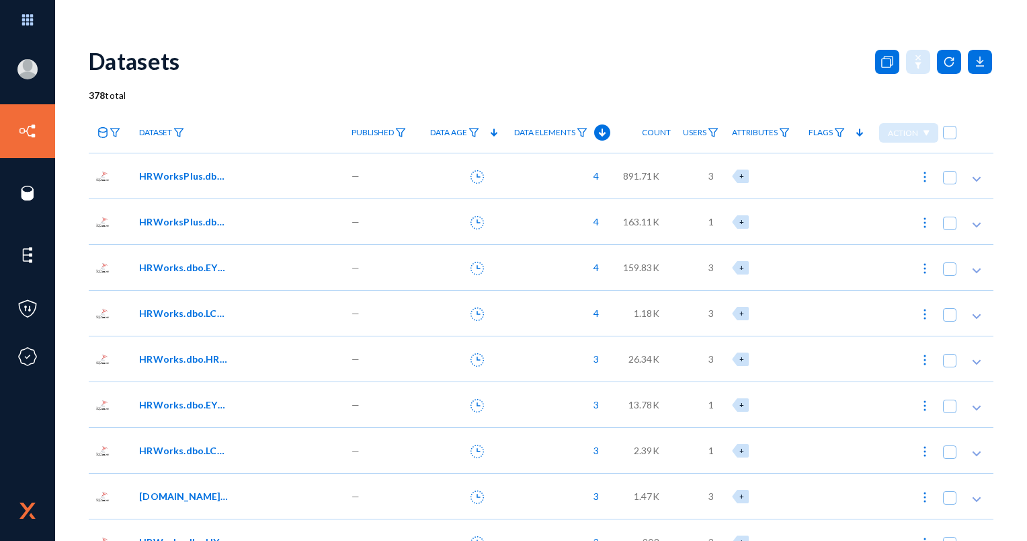
click at [198, 223] on span "HRWorksPlus.dbo.EYS_SendMailArch" at bounding box center [184, 221] width 91 height 14
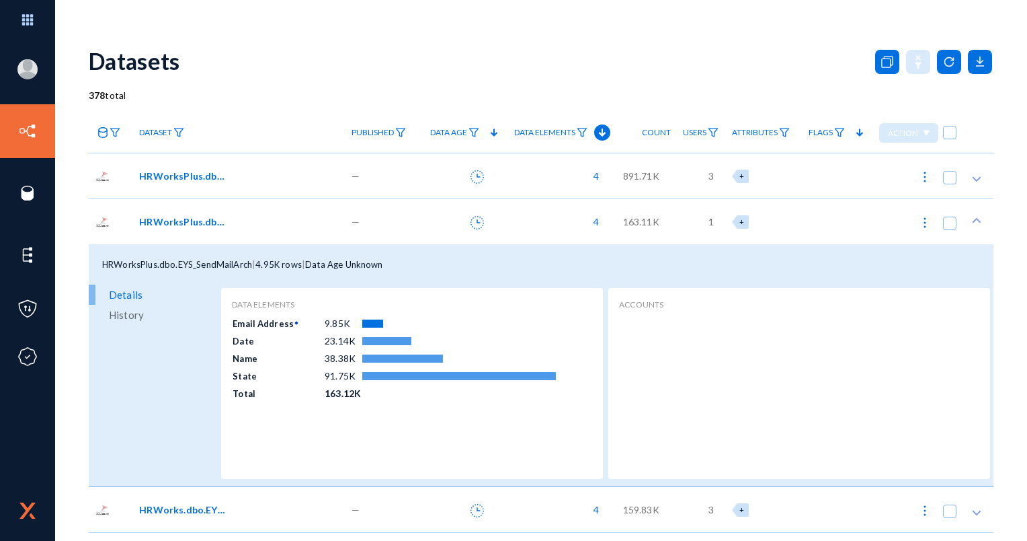
click at [198, 223] on span "HRWorksPlus.dbo.EYS_SendMailArch" at bounding box center [184, 221] width 91 height 14
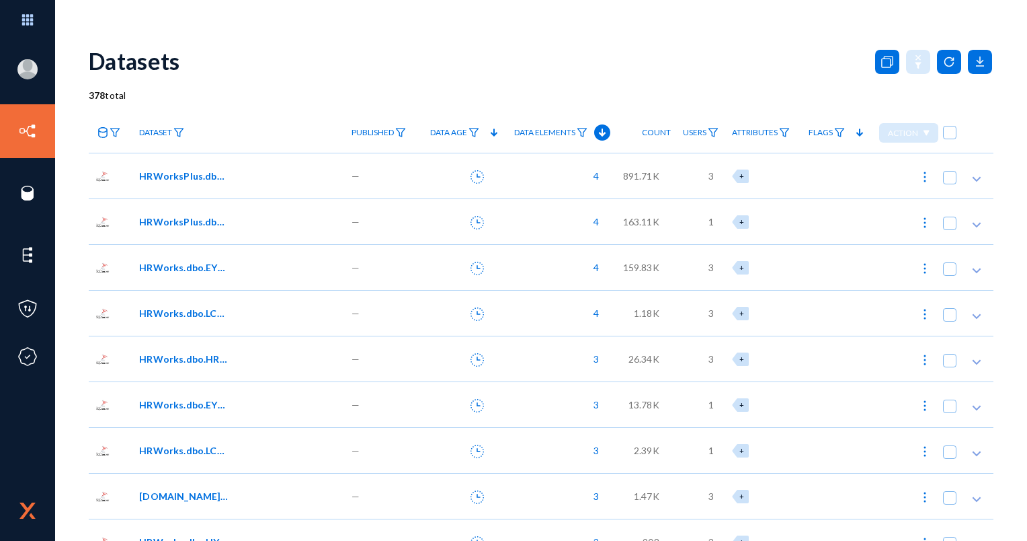
click at [196, 261] on span "HRWorks.dbo.EYS_ApprovalDetails" at bounding box center [184, 267] width 91 height 14
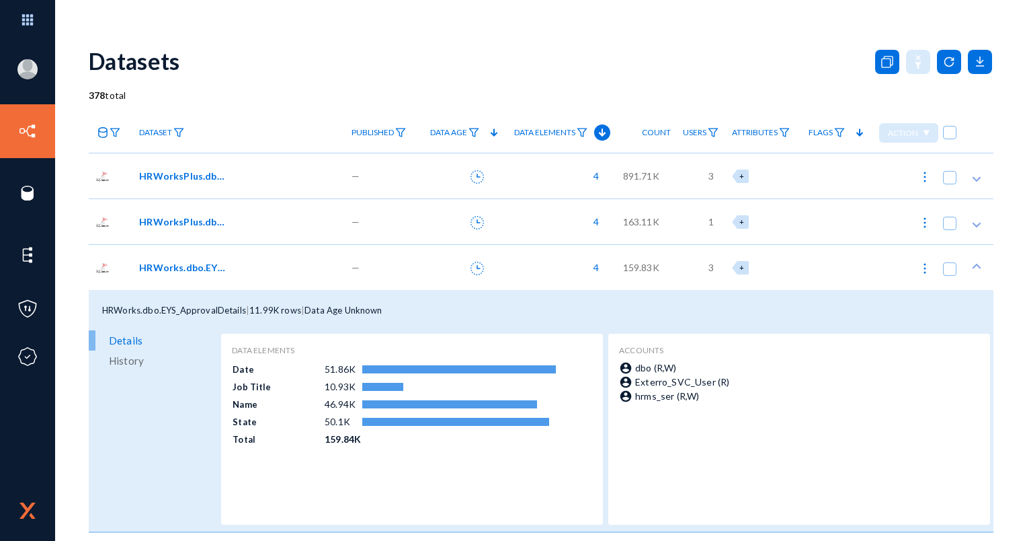
click at [196, 261] on span "HRWorks.dbo.EYS_ApprovalDetails" at bounding box center [184, 267] width 91 height 14
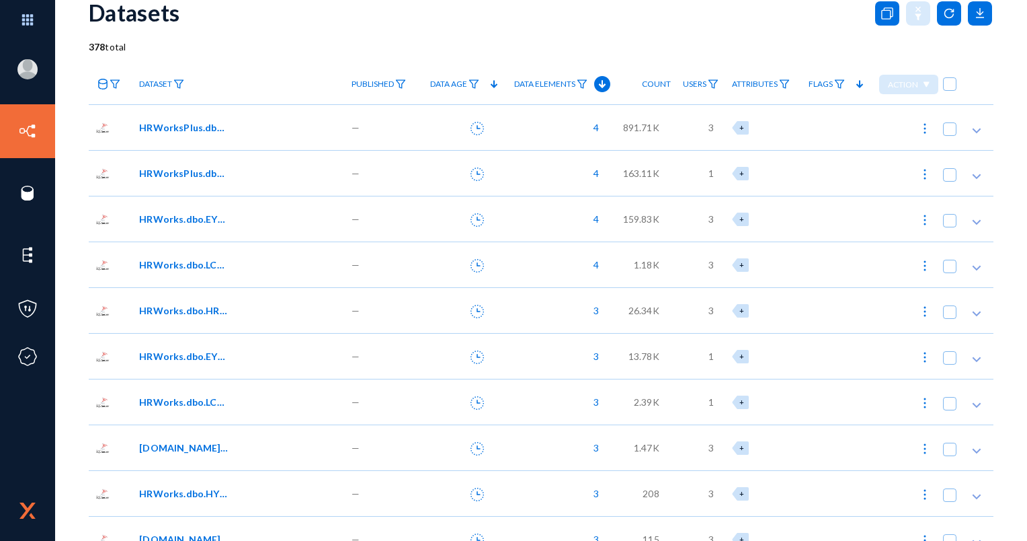
scroll to position [67, 0]
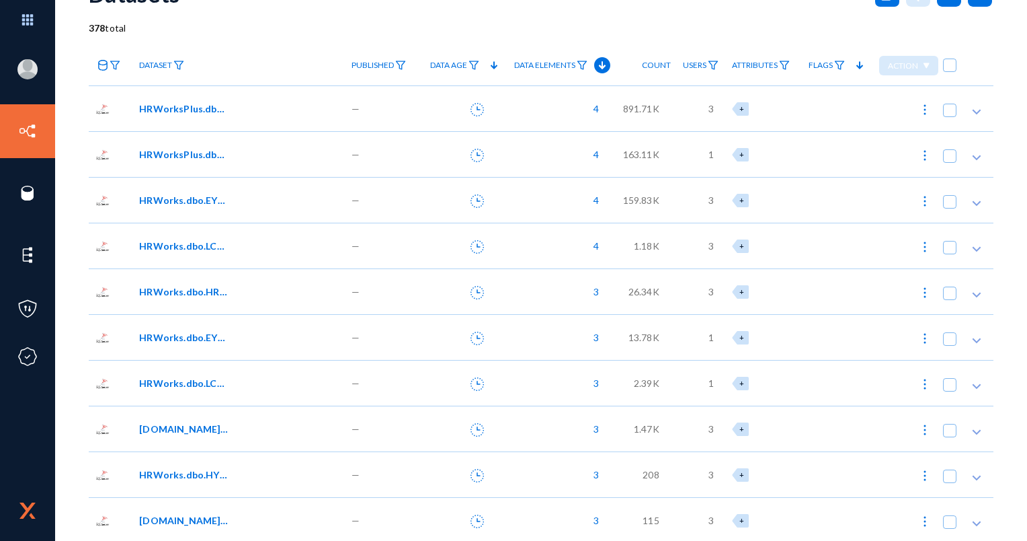
click at [193, 257] on div "HRWorks.dbo.LCM_LetterAndCertificate01" at bounding box center [238, 246] width 212 height 46
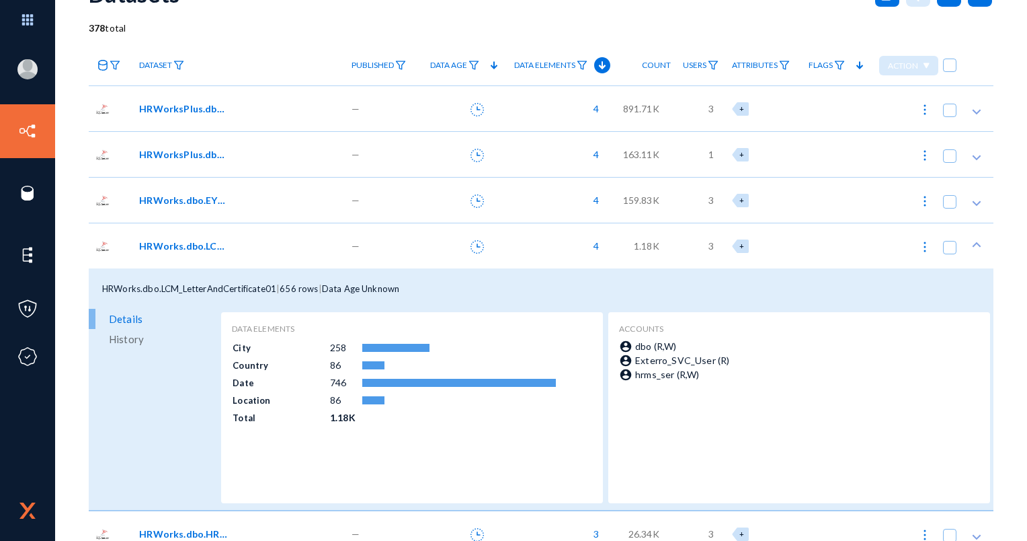
click at [193, 255] on div "HRWorks.dbo.LCM_LetterAndCertificate01" at bounding box center [238, 246] width 212 height 46
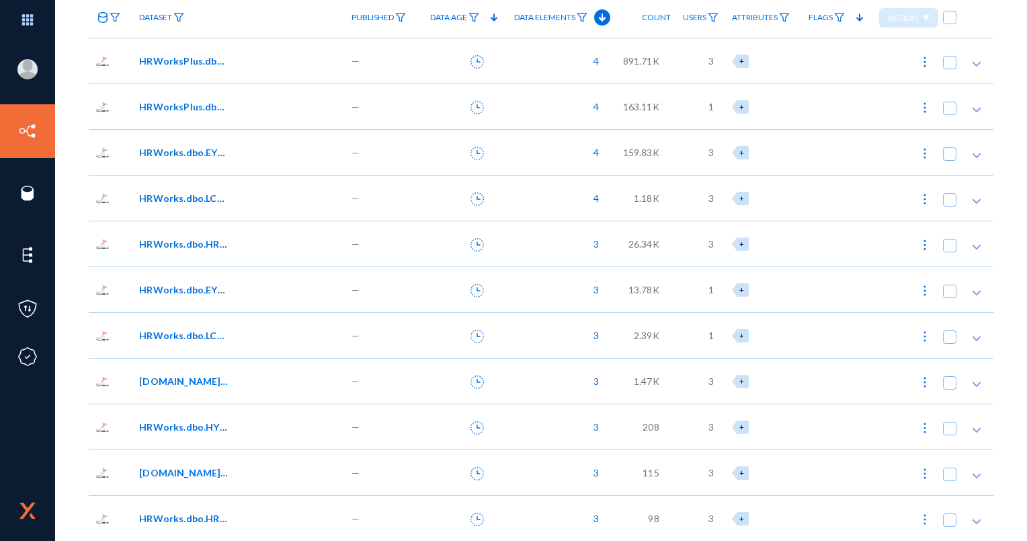
scroll to position [134, 0]
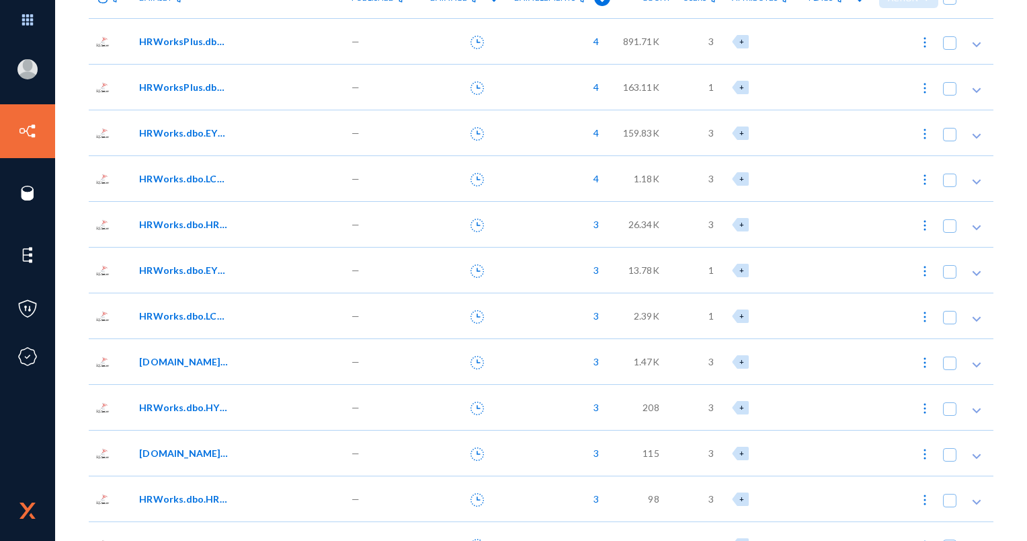
click at [199, 221] on span "HRWorks.dbo.HRW_EmpEntityParamValues" at bounding box center [184, 224] width 91 height 14
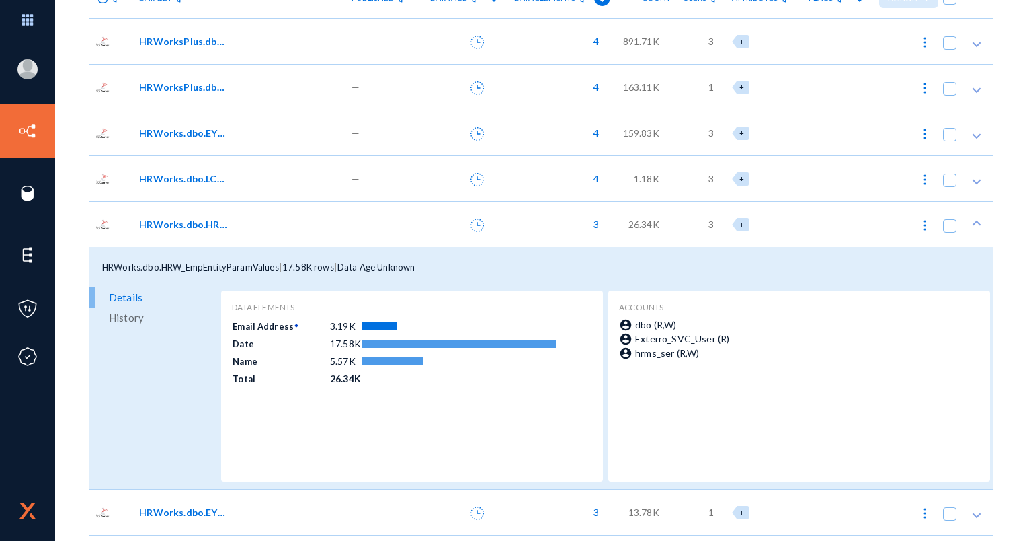
click at [198, 222] on span "HRWorks.dbo.HRW_EmpEntityParamValues" at bounding box center [184, 224] width 91 height 14
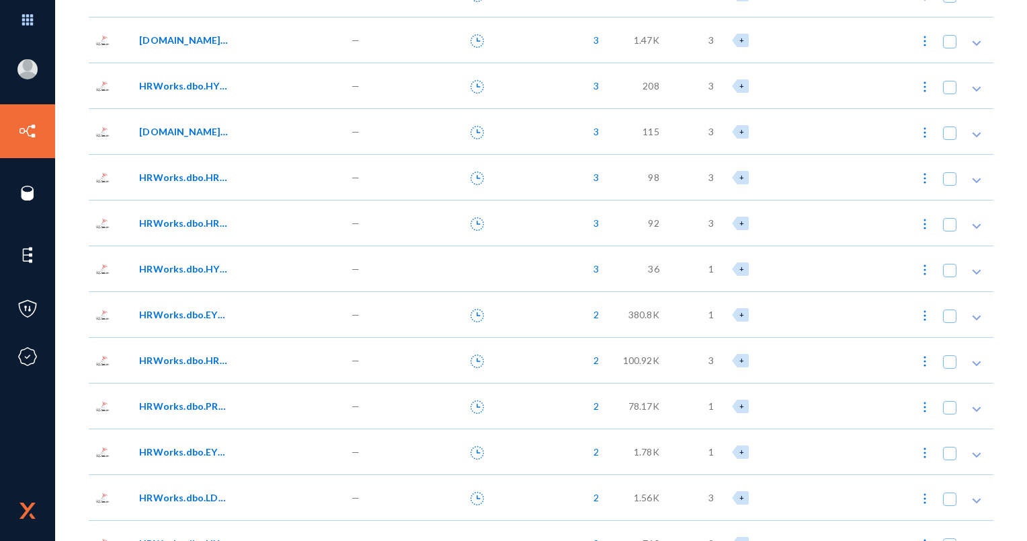
scroll to position [471, 0]
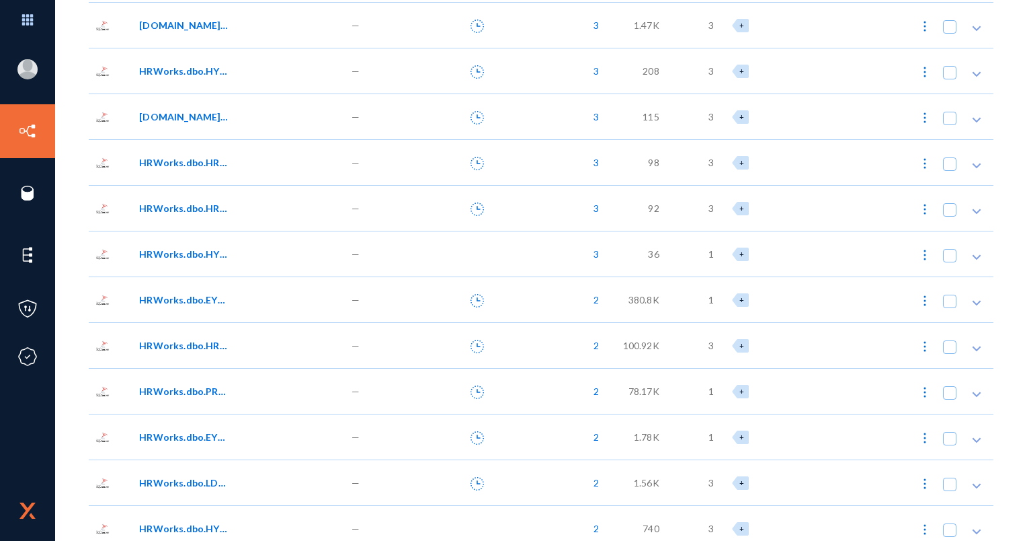
click at [191, 342] on span "HRWorks.dbo.HRW_AlertList" at bounding box center [184, 345] width 91 height 14
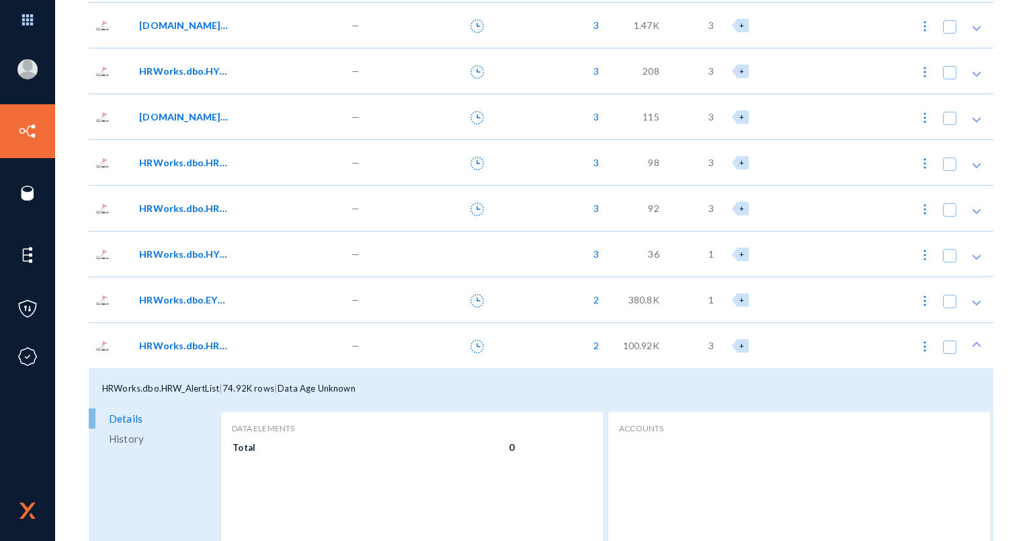
click at [192, 343] on span "HRWorks.dbo.HRW_AlertList" at bounding box center [184, 345] width 91 height 14
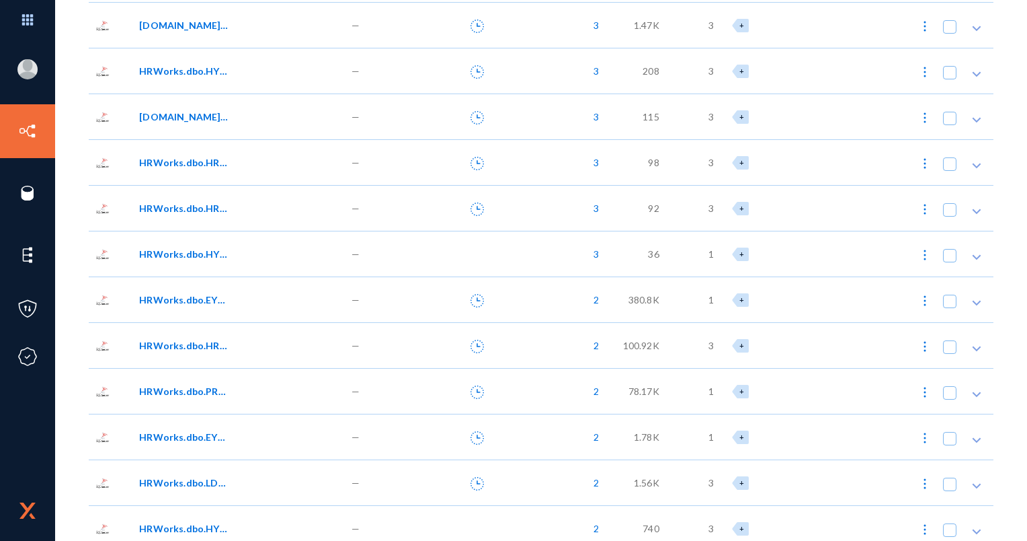
click at [197, 292] on span "HRWorks.dbo.EYS_ActivityLog" at bounding box center [184, 299] width 91 height 14
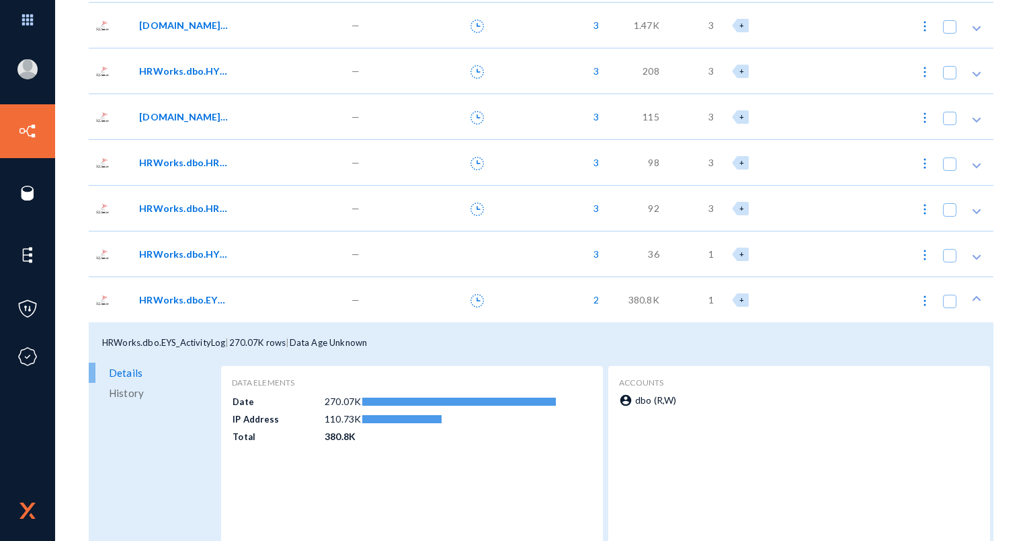
click at [197, 292] on span "HRWorks.dbo.EYS_ActivityLog" at bounding box center [184, 299] width 91 height 14
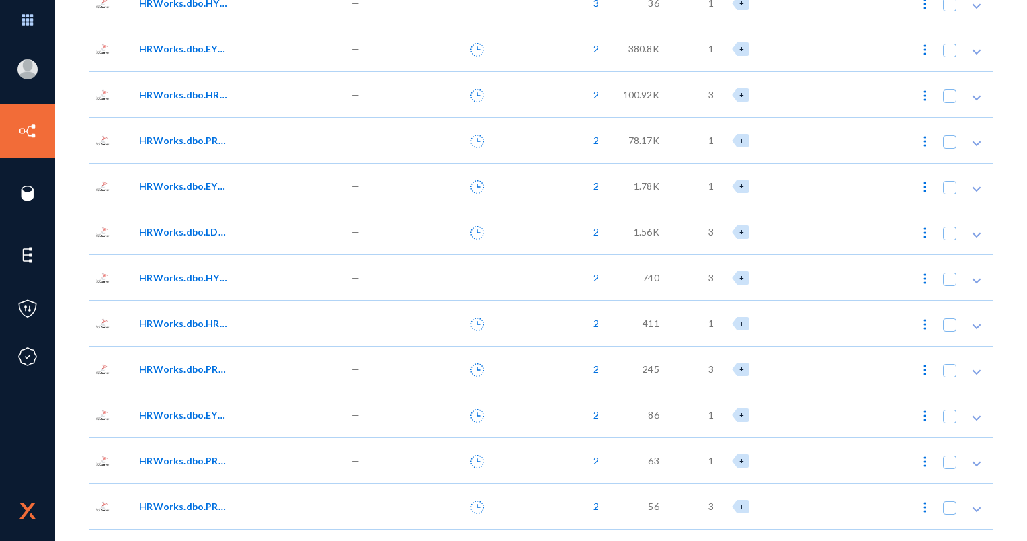
scroll to position [740, 0]
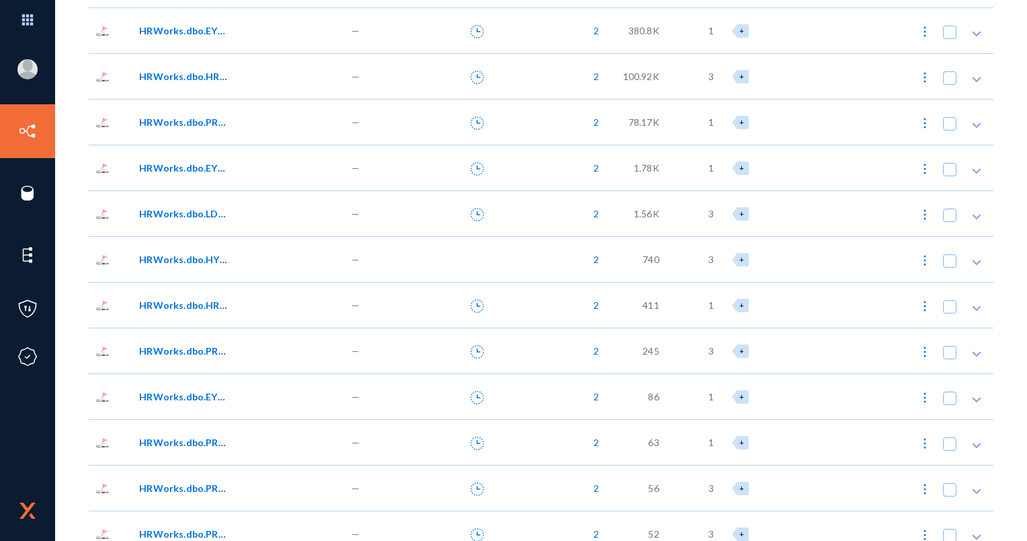
click at [192, 304] on span "HRWorks.dbo.HRW_PAFRecord01_APP" at bounding box center [184, 305] width 91 height 14
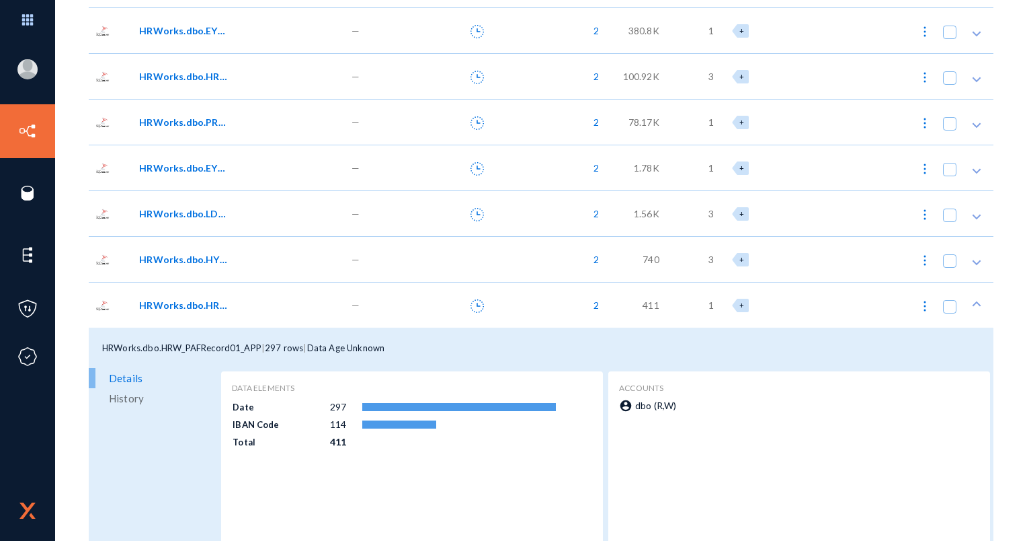
click at [192, 304] on span "HRWorks.dbo.HRW_PAFRecord01_APP" at bounding box center [184, 305] width 91 height 14
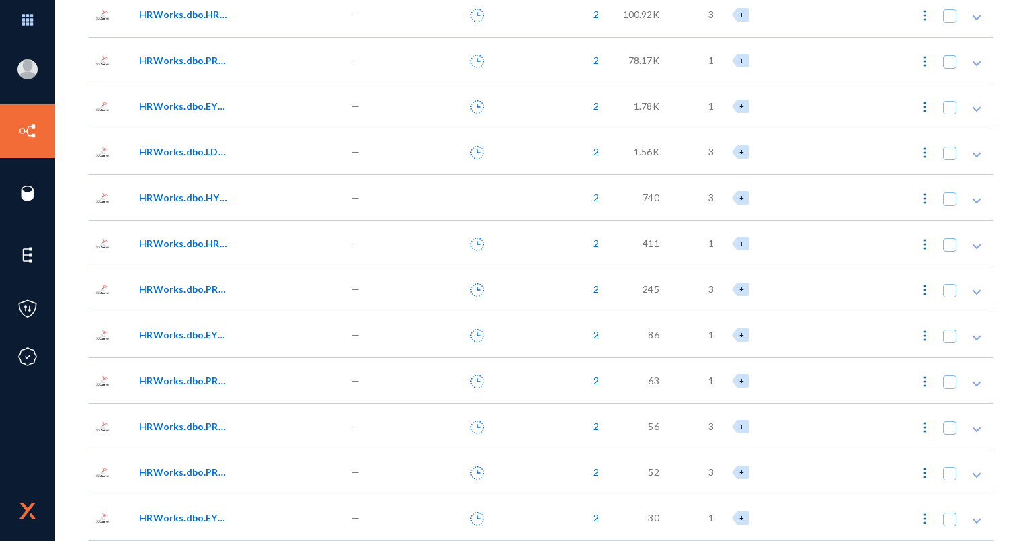
scroll to position [807, 0]
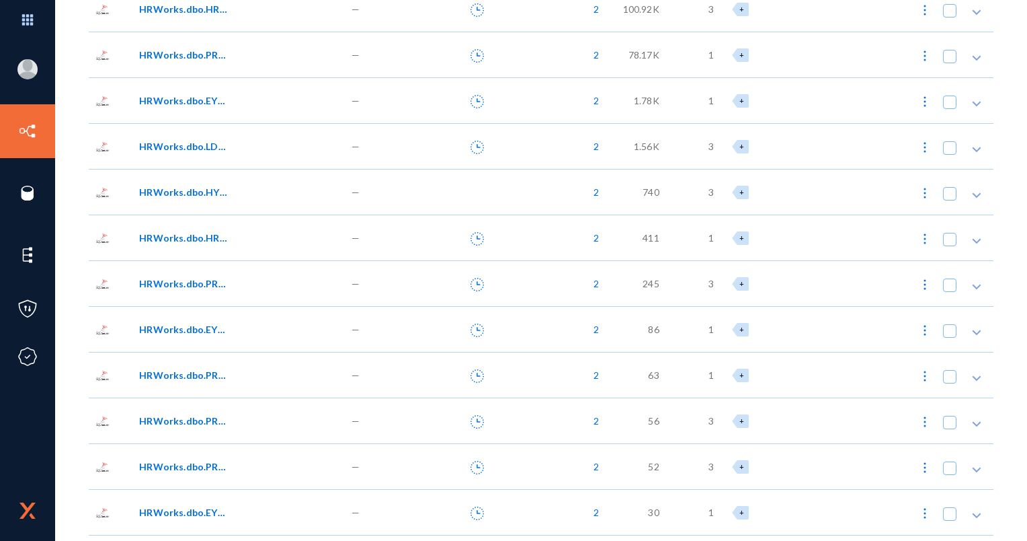
click at [190, 309] on div "HRWorks.dbo.EYS_ReportCenter" at bounding box center [238, 329] width 212 height 46
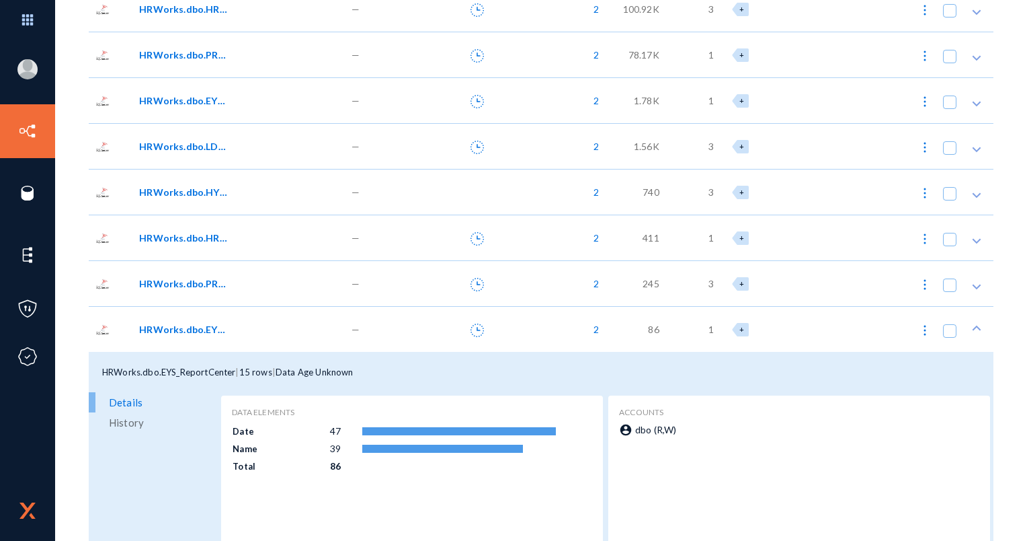
click at [188, 321] on div "HRWorks.dbo.EYS_ReportCenter" at bounding box center [238, 329] width 212 height 46
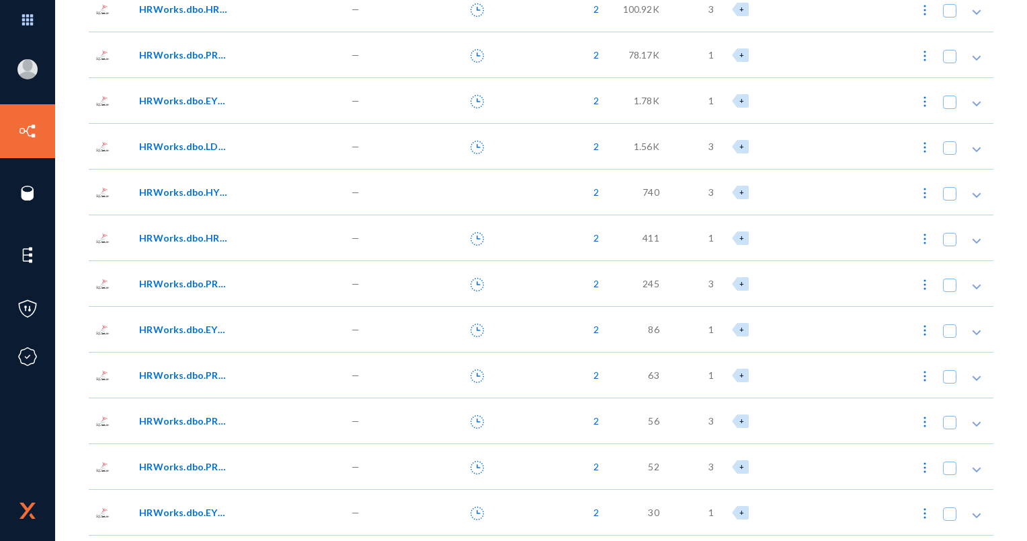
click at [202, 280] on span "HRWorks.dbo.PRL_PayPeriod01" at bounding box center [184, 283] width 91 height 14
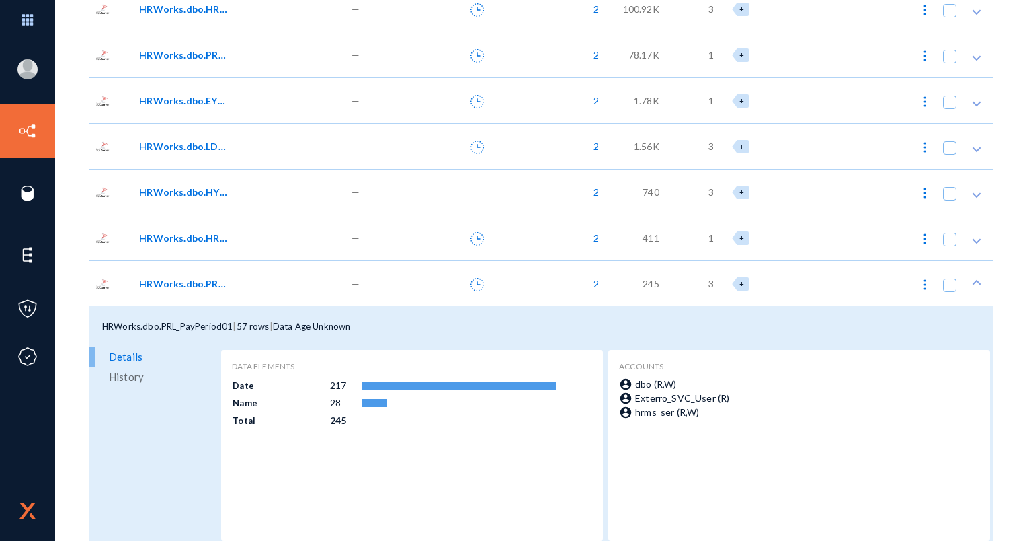
click at [202, 280] on span "HRWorks.dbo.PRL_PayPeriod01" at bounding box center [184, 283] width 91 height 14
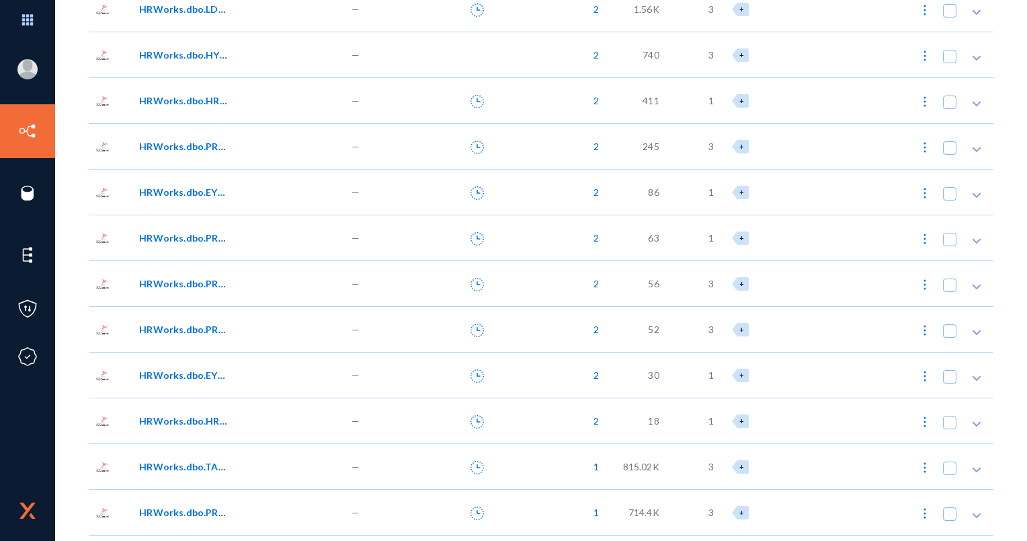
scroll to position [1008, 0]
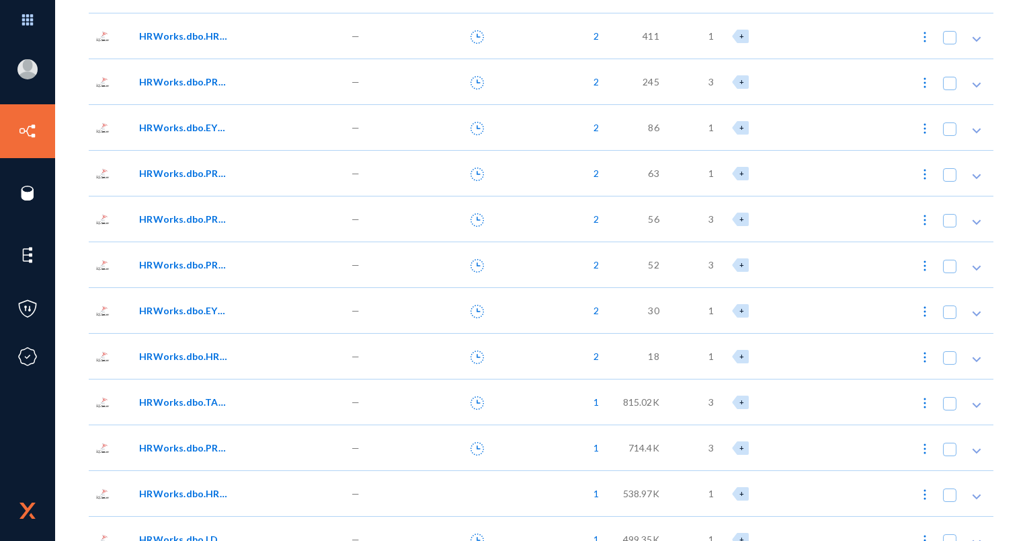
click at [200, 255] on div "HRWorks.dbo.PRL_PayCodes" at bounding box center [238, 264] width 212 height 46
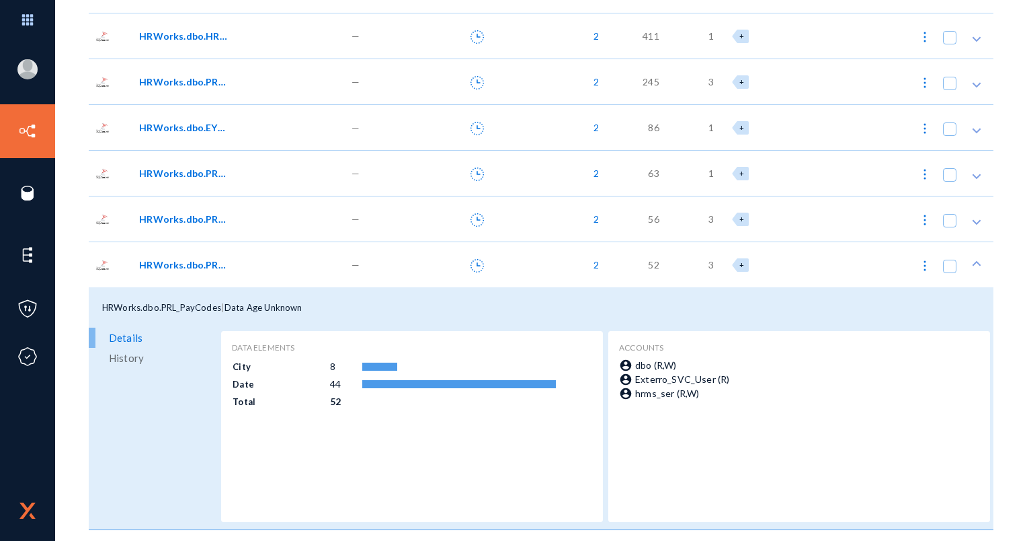
click at [198, 257] on span "HRWorks.dbo.PRL_PayCodes" at bounding box center [184, 264] width 91 height 14
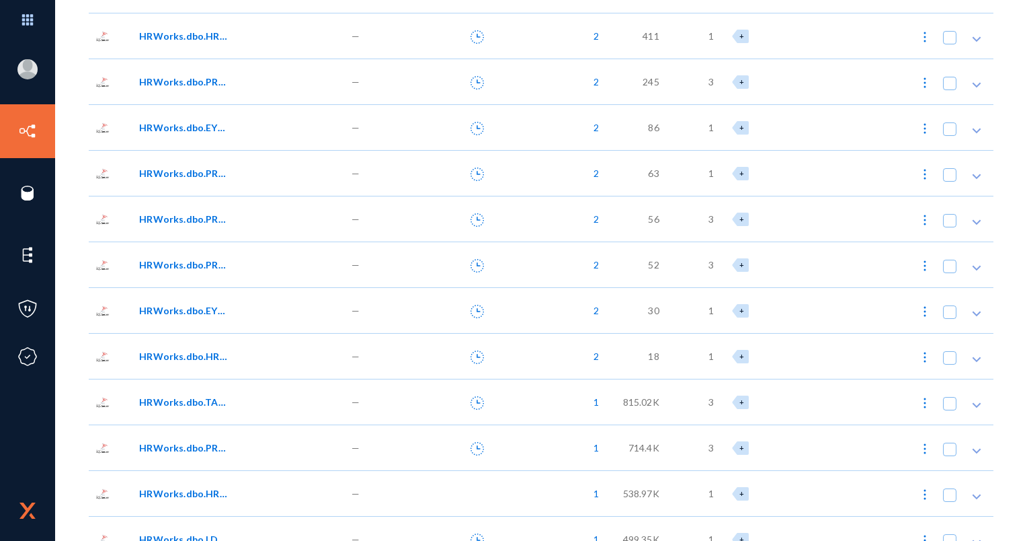
click at [204, 214] on span "HRWorks.dbo.PRL_SchemeA00" at bounding box center [184, 219] width 91 height 14
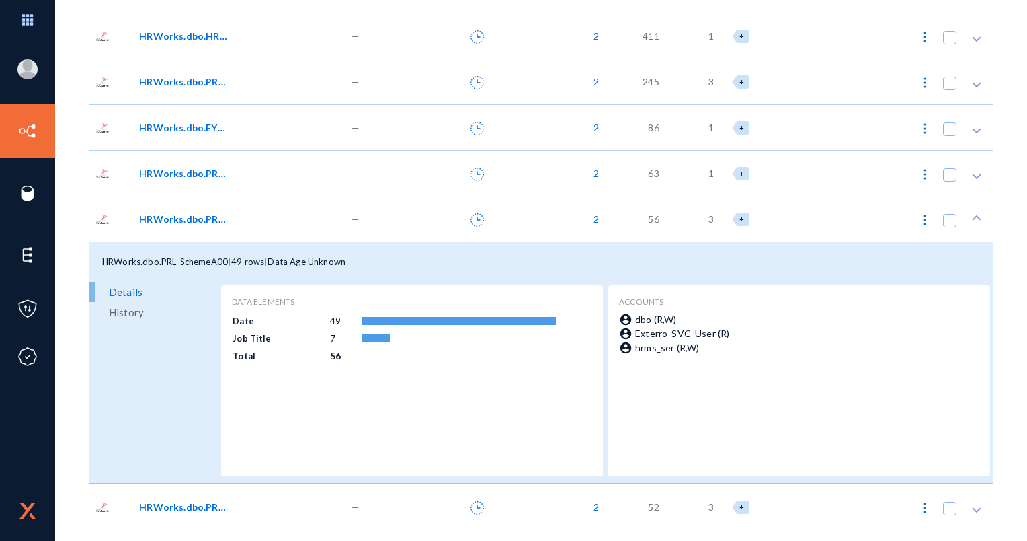
click at [132, 313] on span "History" at bounding box center [126, 312] width 35 height 20
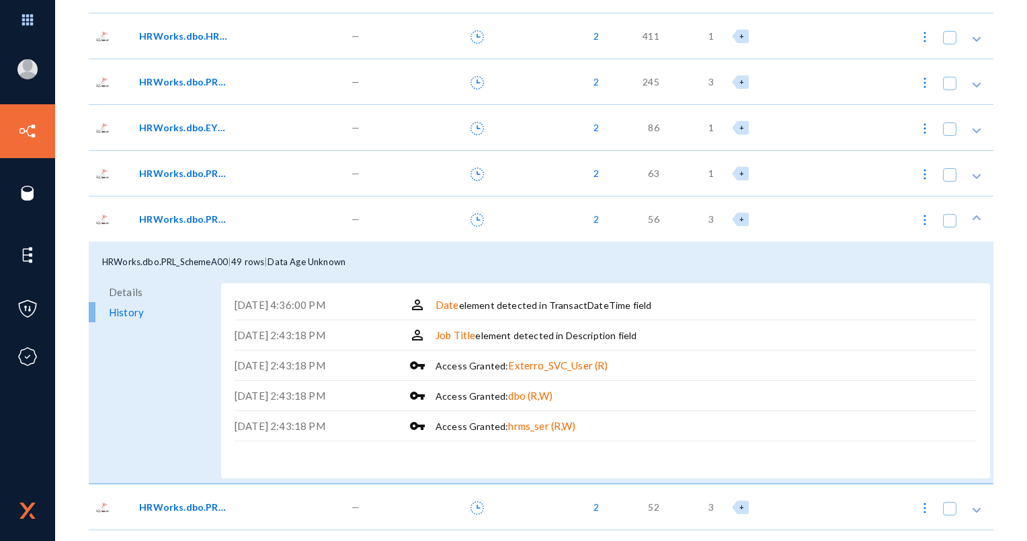
click at [137, 292] on span "Details" at bounding box center [126, 292] width 34 height 20
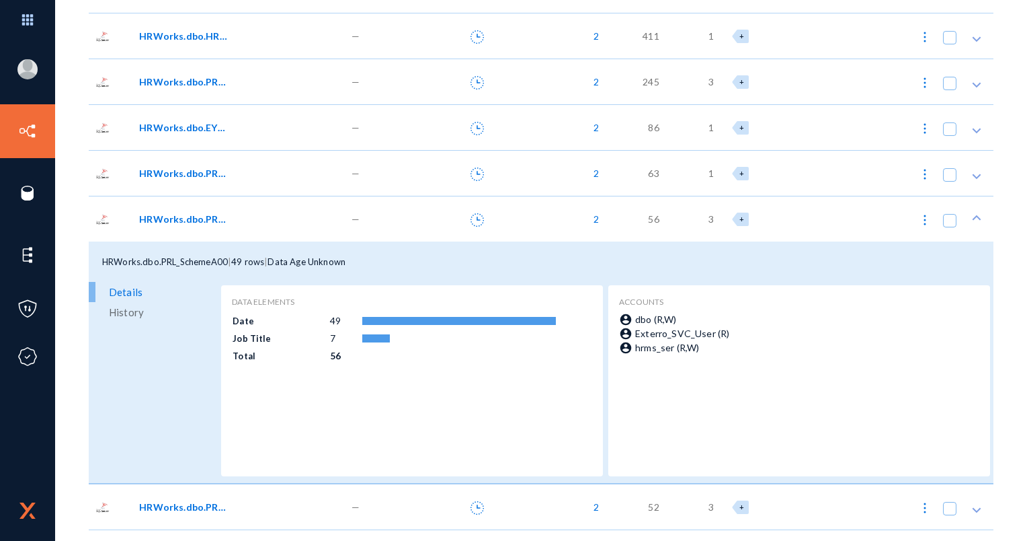
click at [476, 221] on icon at bounding box center [477, 219] width 13 height 13
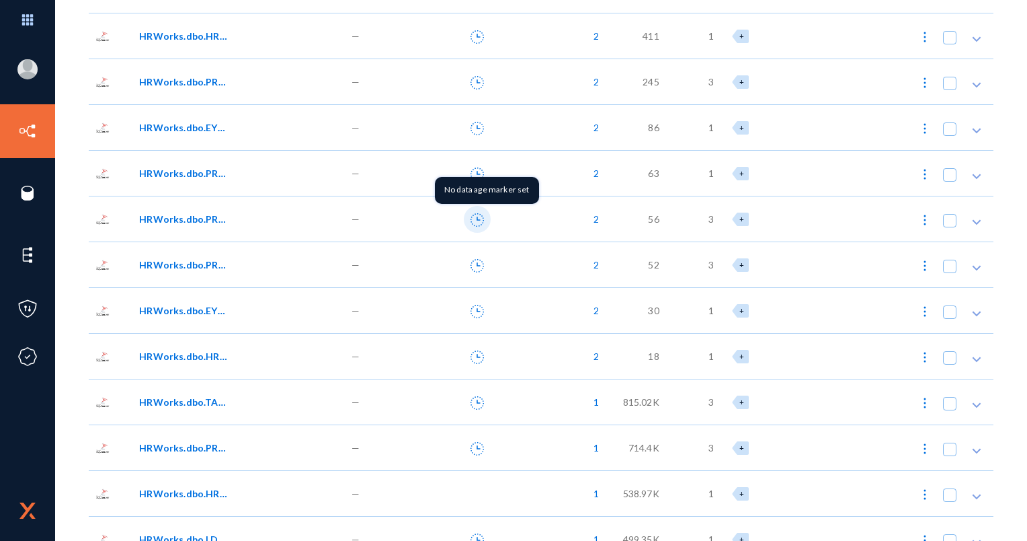
click at [472, 221] on icon at bounding box center [477, 219] width 13 height 13
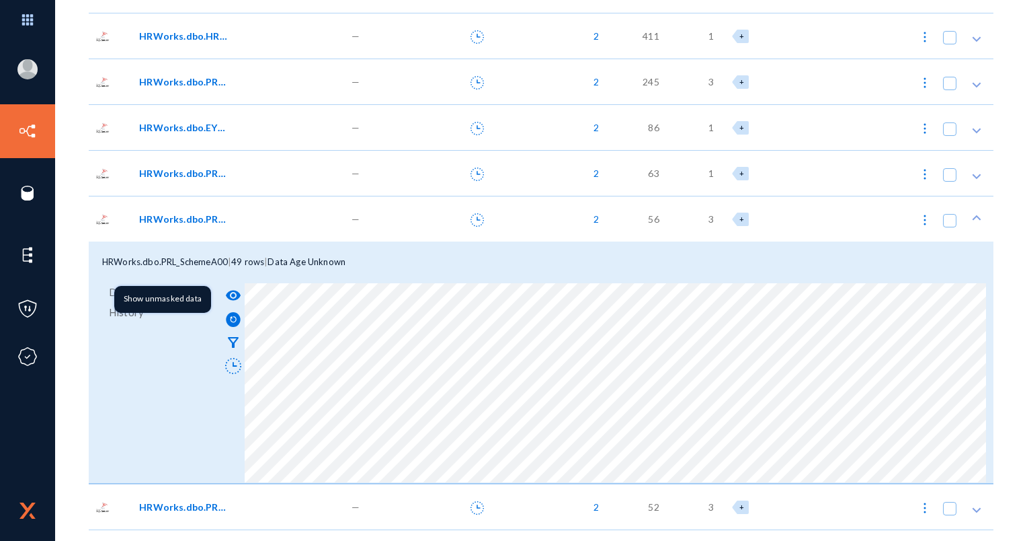
click at [232, 292] on mat-icon "visibility" at bounding box center [233, 295] width 16 height 16
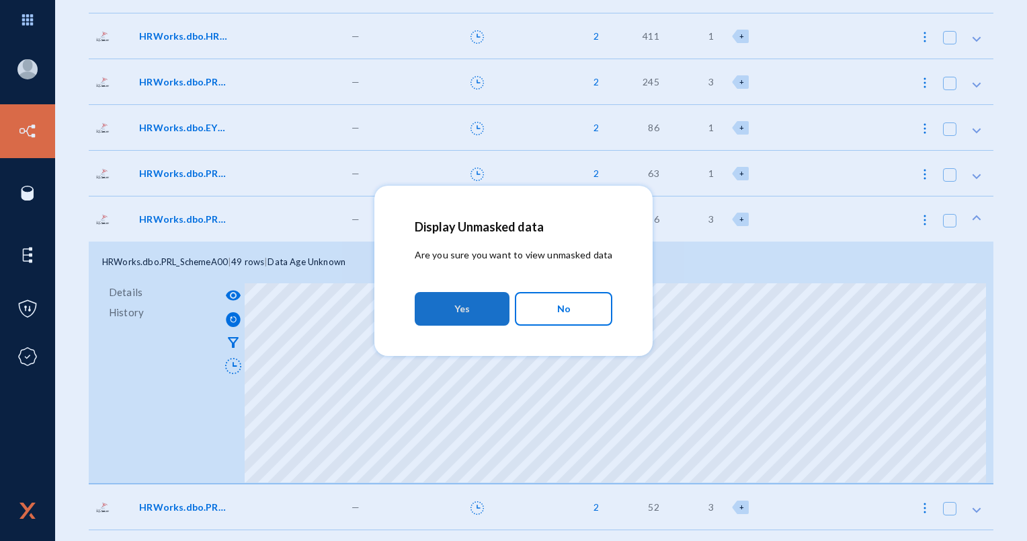
click at [471, 315] on button "Yes" at bounding box center [462, 309] width 95 height 34
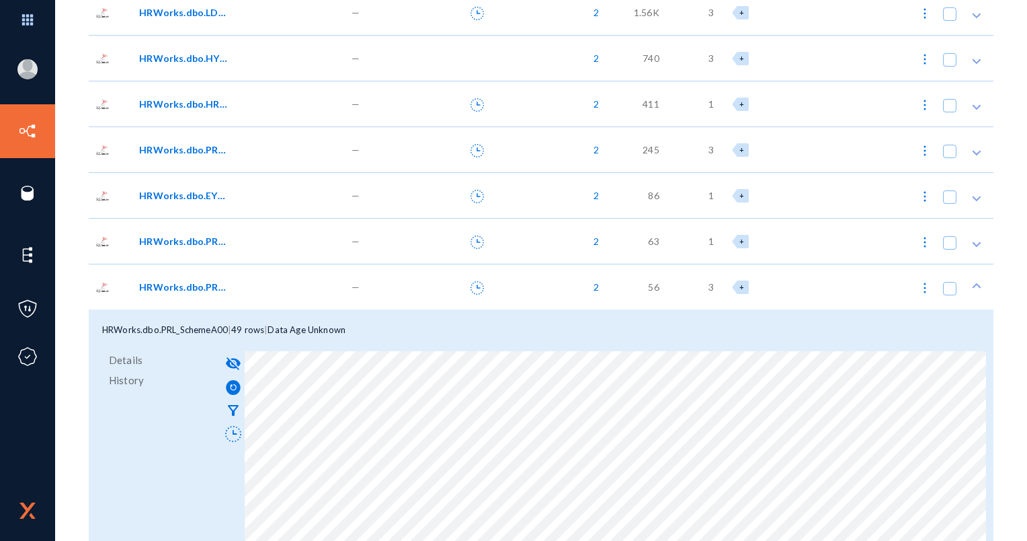
scroll to position [874, 0]
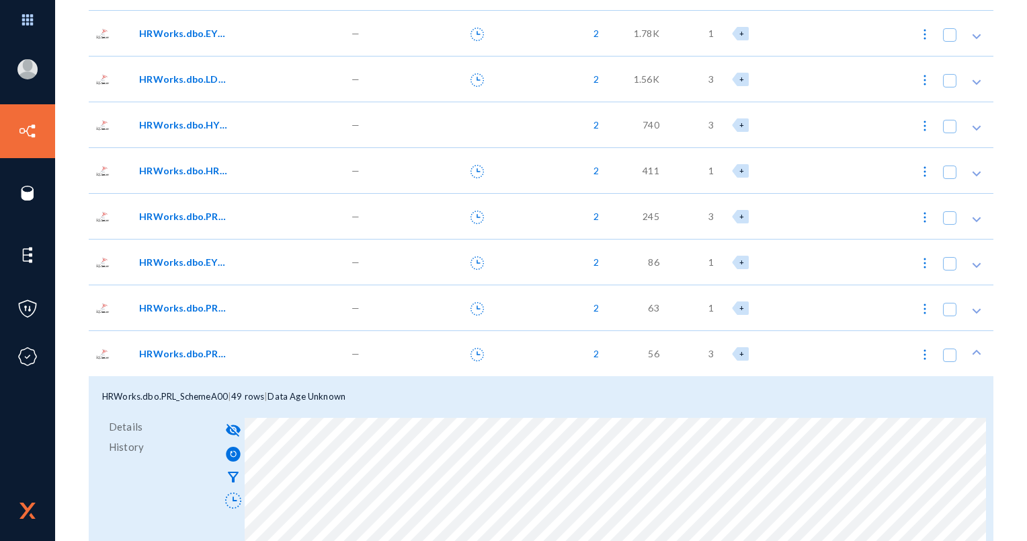
click at [221, 351] on span "HRWorks.dbo.PRL_SchemeA00" at bounding box center [184, 353] width 91 height 14
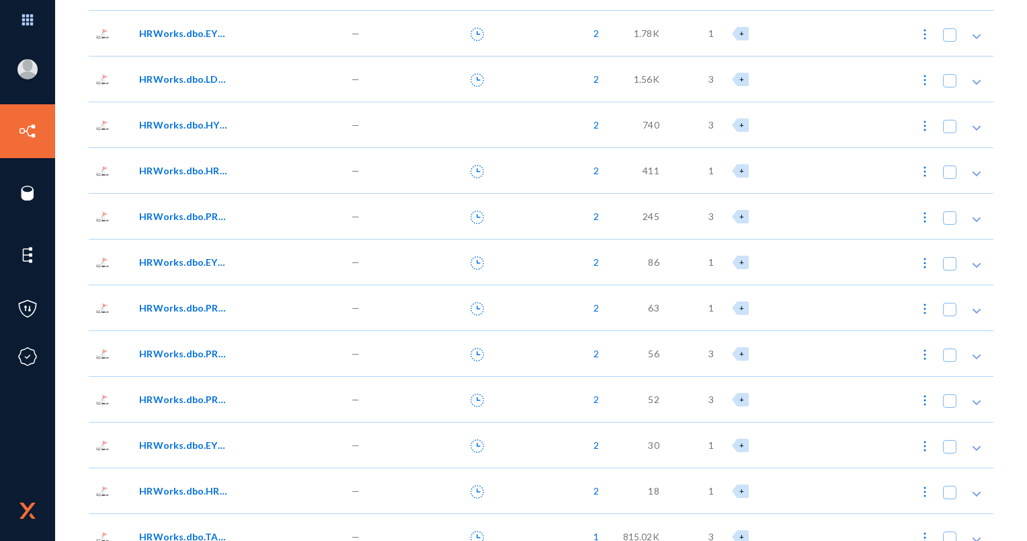
click at [207, 313] on span "HRWorks.dbo.PRL_PayrollEarnDed01" at bounding box center [184, 308] width 91 height 14
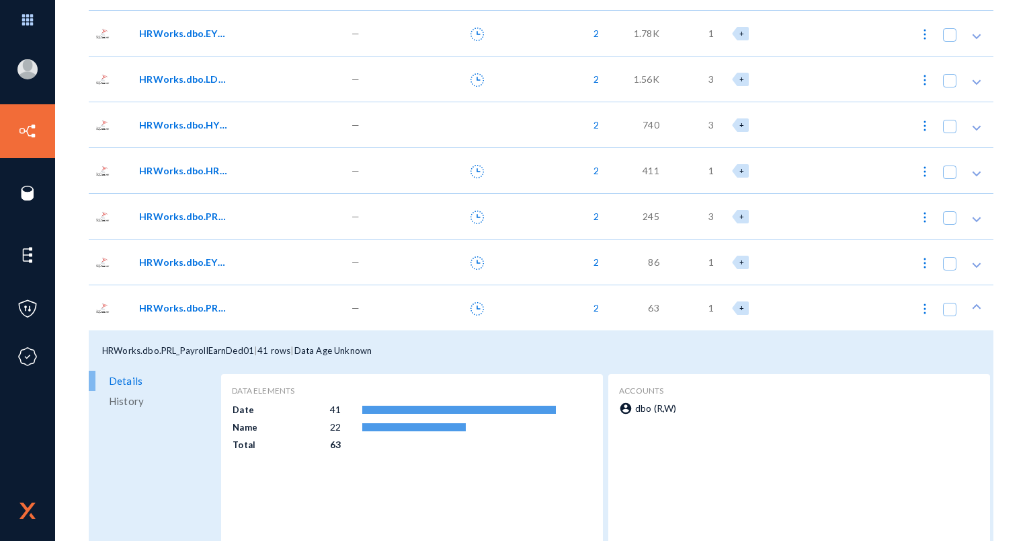
click at [204, 311] on span "HRWorks.dbo.PRL_PayrollEarnDed01" at bounding box center [184, 308] width 91 height 14
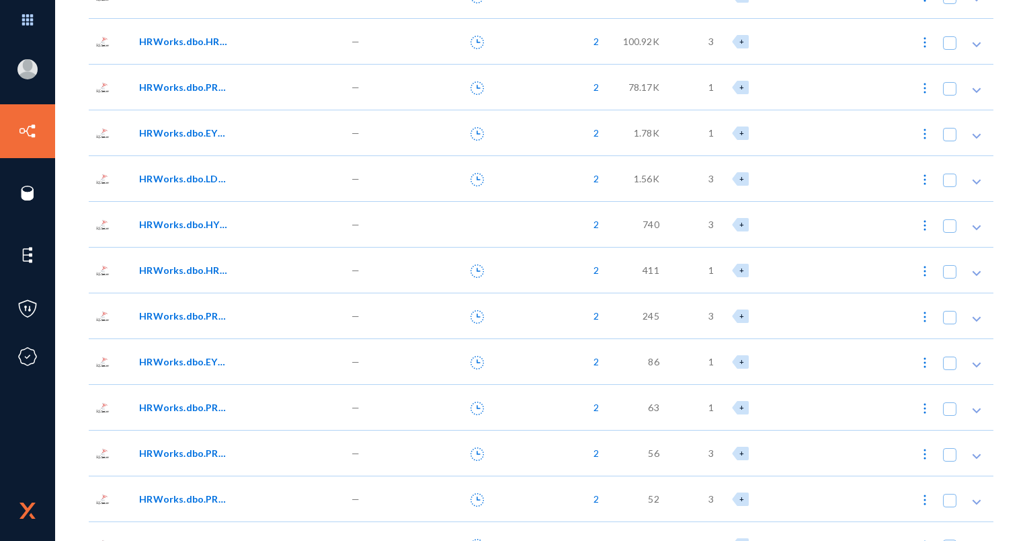
scroll to position [807, 0]
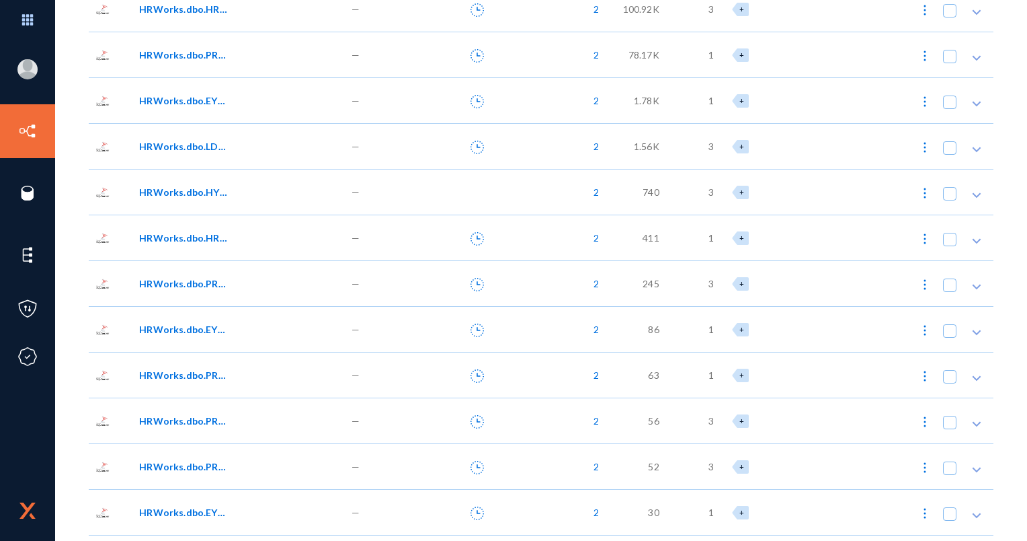
click at [186, 288] on span "HRWorks.dbo.PRL_PayPeriod01" at bounding box center [184, 283] width 91 height 14
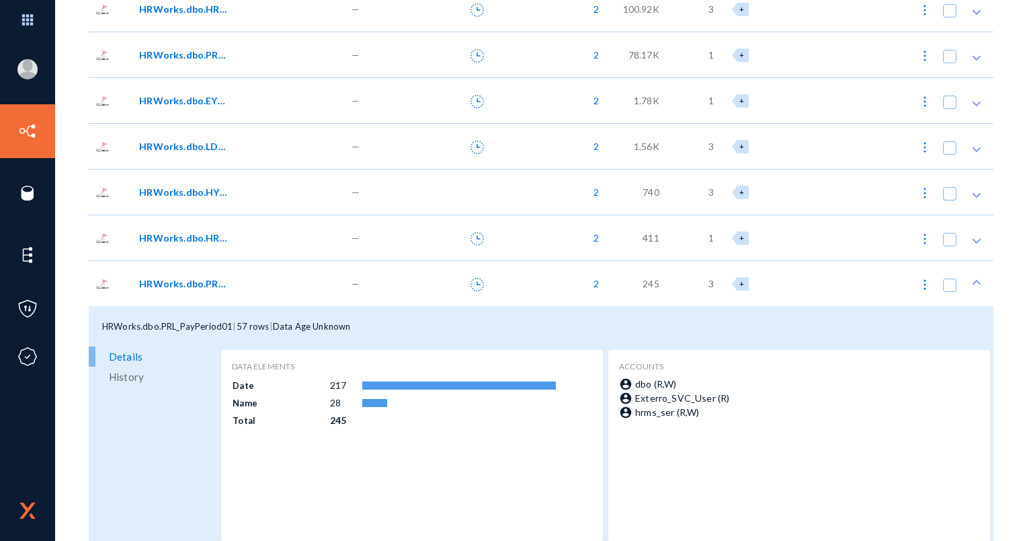
click at [186, 288] on span "HRWorks.dbo.PRL_PayPeriod01" at bounding box center [184, 283] width 91 height 14
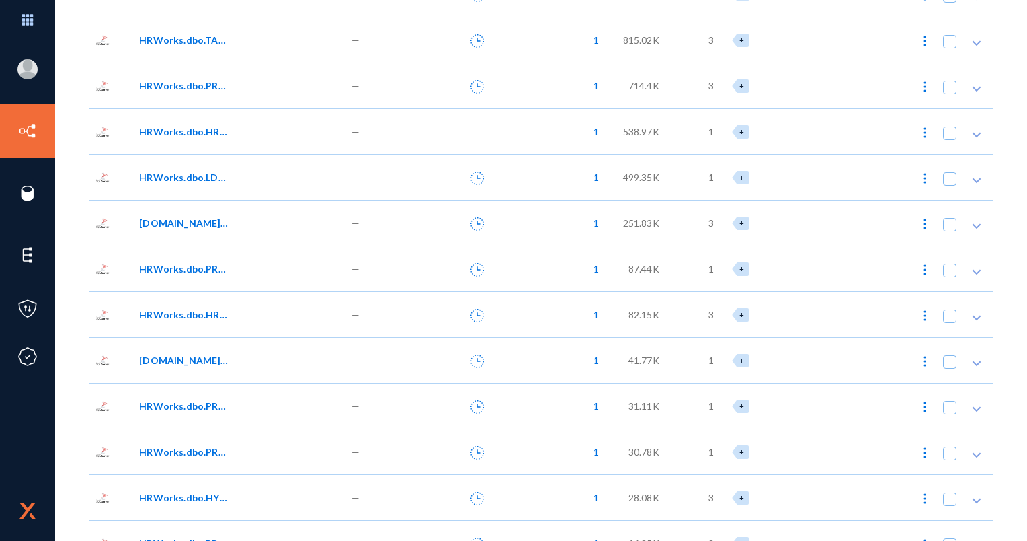
scroll to position [1479, 0]
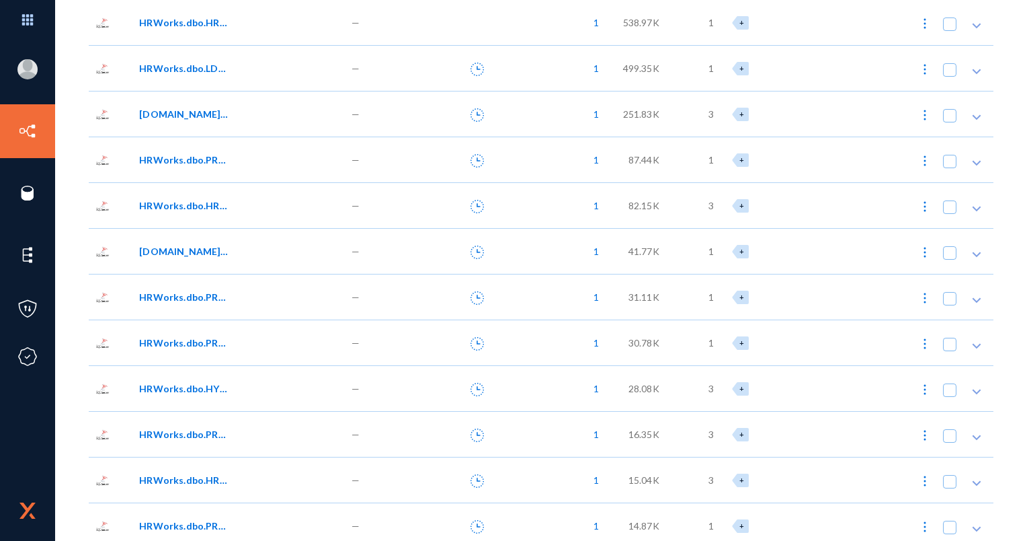
click at [194, 381] on span "HRWorks.dbo.HYS_UserProgramAccessLog" at bounding box center [184, 388] width 91 height 14
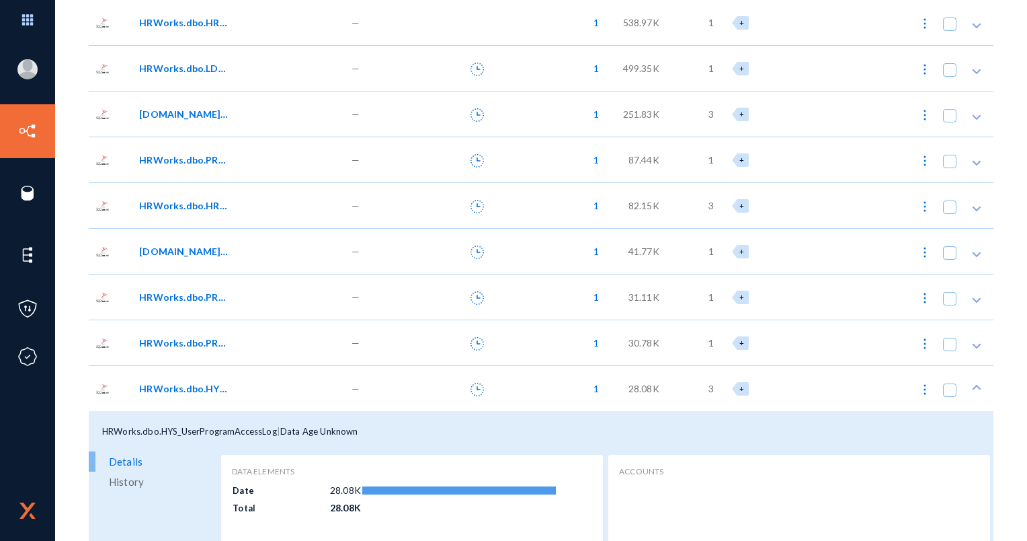
click at [182, 387] on span "HRWorks.dbo.HYS_UserProgramAccessLog" at bounding box center [184, 388] width 91 height 14
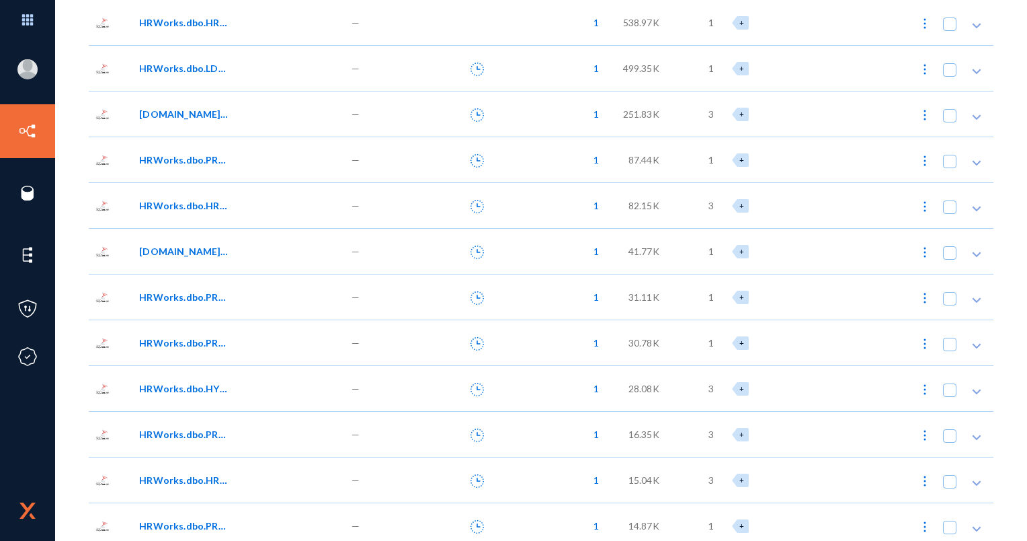
scroll to position [1614, 0]
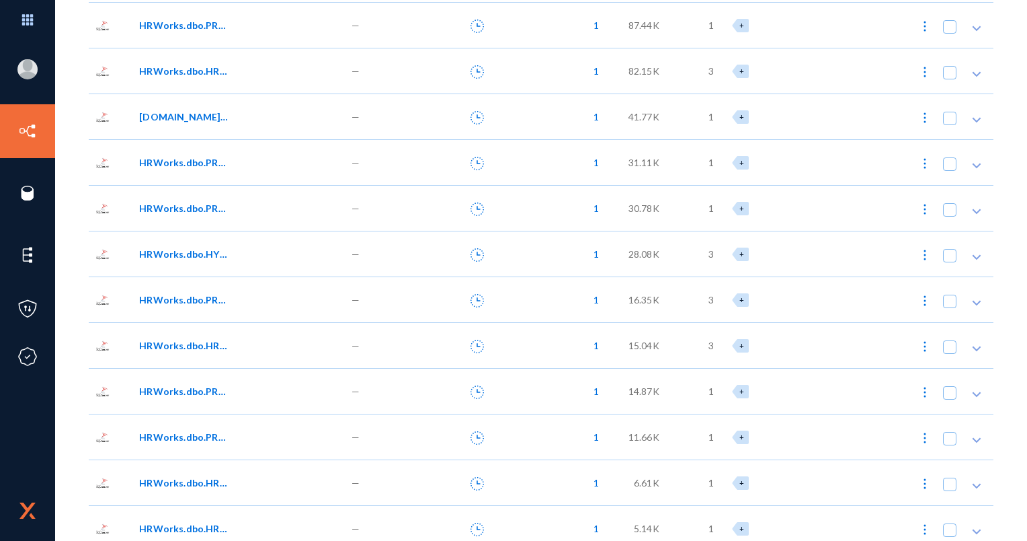
click at [202, 309] on div "HRWorks.dbo.PRL_EmpPayCodes" at bounding box center [238, 299] width 212 height 46
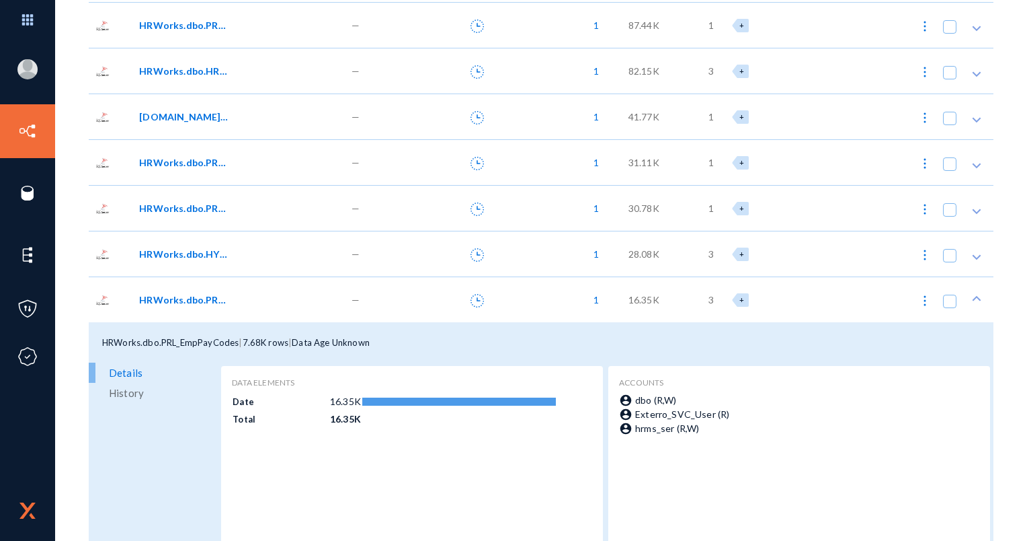
click at [145, 397] on link "History" at bounding box center [153, 393] width 129 height 20
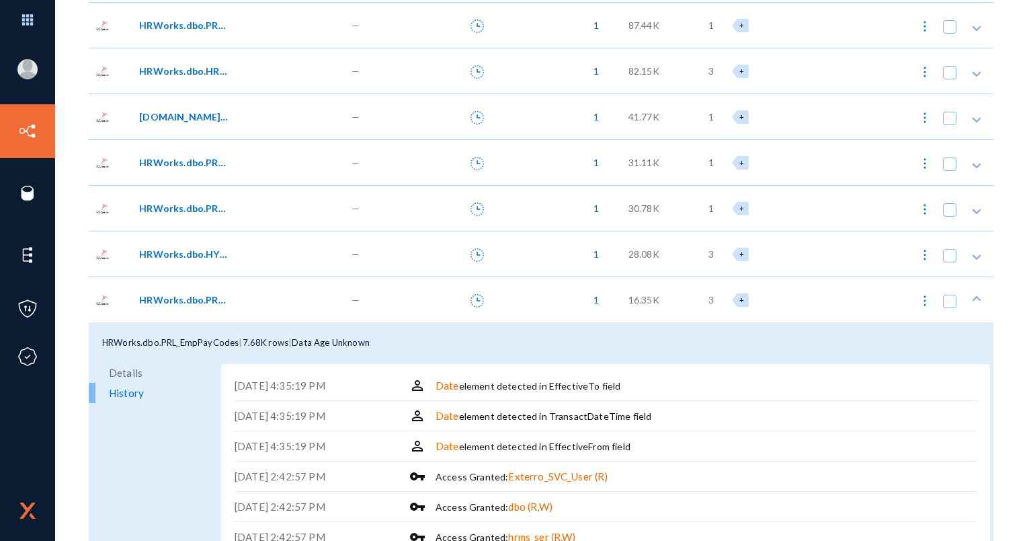
click at [145, 369] on link "Details" at bounding box center [153, 372] width 129 height 20
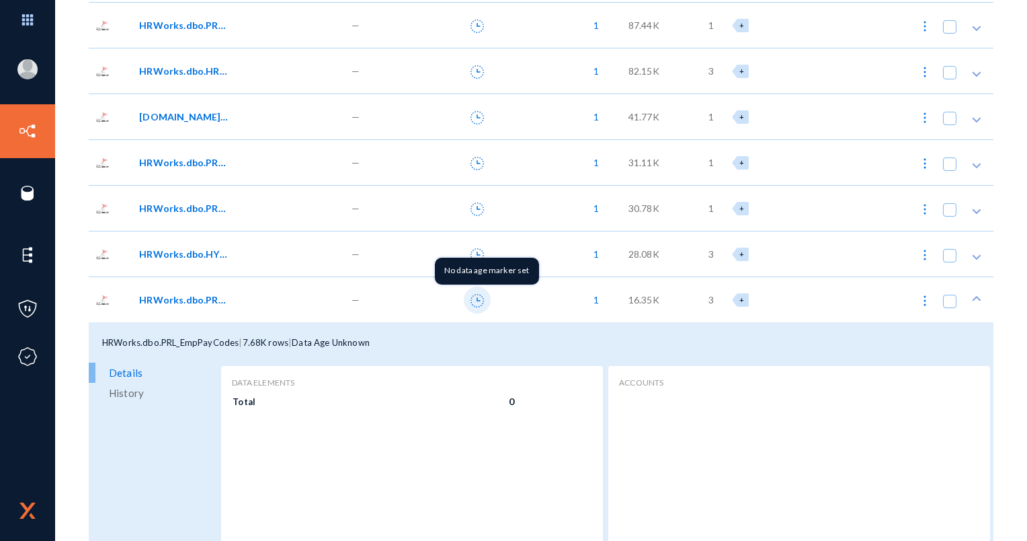
click at [473, 301] on icon at bounding box center [477, 300] width 13 height 13
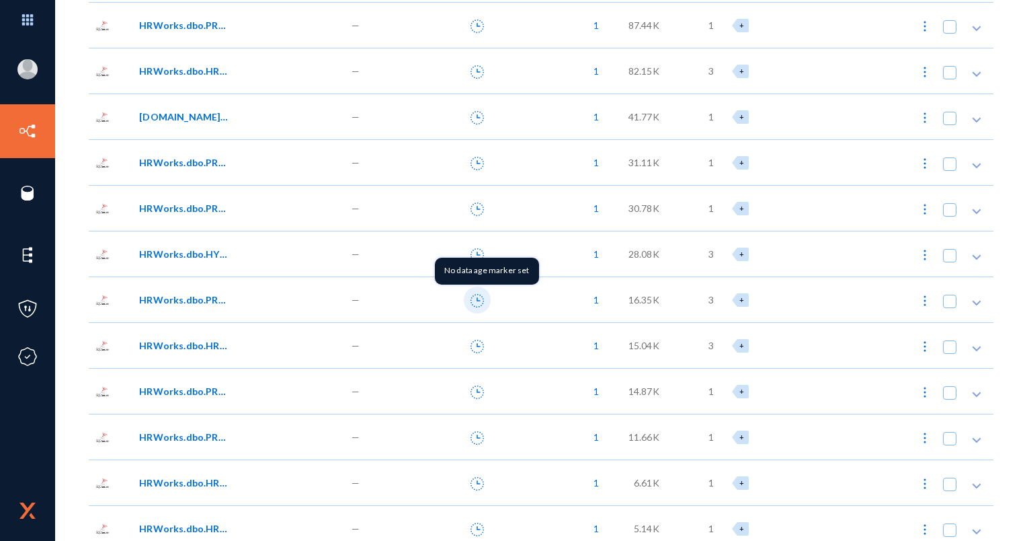
click at [477, 298] on icon at bounding box center [477, 300] width 13 height 13
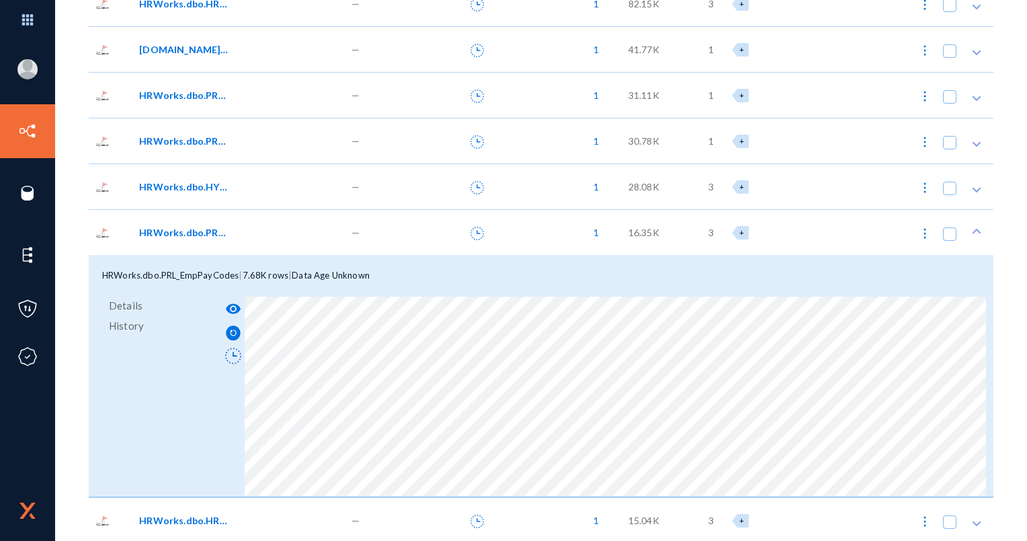
scroll to position [1748, 0]
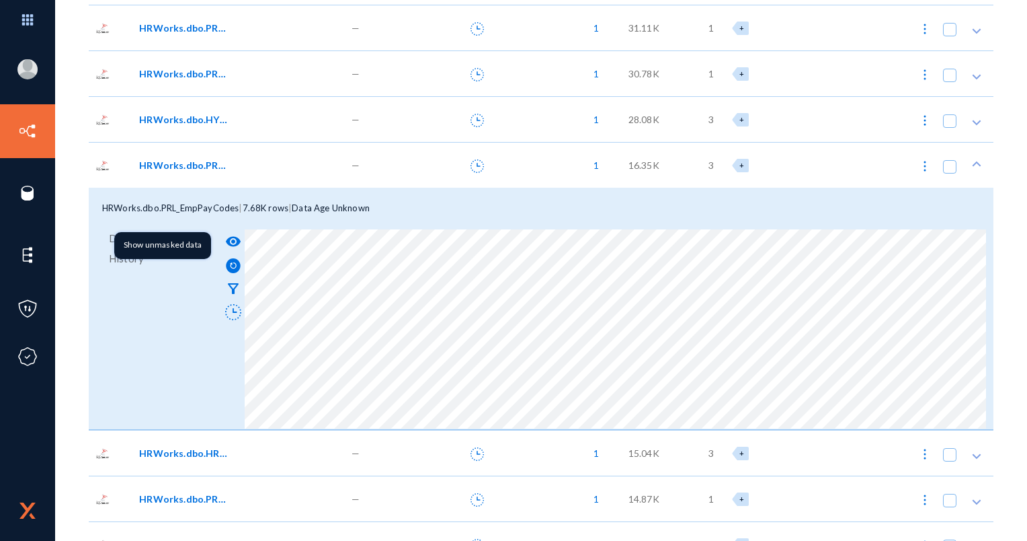
click at [231, 245] on mat-icon "visibility" at bounding box center [233, 241] width 16 height 16
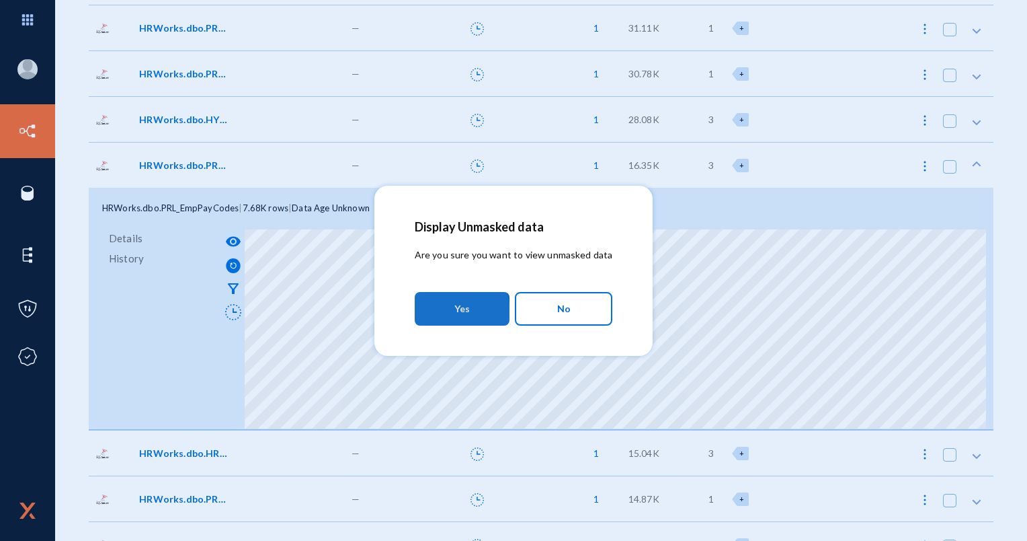
click at [450, 313] on button "Yes" at bounding box center [462, 309] width 95 height 34
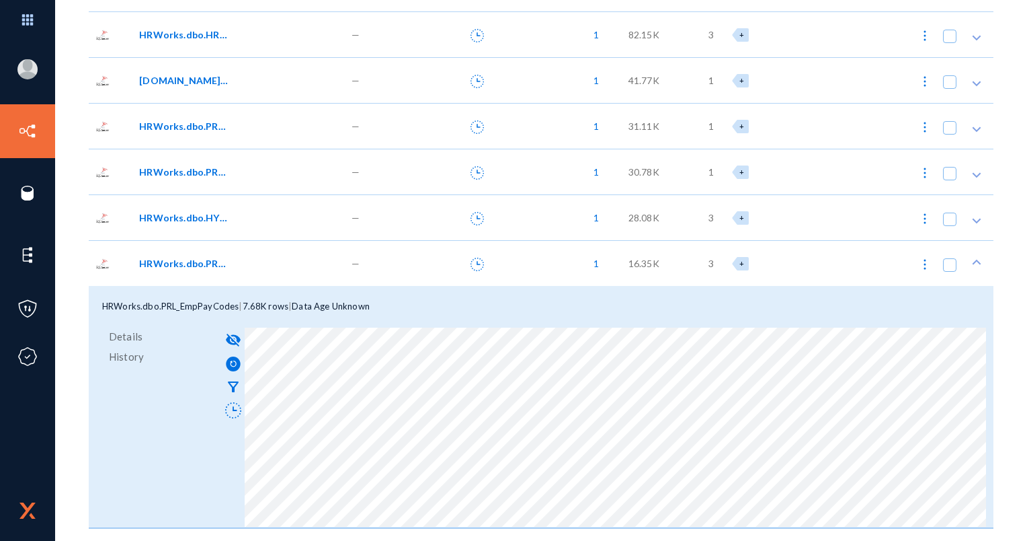
scroll to position [1681, 0]
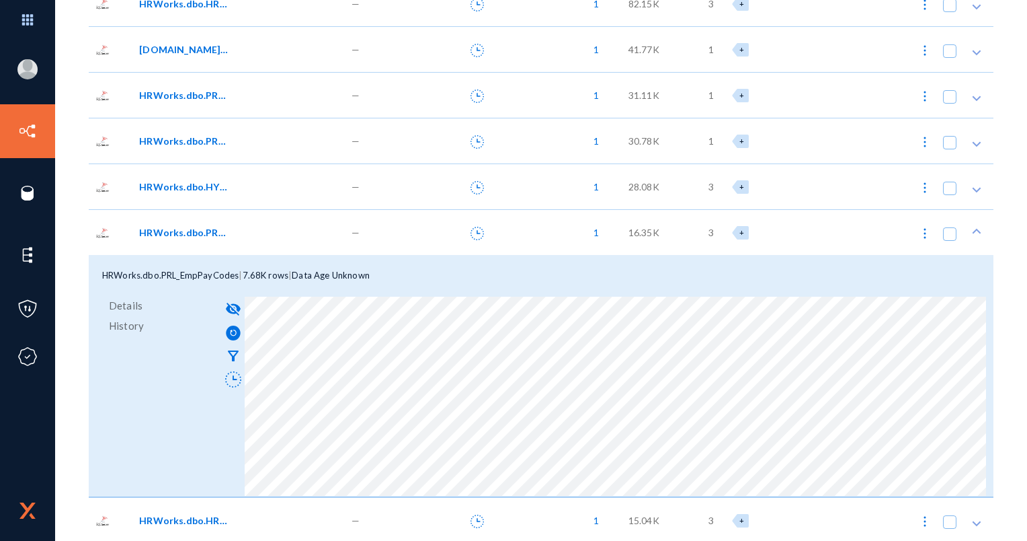
click at [418, 495] on div "visibility_off filter_alt" at bounding box center [606, 396] width 776 height 202
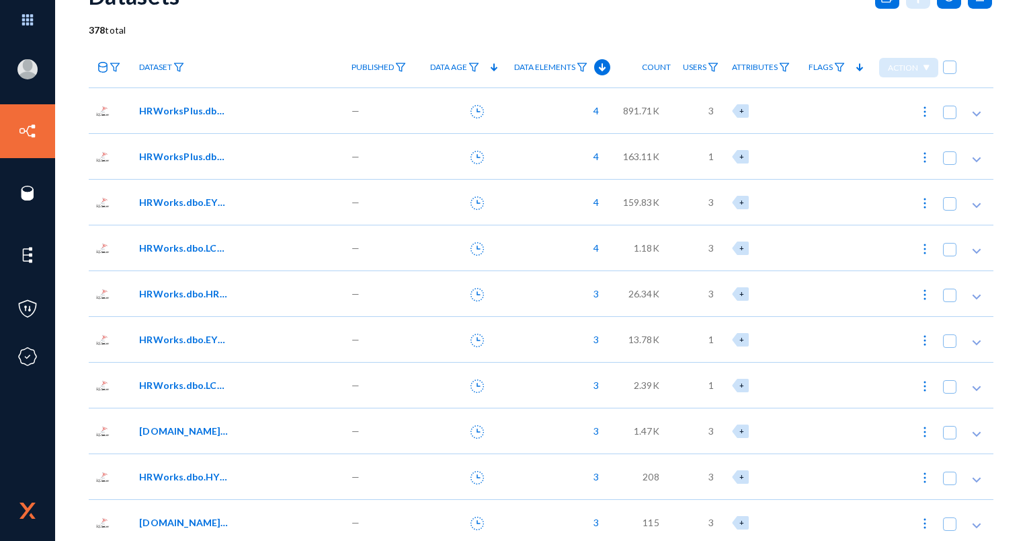
scroll to position [0, 0]
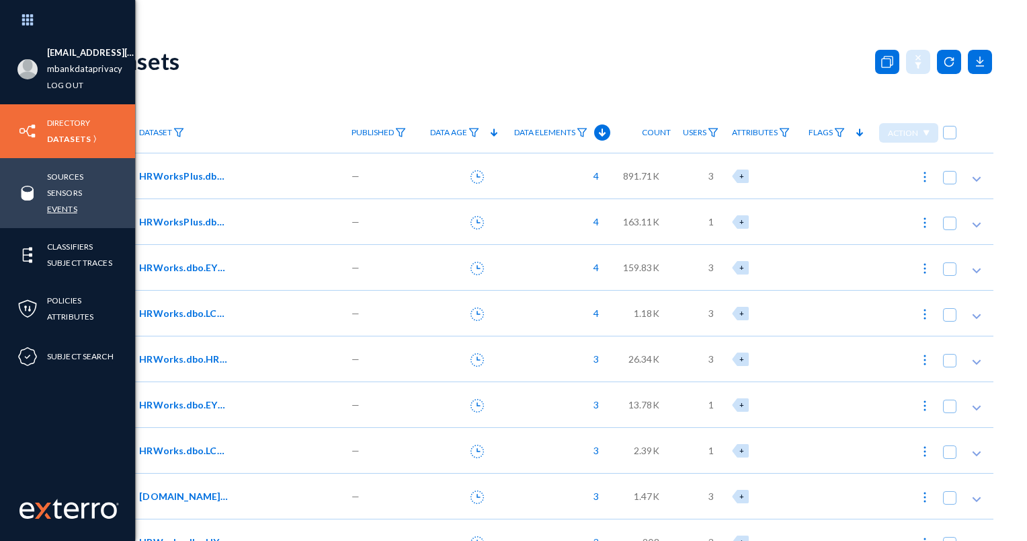
click at [70, 205] on link "Events" at bounding box center [62, 208] width 30 height 15
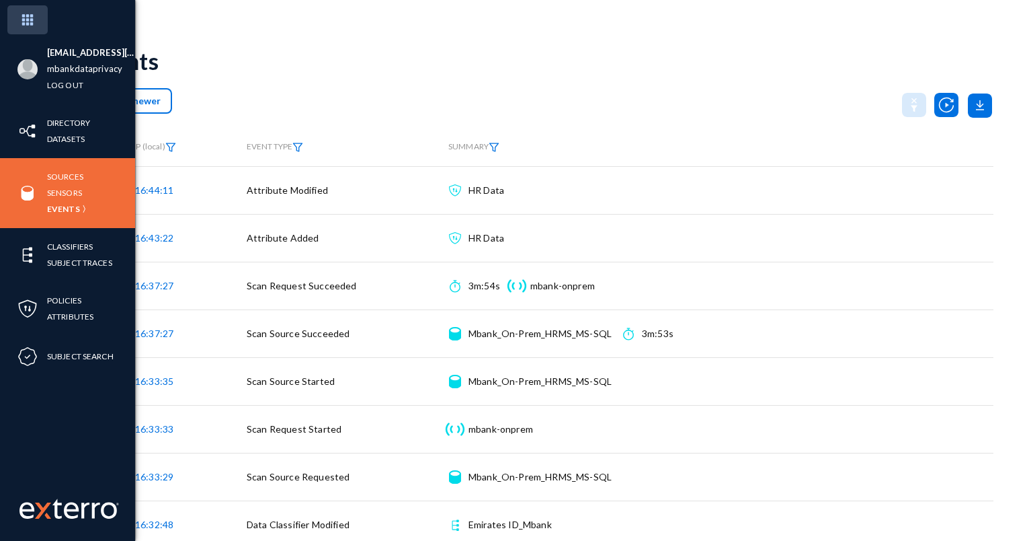
click at [25, 26] on img at bounding box center [27, 19] width 40 height 29
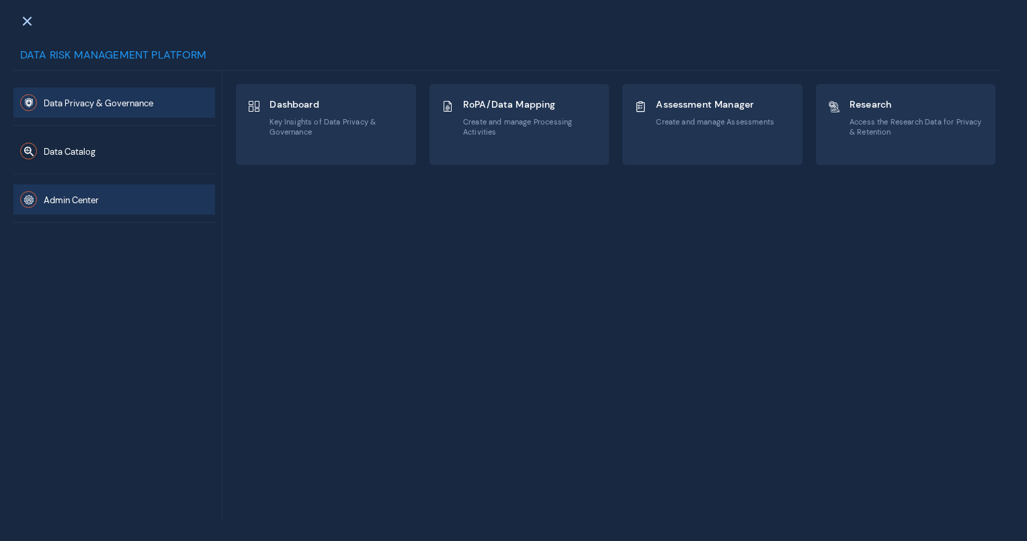
click at [100, 191] on button "Admin Center" at bounding box center [114, 199] width 202 height 30
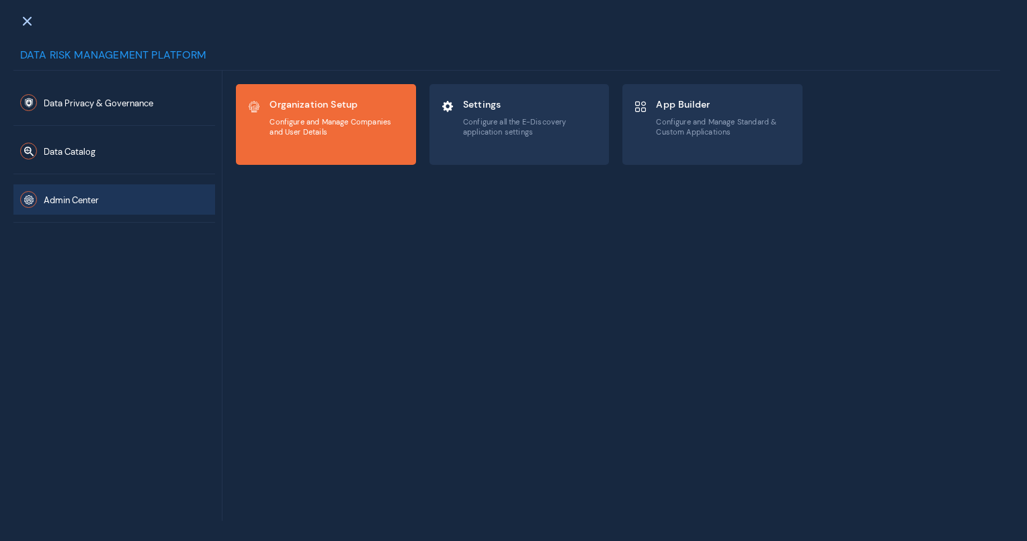
click at [328, 95] on div "Organization Setup Configure and Manage Companies and User Details" at bounding box center [337, 117] width 135 height 45
